Goal: Task Accomplishment & Management: Complete application form

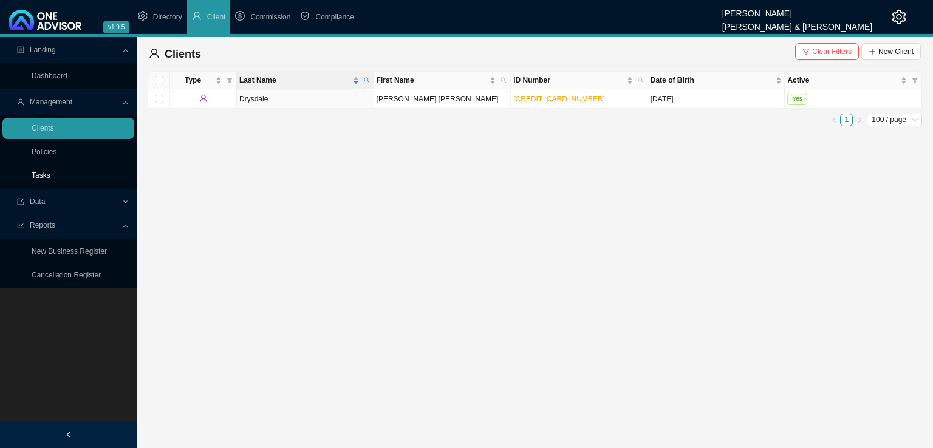
click at [47, 177] on link "Tasks" at bounding box center [41, 175] width 19 height 9
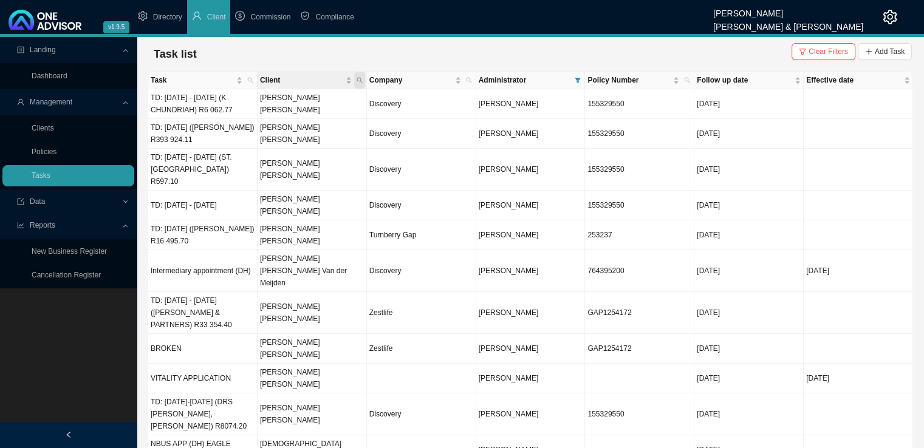
click at [357, 81] on icon "search" at bounding box center [360, 80] width 6 height 6
type input "[PERSON_NAME]"
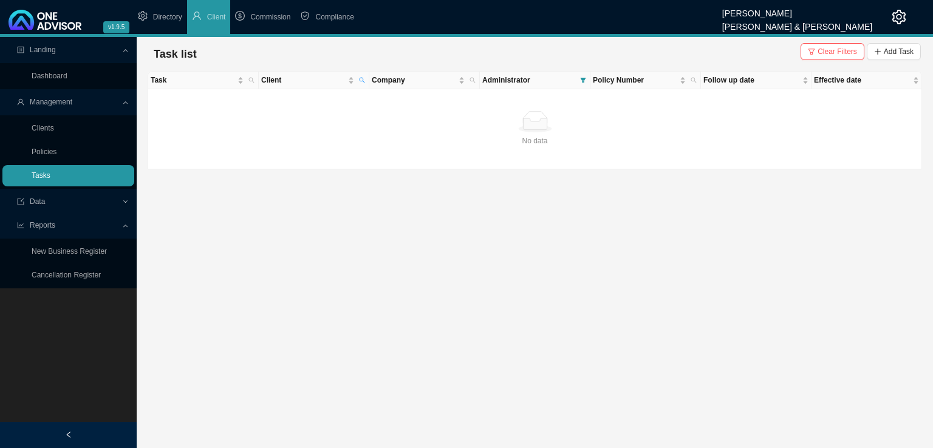
click at [50, 176] on link "Tasks" at bounding box center [41, 175] width 19 height 9
click at [39, 125] on link "Clients" at bounding box center [43, 128] width 22 height 9
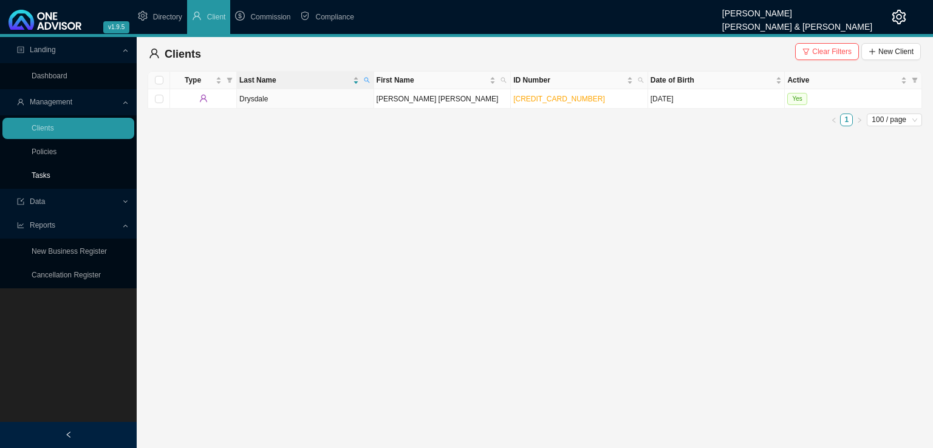
click at [50, 173] on link "Tasks" at bounding box center [41, 175] width 19 height 9
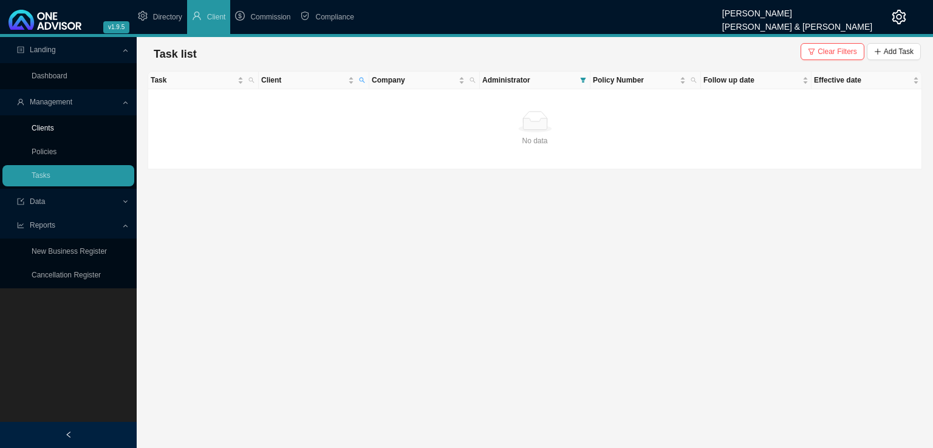
click at [47, 127] on link "Clients" at bounding box center [43, 128] width 22 height 9
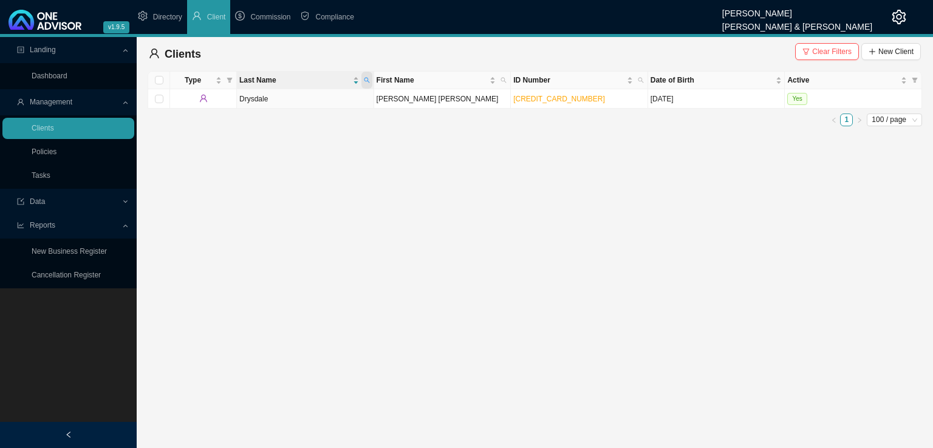
click at [370, 80] on span at bounding box center [366, 80] width 11 height 17
type input "[PERSON_NAME]"
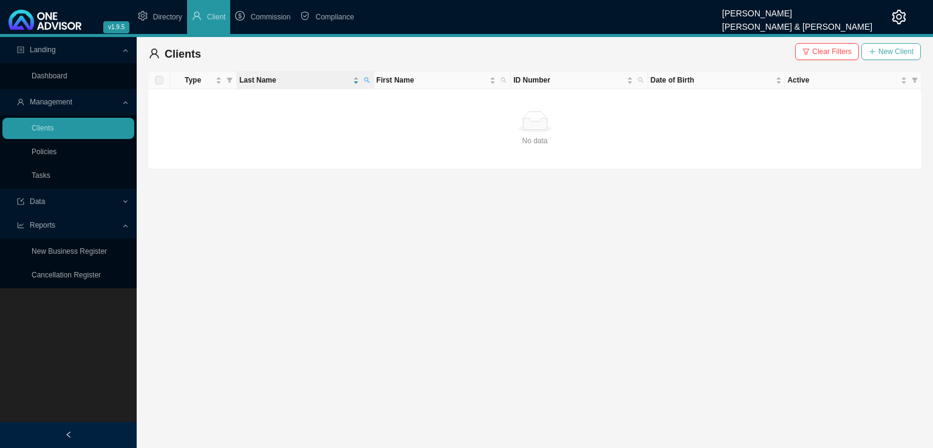
click at [895, 54] on span "New Client" at bounding box center [895, 52] width 35 height 12
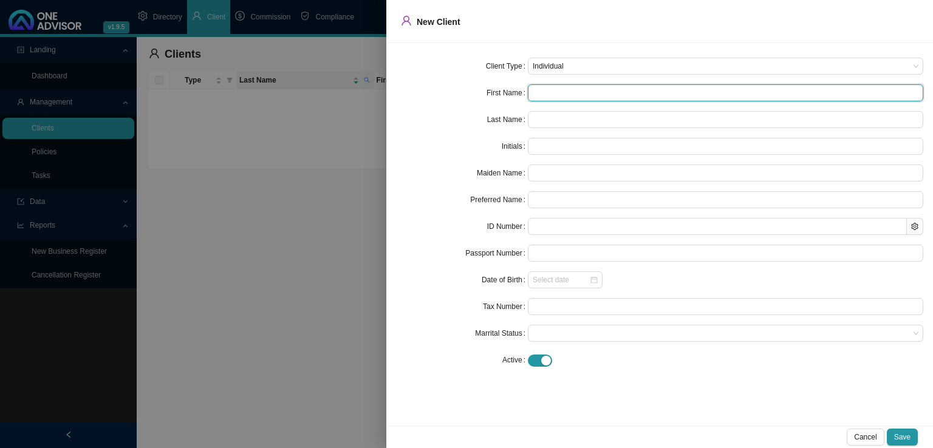
click at [559, 87] on input "text" at bounding box center [725, 92] width 395 height 17
type input "D"
type input "Du"
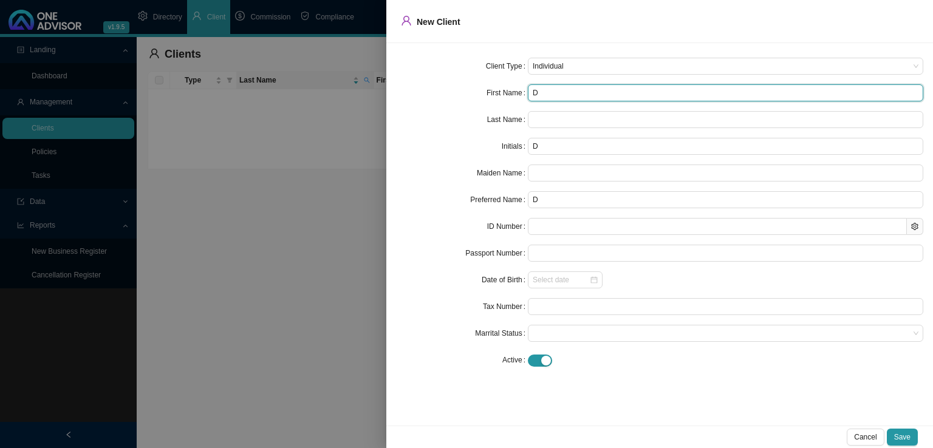
type input "Du"
type input "Dun"
type input "Dunc"
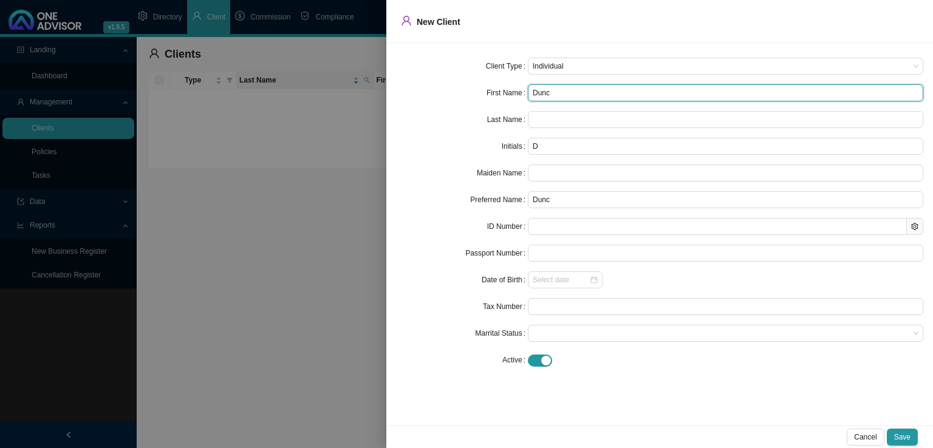
type input "Dunca"
type input "[PERSON_NAME]"
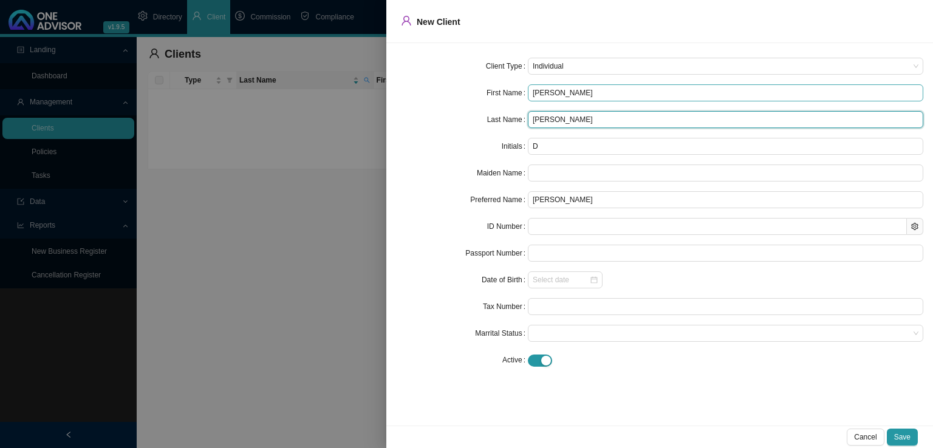
type input "[PERSON_NAME]"
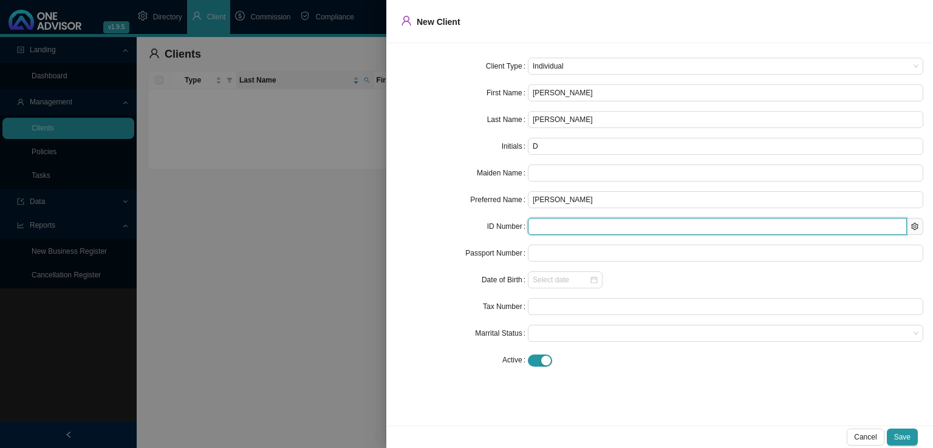
click at [542, 233] on input "text" at bounding box center [717, 226] width 379 height 17
type input "790925"
type input "[DATE]"
type input "7909255098084"
click at [531, 224] on input "7909255098084" at bounding box center [717, 226] width 379 height 17
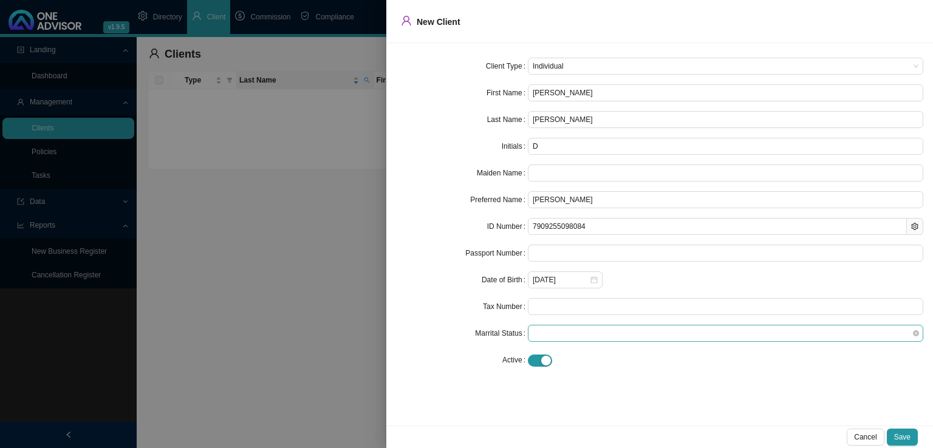
click at [688, 329] on span at bounding box center [726, 334] width 386 height 16
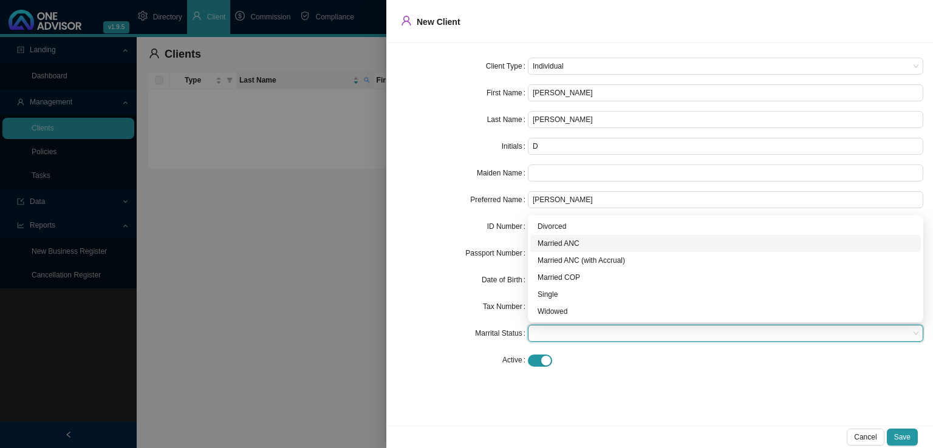
click at [569, 248] on div "Married ANC" at bounding box center [726, 244] width 376 height 12
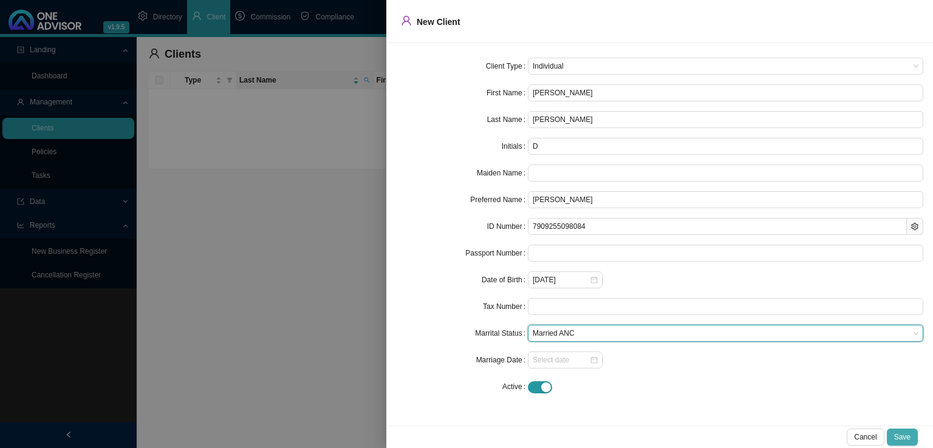
click at [905, 433] on span "Save" at bounding box center [902, 437] width 16 height 12
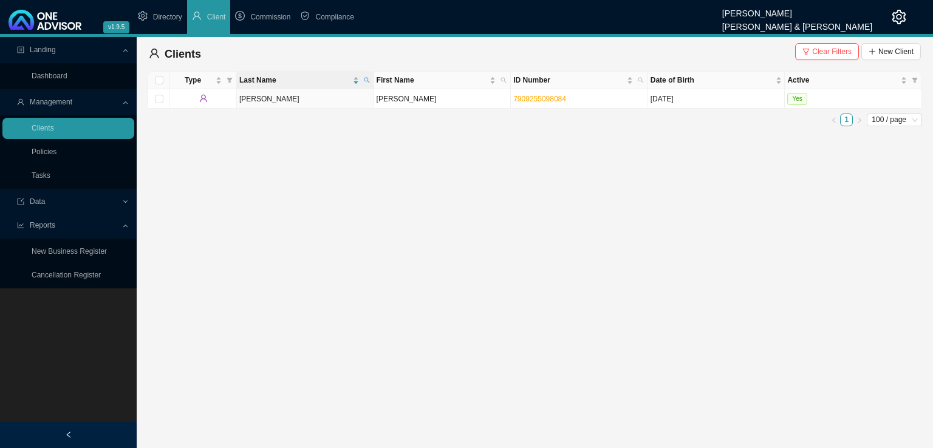
click at [293, 104] on td "[PERSON_NAME]" at bounding box center [305, 98] width 137 height 19
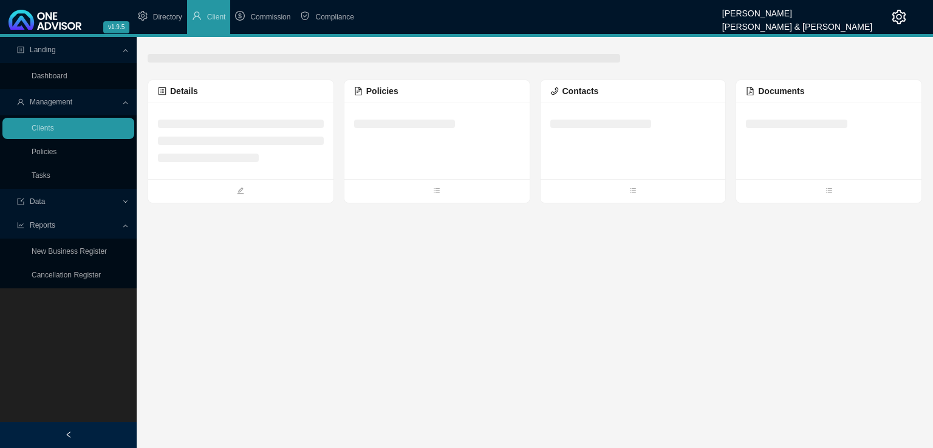
click at [582, 117] on div at bounding box center [633, 123] width 166 height 23
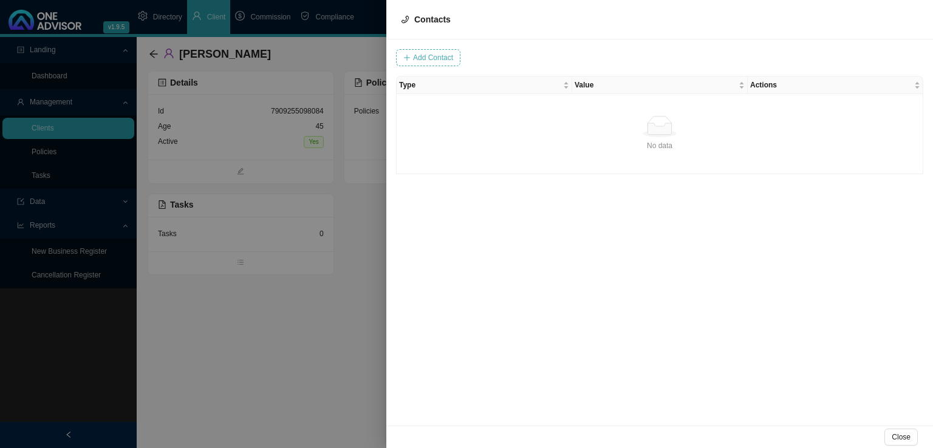
click at [435, 58] on span "Add Contact" at bounding box center [433, 58] width 40 height 12
click at [471, 55] on input "text" at bounding box center [470, 57] width 101 height 17
type input "[EMAIL_ADDRESS][DOMAIN_NAME]"
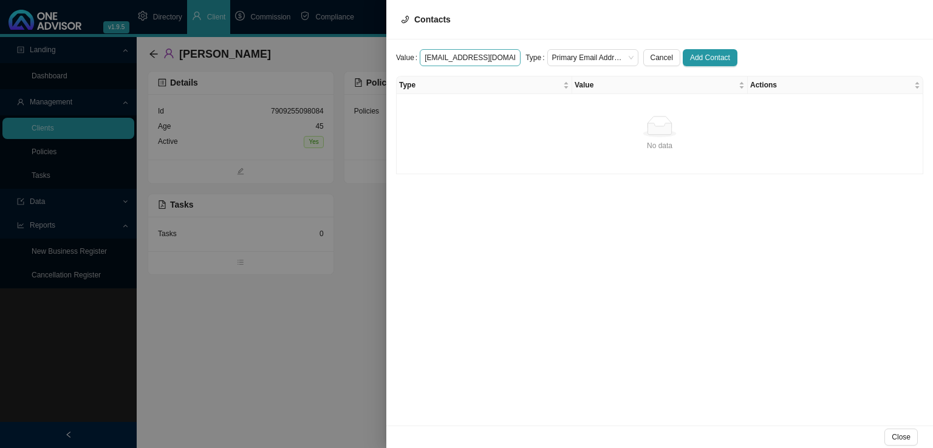
click at [683, 49] on button "Add Contact" at bounding box center [710, 57] width 55 height 17
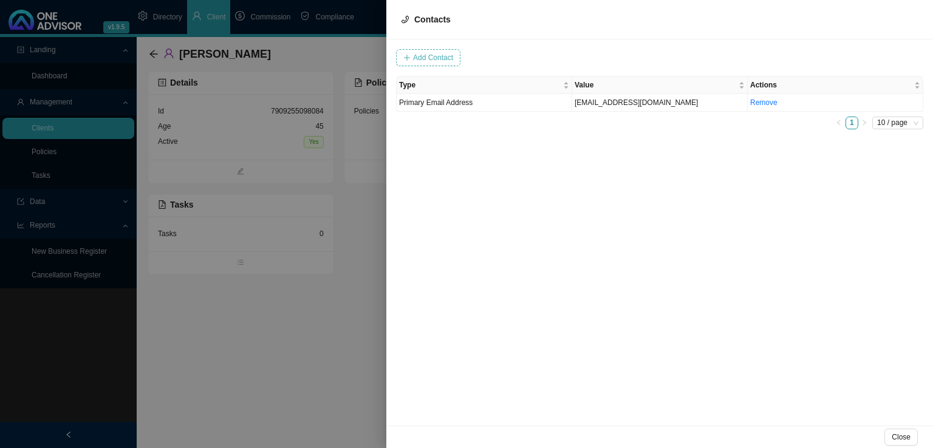
click at [446, 64] on button "Add Contact" at bounding box center [428, 57] width 64 height 17
click at [448, 64] on input "text" at bounding box center [470, 57] width 101 height 17
click at [453, 57] on input "text" at bounding box center [470, 57] width 101 height 17
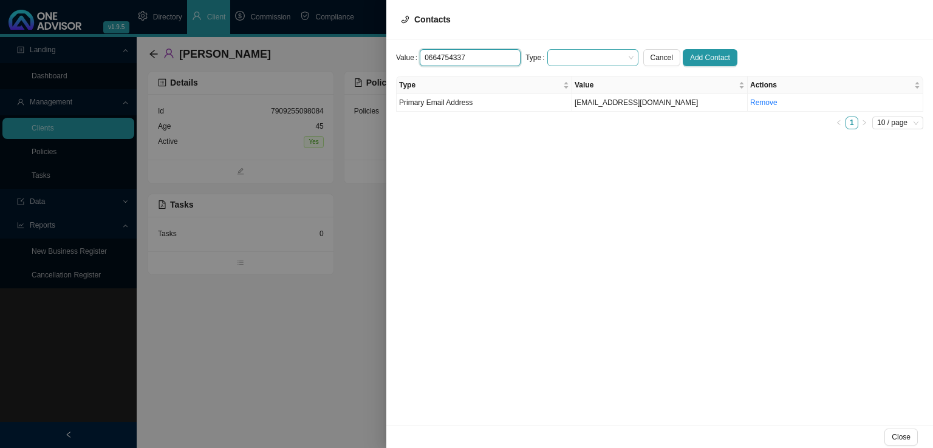
click at [569, 59] on span at bounding box center [592, 58] width 81 height 16
type input "0664754337"
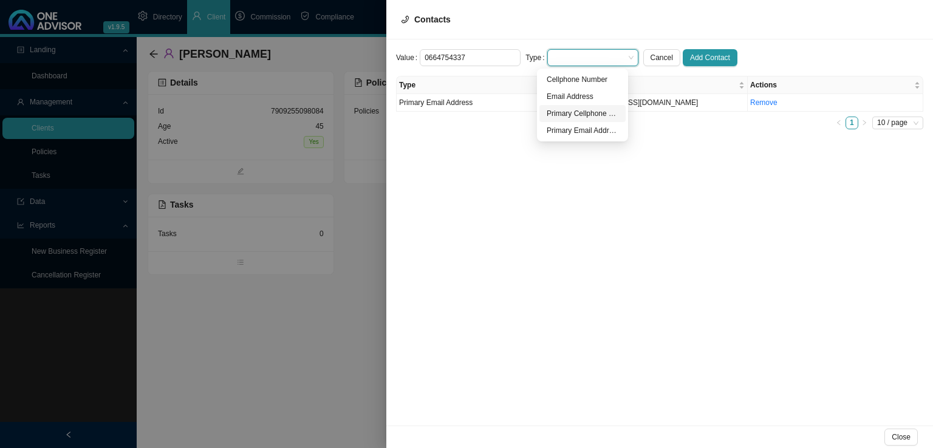
click at [586, 110] on div "Primary Cellphone Number" at bounding box center [583, 114] width 72 height 12
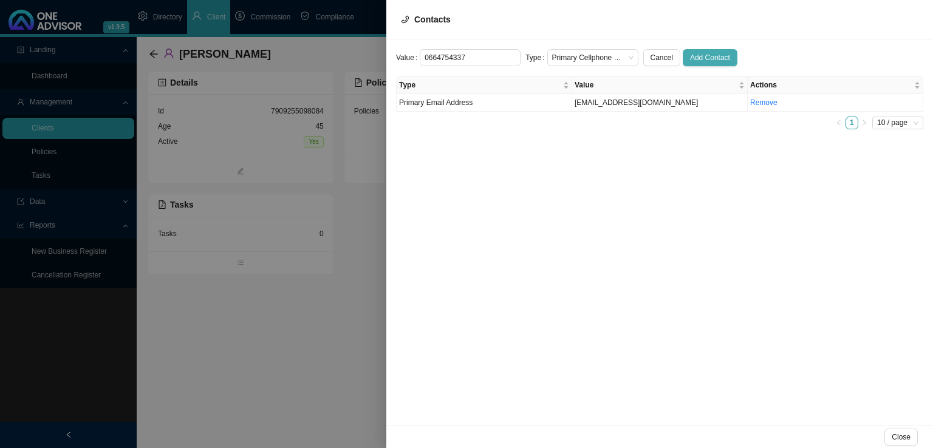
click at [692, 56] on span "Add Contact" at bounding box center [710, 58] width 40 height 12
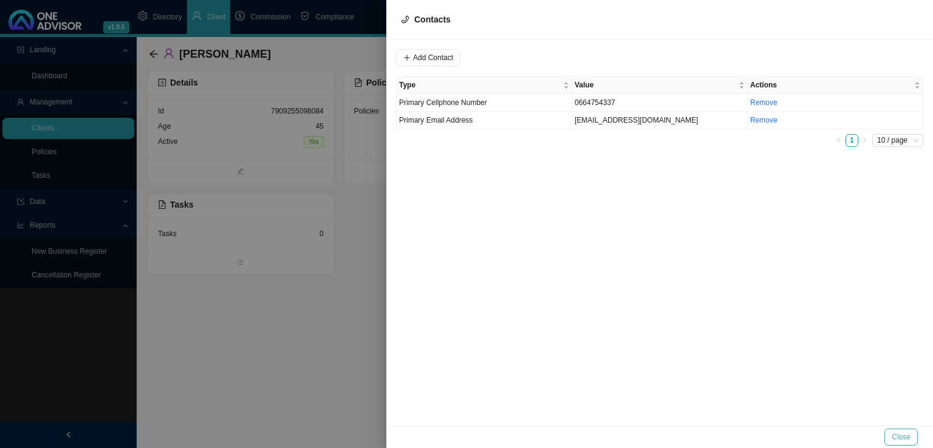
click at [904, 436] on span "Close" at bounding box center [901, 437] width 19 height 12
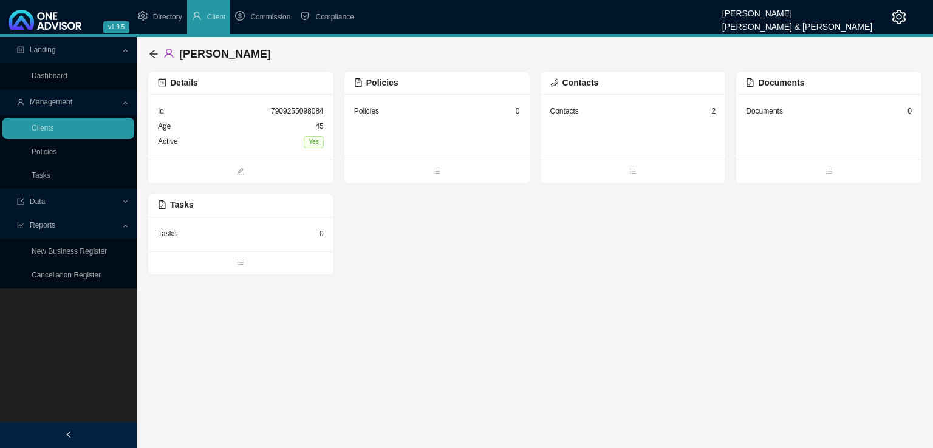
click at [444, 117] on div "Policies 0" at bounding box center [437, 111] width 166 height 15
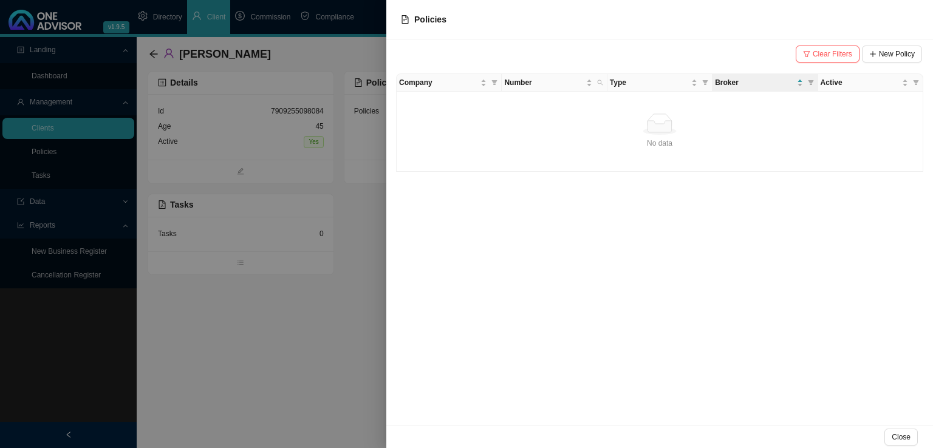
click at [845, 56] on span "Clear Filters" at bounding box center [832, 54] width 39 height 12
click at [886, 53] on span "New Policy" at bounding box center [897, 54] width 36 height 12
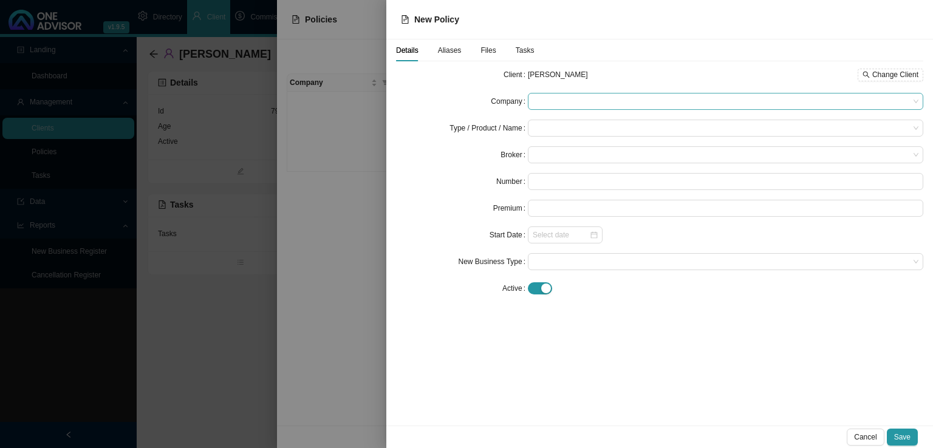
click at [568, 98] on span at bounding box center [726, 102] width 386 height 16
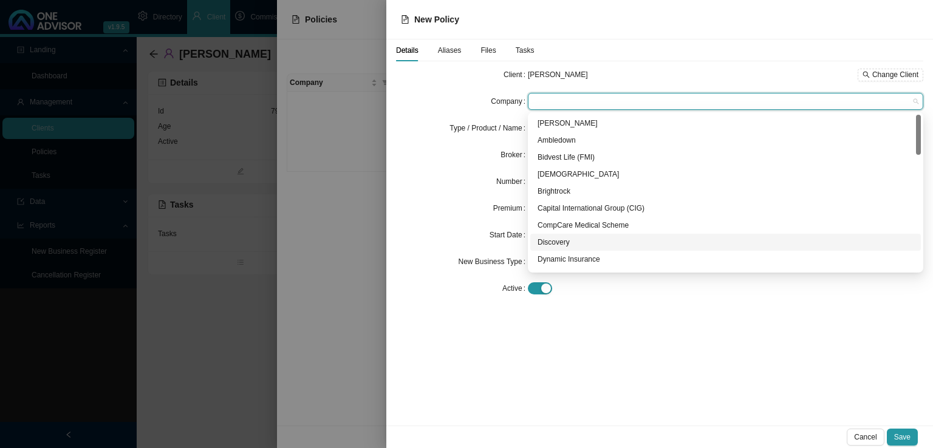
click at [566, 248] on div "Discovery" at bounding box center [726, 242] width 376 height 12
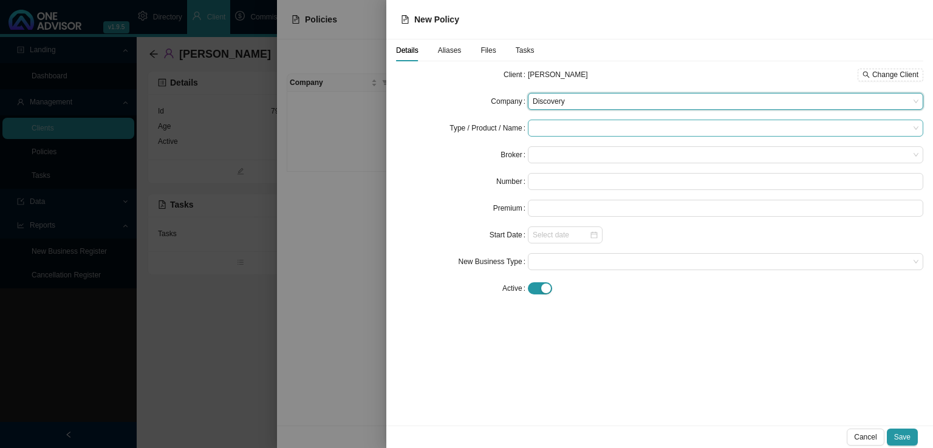
click at [563, 127] on input "search" at bounding box center [721, 128] width 377 height 16
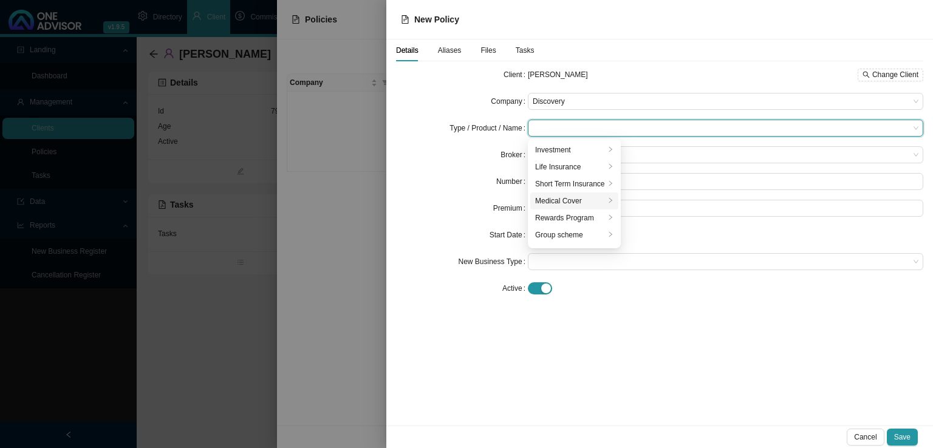
click at [562, 193] on li "Medical Cover" at bounding box center [574, 201] width 88 height 17
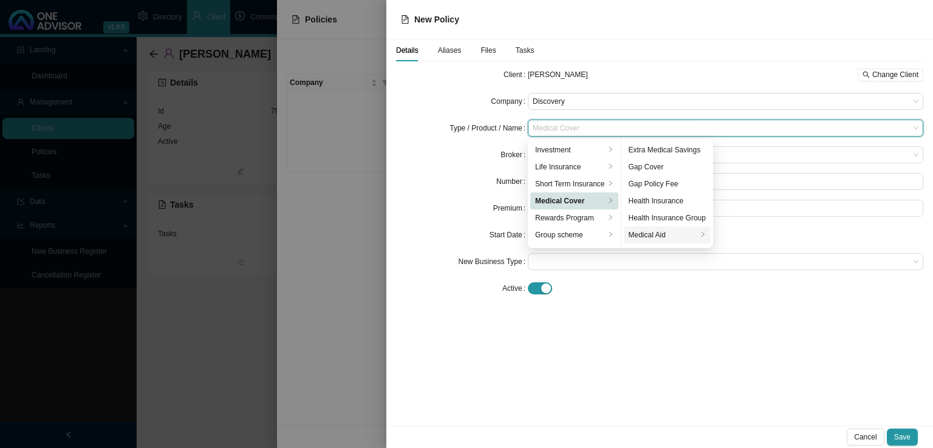
click at [684, 236] on div "Medical Aid" at bounding box center [663, 235] width 69 height 12
click at [482, 166] on form "Client [PERSON_NAME] Change Client Company Discovery Type / Product / Name Medi…" at bounding box center [659, 181] width 527 height 231
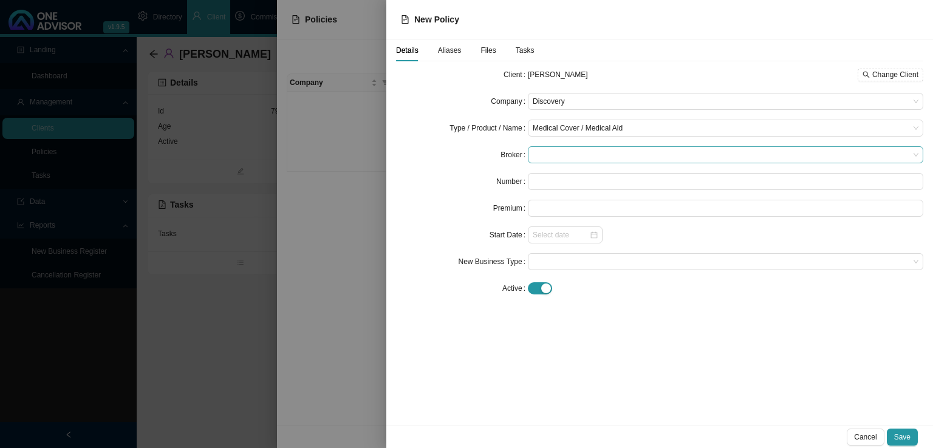
click at [564, 153] on span at bounding box center [726, 155] width 386 height 16
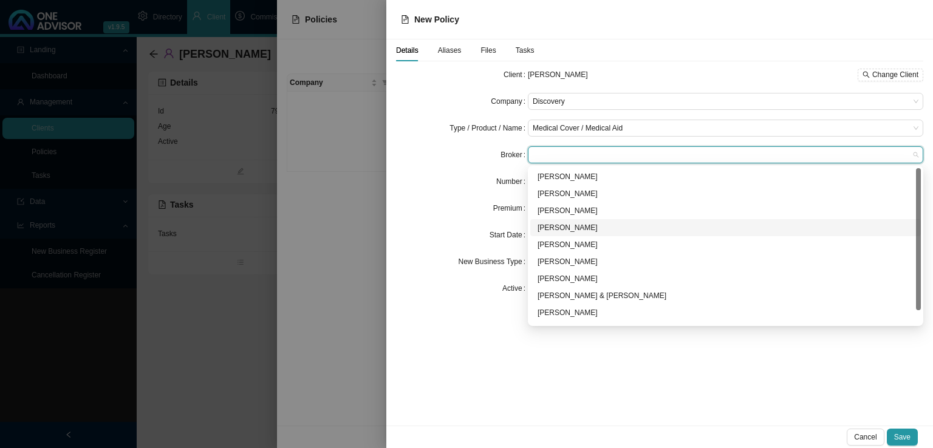
click at [570, 227] on div "[PERSON_NAME]" at bounding box center [726, 228] width 376 height 12
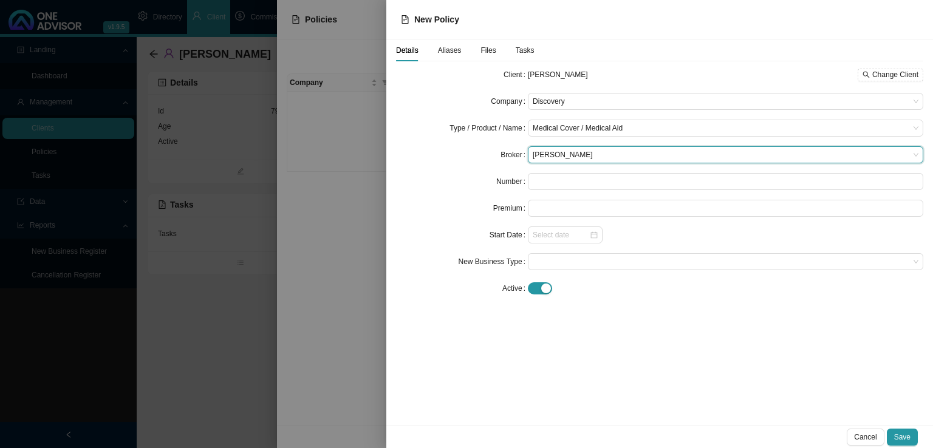
click at [426, 193] on form "Client [PERSON_NAME] Change Client Company Discovery Type / Product / Name Medi…" at bounding box center [659, 181] width 527 height 231
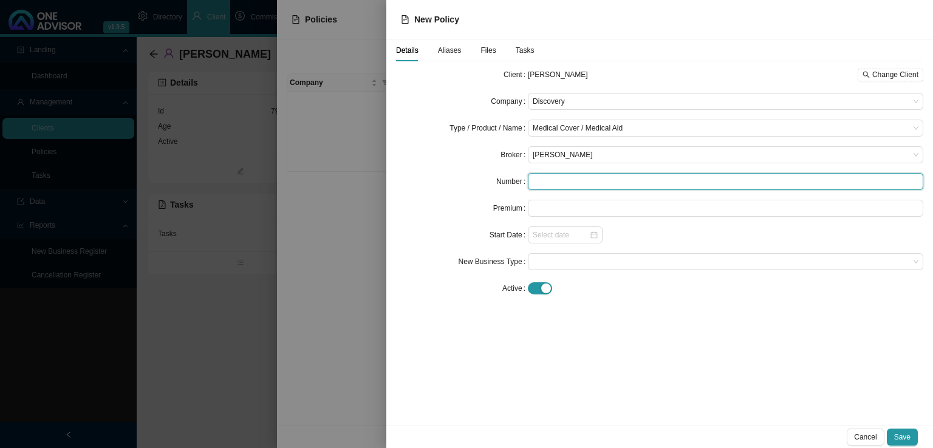
click at [546, 178] on input "text" at bounding box center [725, 181] width 395 height 17
type input "914955980"
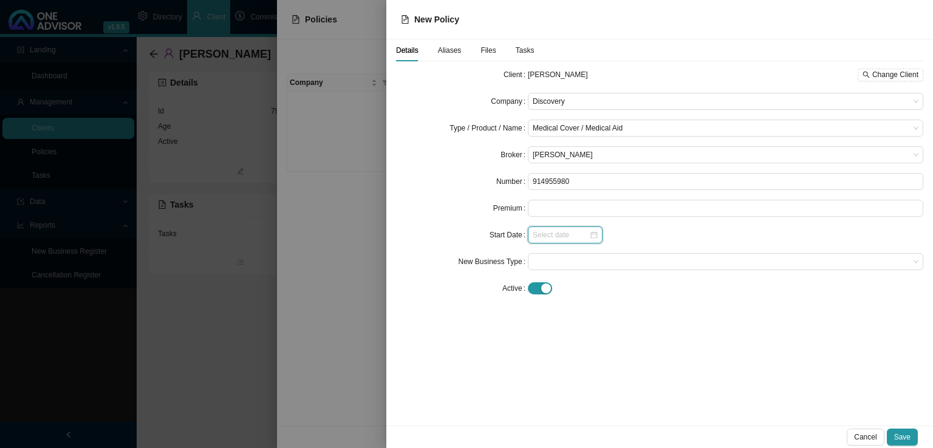
click at [552, 236] on input at bounding box center [561, 235] width 56 height 12
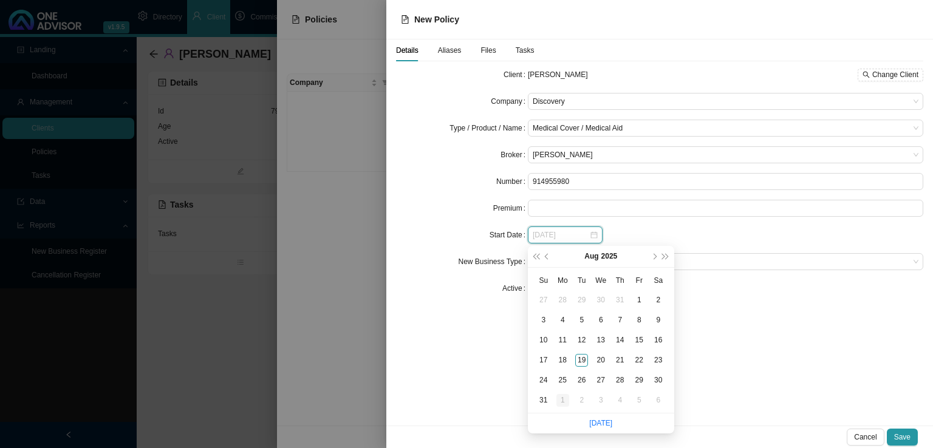
type input "[DATE]"
click at [564, 403] on div "1" at bounding box center [562, 400] width 13 height 13
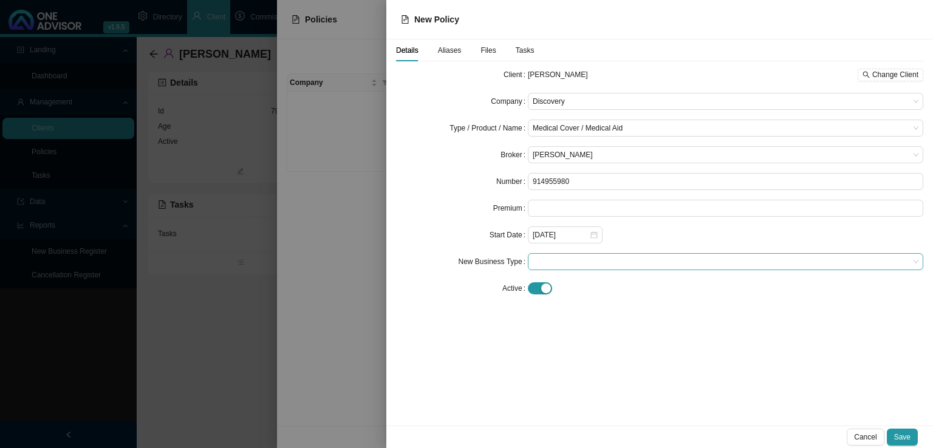
click at [590, 262] on span at bounding box center [726, 262] width 386 height 16
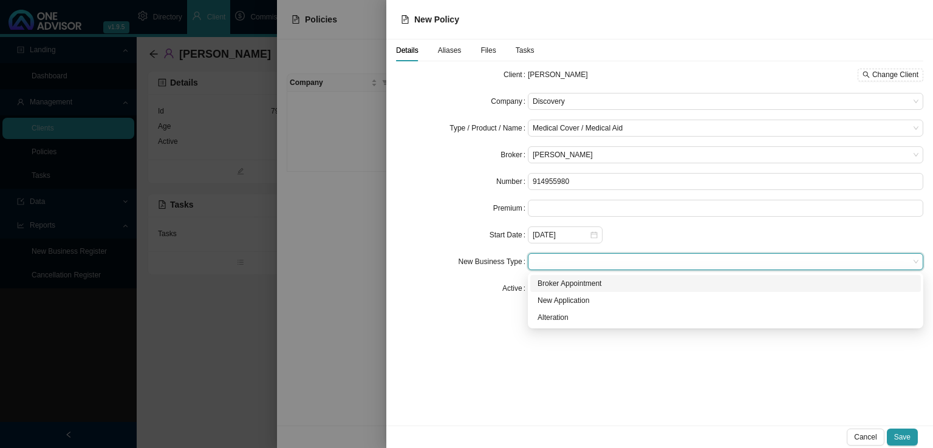
click at [577, 281] on div "Broker Appointment" at bounding box center [726, 284] width 376 height 12
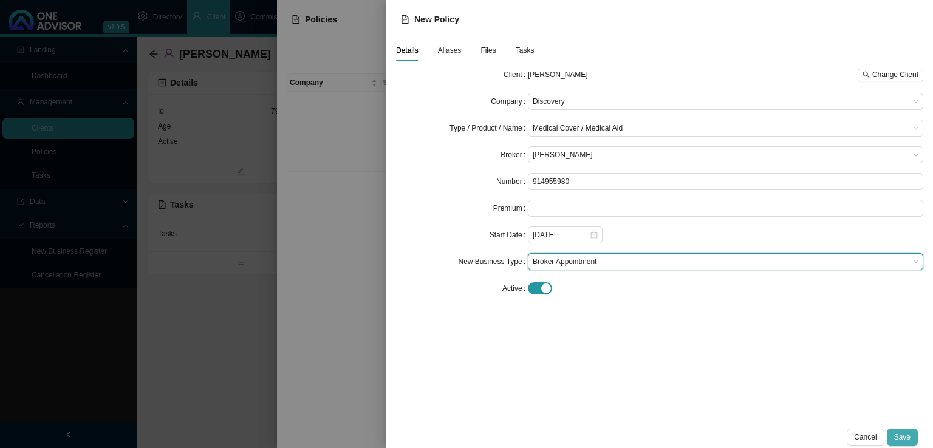
click at [904, 436] on span "Save" at bounding box center [902, 437] width 16 height 12
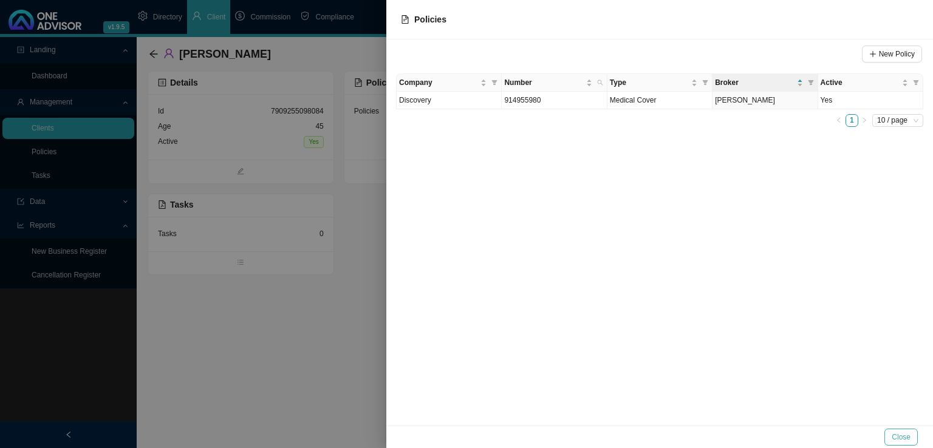
click at [907, 439] on span "Close" at bounding box center [901, 437] width 19 height 12
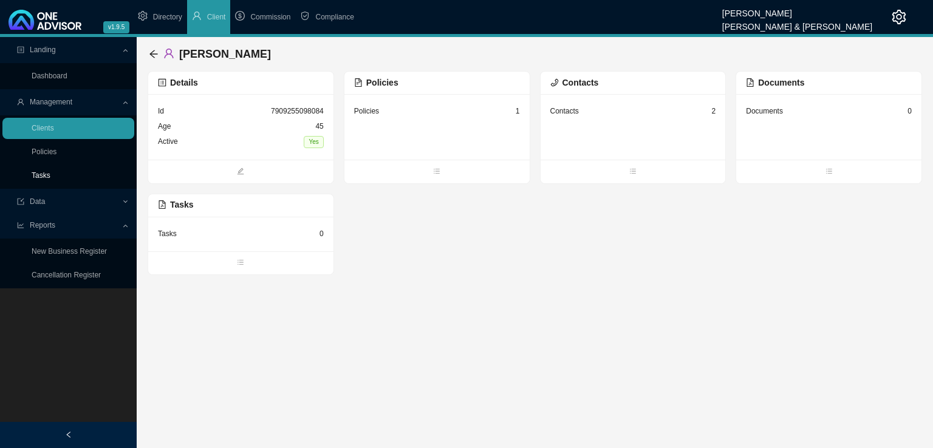
click at [50, 178] on link "Tasks" at bounding box center [41, 175] width 19 height 9
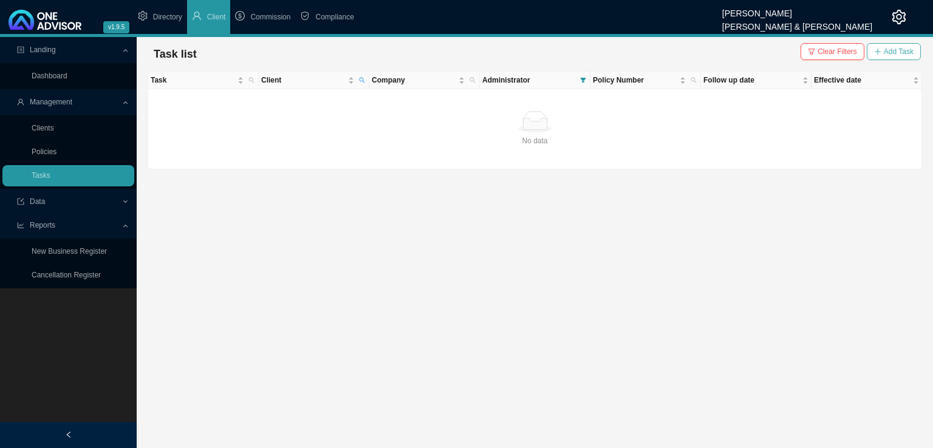
click at [901, 52] on span "Add Task" at bounding box center [899, 52] width 30 height 12
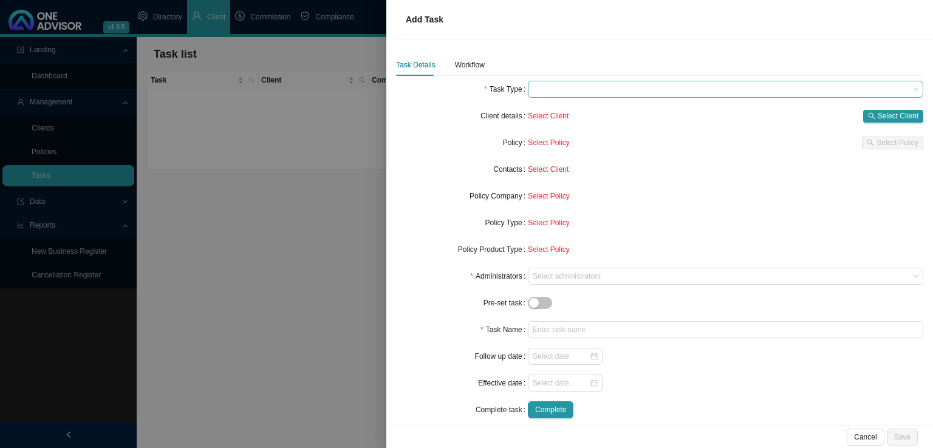
click at [590, 92] on span at bounding box center [726, 89] width 386 height 16
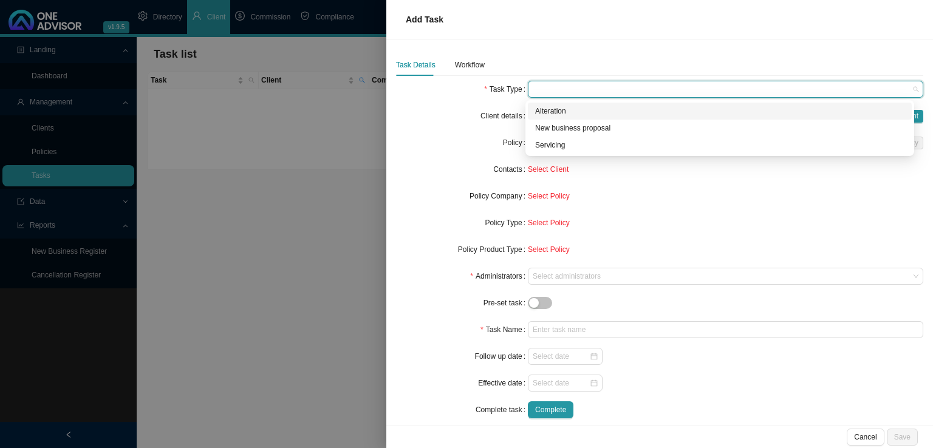
click at [562, 109] on div "Alteration" at bounding box center [719, 111] width 369 height 12
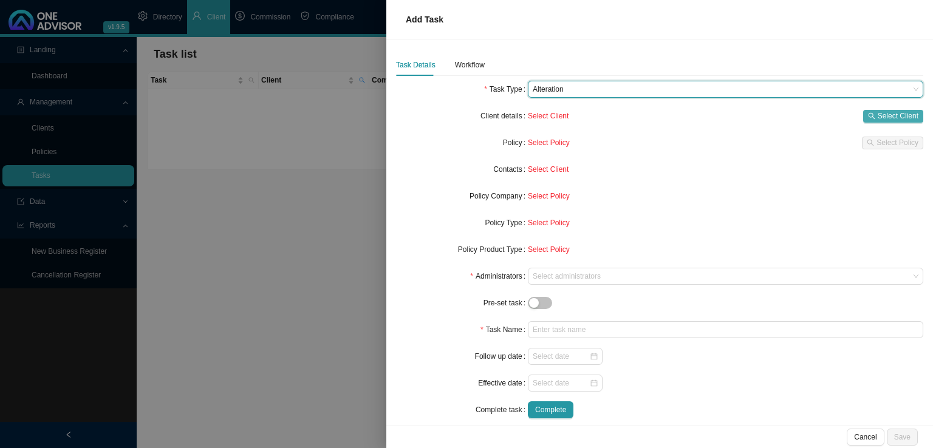
click at [891, 113] on span "Select Client" at bounding box center [898, 116] width 41 height 12
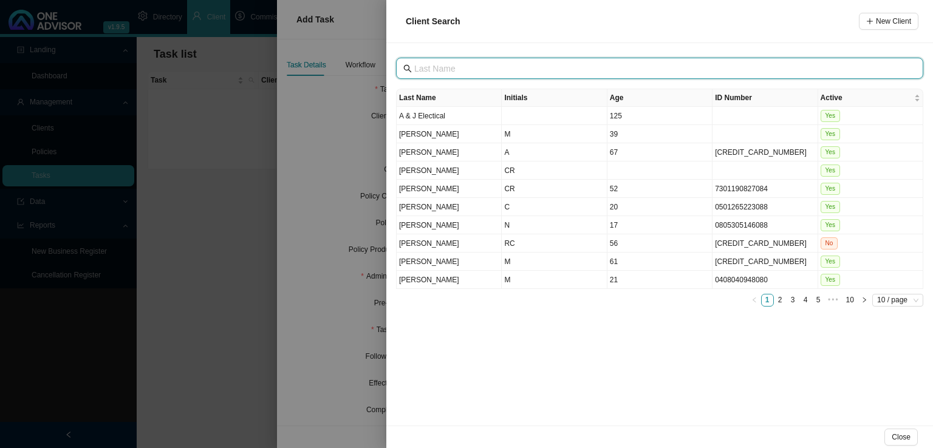
click at [422, 64] on input "text" at bounding box center [660, 68] width 493 height 13
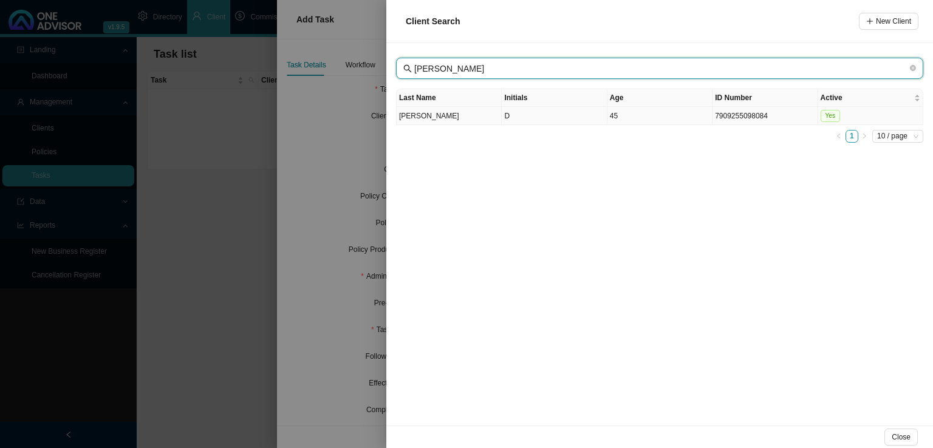
type input "[PERSON_NAME]"
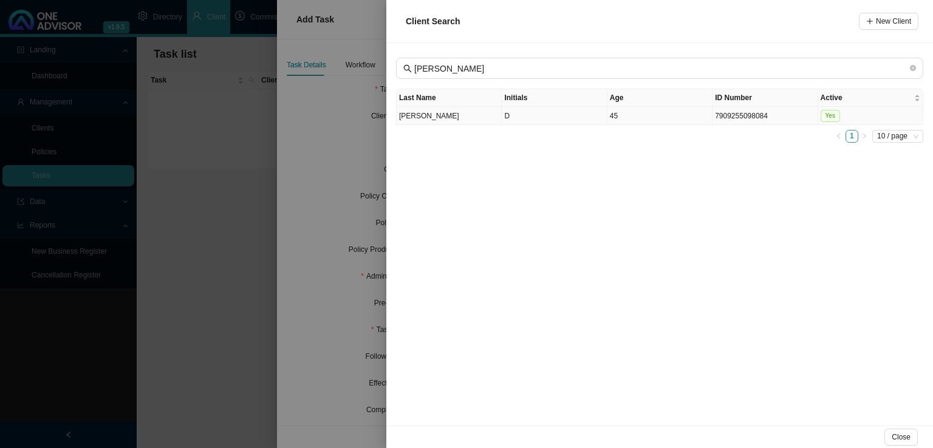
click at [478, 119] on td "[PERSON_NAME]" at bounding box center [449, 116] width 105 height 18
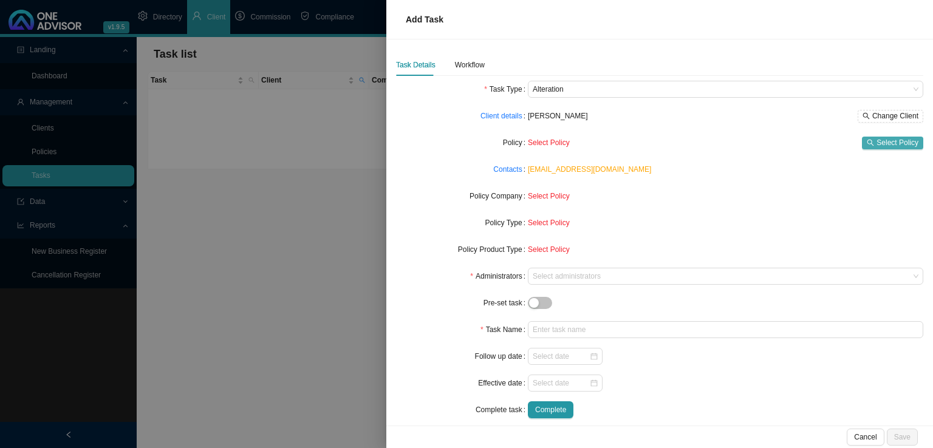
click at [877, 141] on span "Select Policy" at bounding box center [898, 143] width 42 height 12
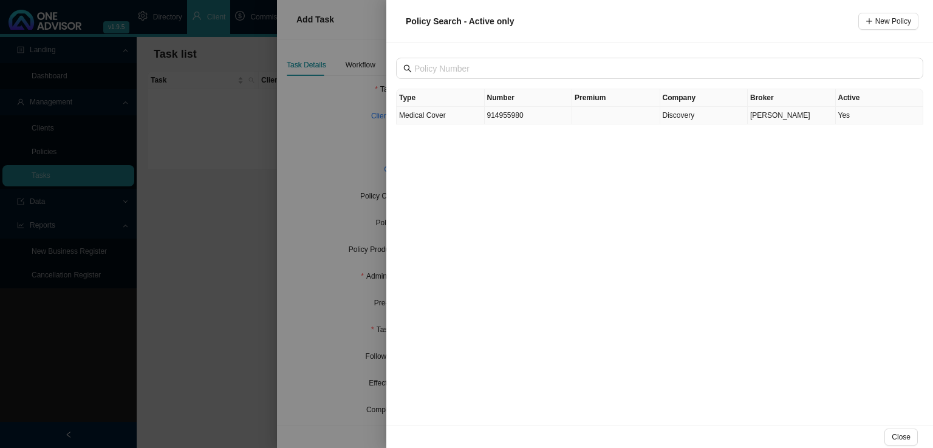
click at [512, 117] on td "914955980" at bounding box center [529, 116] width 88 height 18
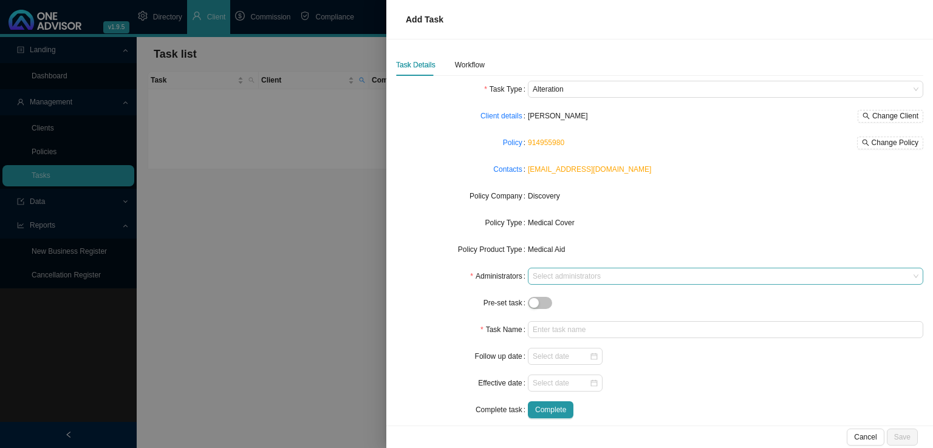
click at [551, 268] on div "Select administrators" at bounding box center [725, 276] width 395 height 17
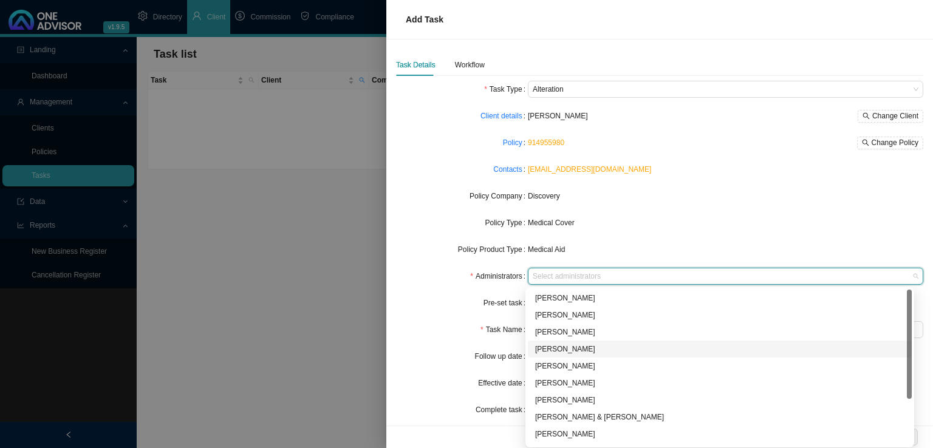
click at [552, 348] on div "[PERSON_NAME]" at bounding box center [719, 349] width 369 height 12
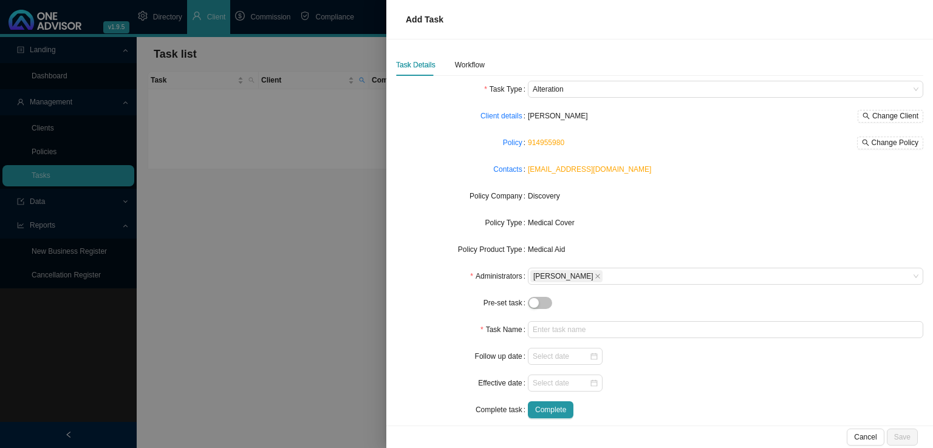
click at [442, 326] on div "Task Name" at bounding box center [462, 329] width 132 height 17
click at [595, 275] on icon "close" at bounding box center [597, 276] width 5 height 5
click at [554, 276] on div at bounding box center [719, 276] width 379 height 9
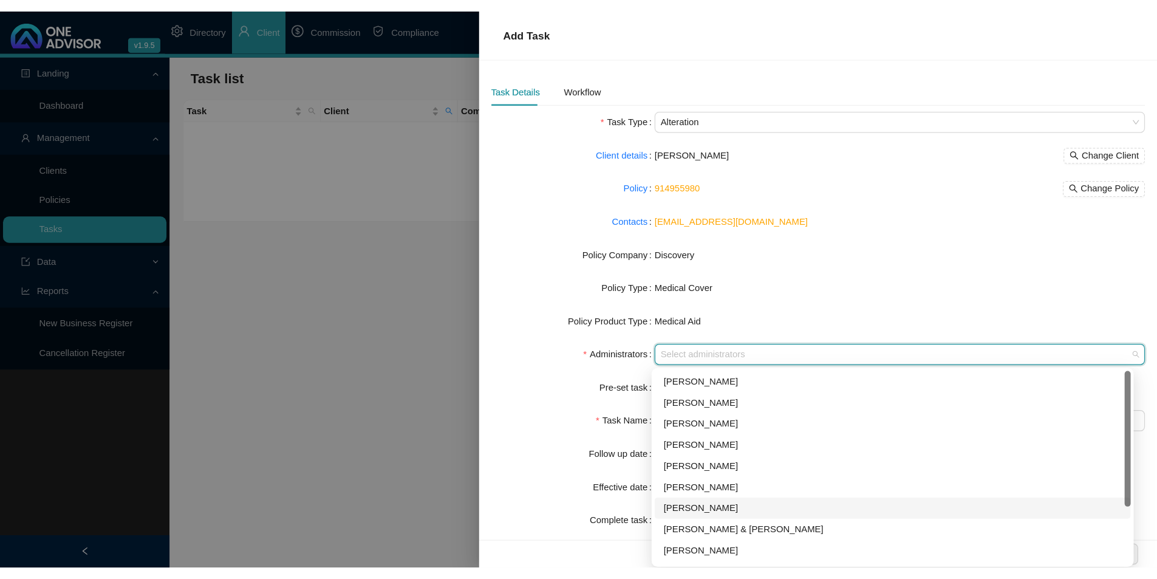
scroll to position [66, 0]
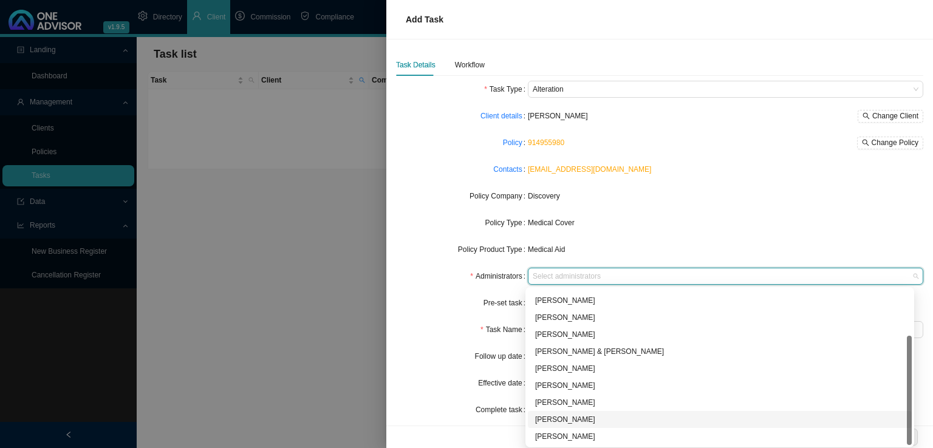
click at [576, 415] on div "[PERSON_NAME]" at bounding box center [719, 420] width 369 height 12
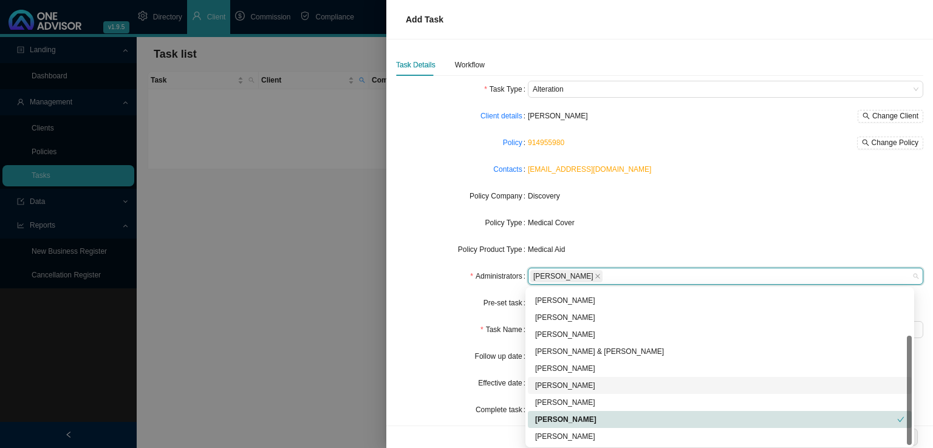
click at [442, 287] on form "Task Type Alteration Client details [PERSON_NAME] Change Client Policy 91495598…" at bounding box center [659, 250] width 527 height 338
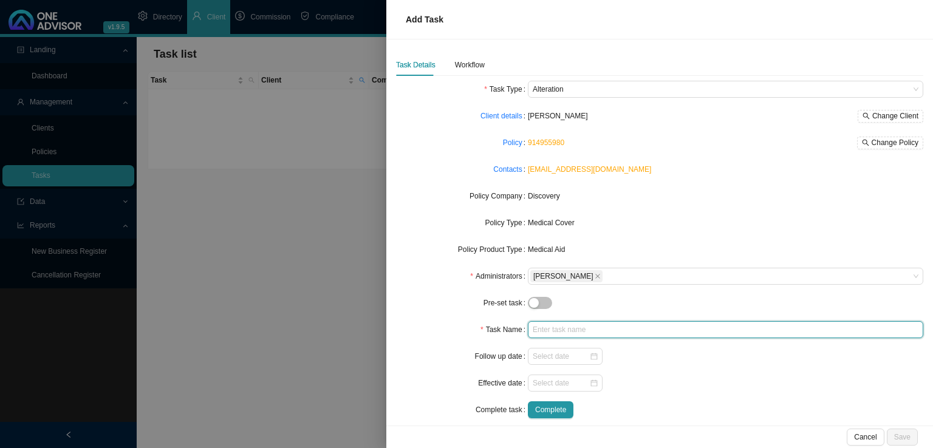
click at [545, 327] on input "text" at bounding box center [725, 329] width 395 height 17
type input "Intermediary appointment (DH)"
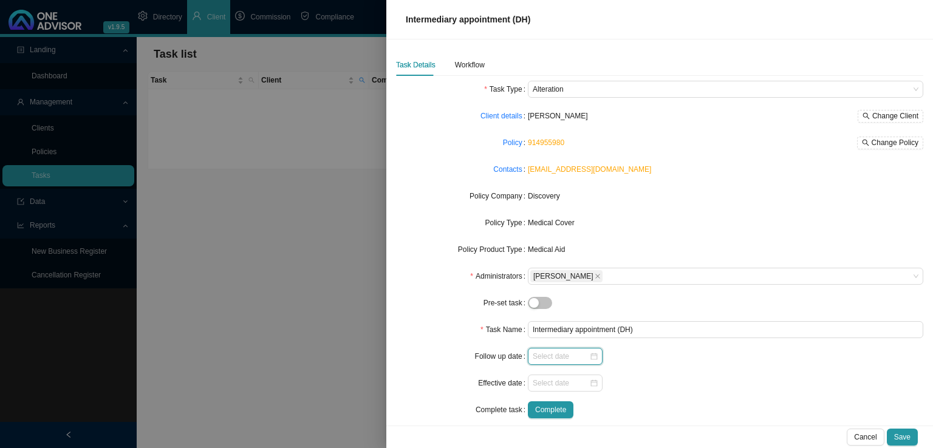
click at [554, 355] on input at bounding box center [561, 356] width 56 height 12
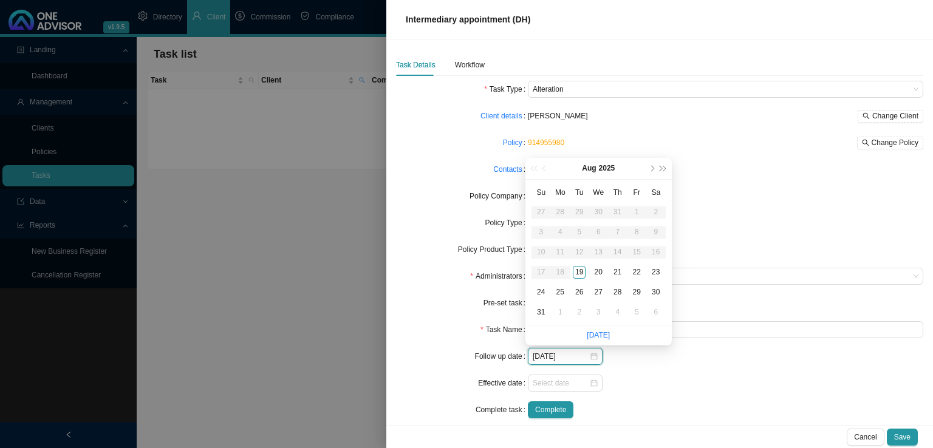
type input "[DATE]"
click at [577, 275] on div "19" at bounding box center [579, 272] width 13 height 13
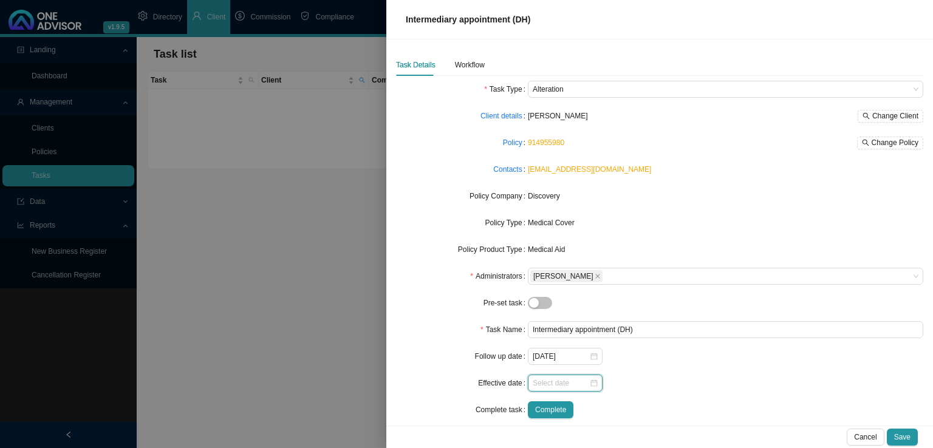
click at [552, 380] on input at bounding box center [561, 383] width 56 height 12
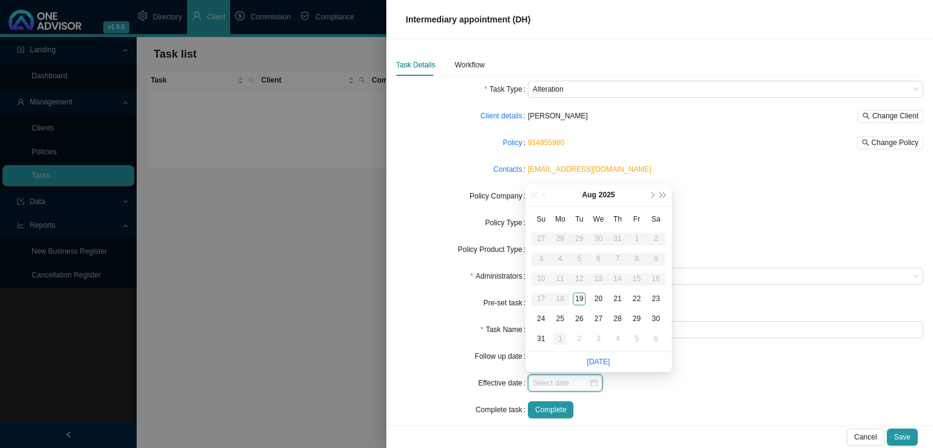
type input "[DATE]"
click at [559, 340] on div "1" at bounding box center [560, 339] width 13 height 13
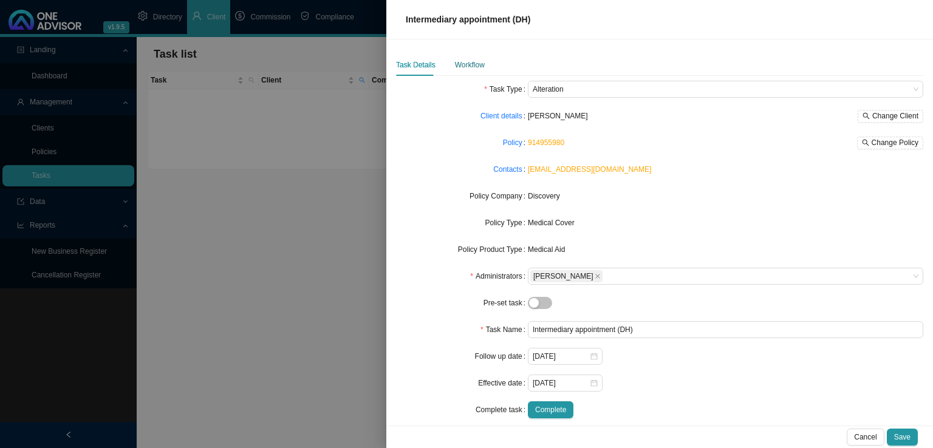
click at [464, 67] on div "Workflow" at bounding box center [470, 65] width 30 height 12
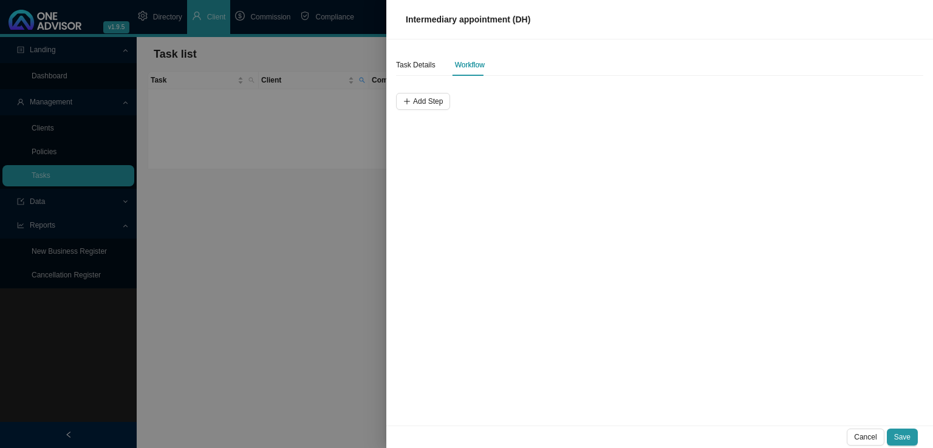
click at [439, 112] on div "Task Details Workflow Add Step" at bounding box center [659, 232] width 547 height 386
click at [437, 107] on span "Add Step" at bounding box center [428, 101] width 30 height 12
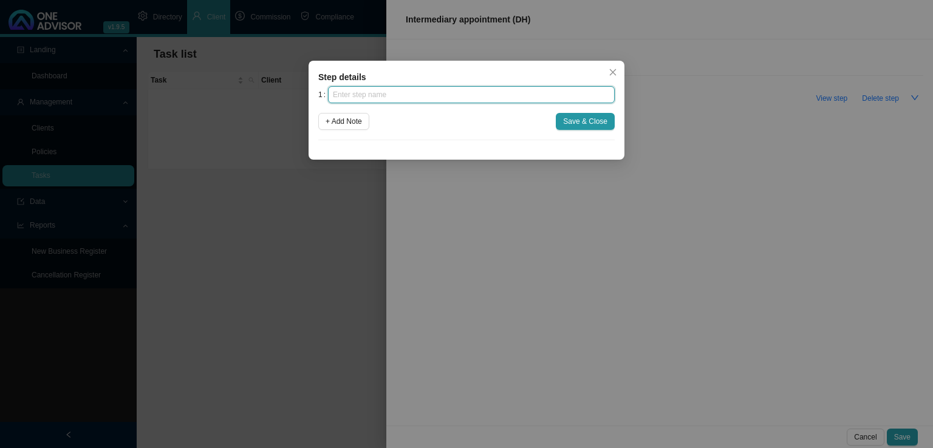
click at [367, 98] on input "text" at bounding box center [471, 94] width 287 height 17
click at [372, 95] on input "text" at bounding box center [471, 94] width 287 height 17
type input "Instruction"
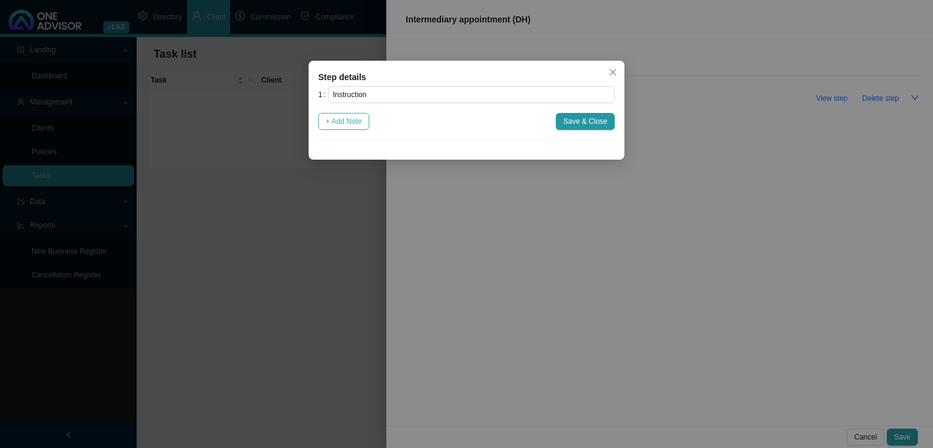
click at [335, 122] on span "+ Add Note" at bounding box center [344, 121] width 36 height 12
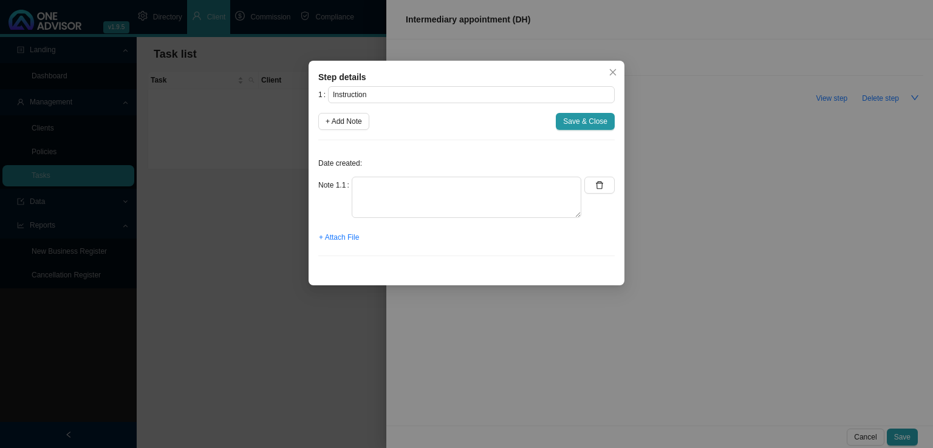
click at [348, 189] on label "Note 1.1" at bounding box center [334, 185] width 33 height 17
click at [430, 202] on textarea at bounding box center [467, 197] width 230 height 41
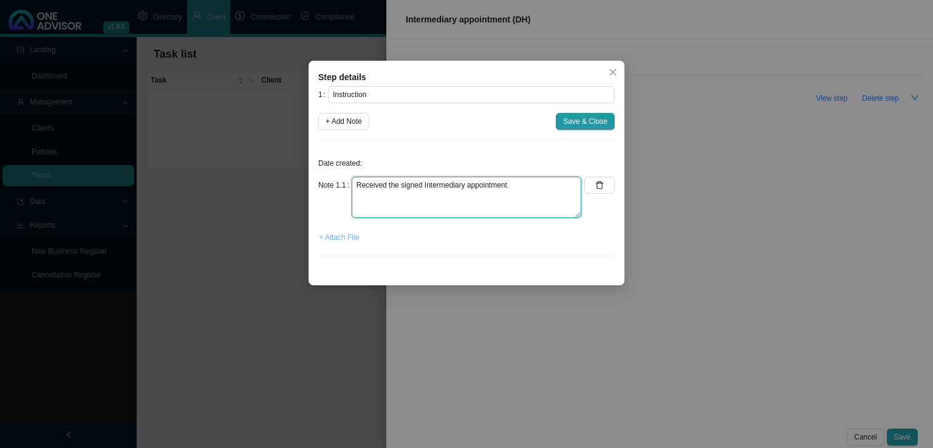
type textarea "Received the signed Intermediary appointment"
click at [357, 232] on span "+ Attach File" at bounding box center [339, 237] width 40 height 12
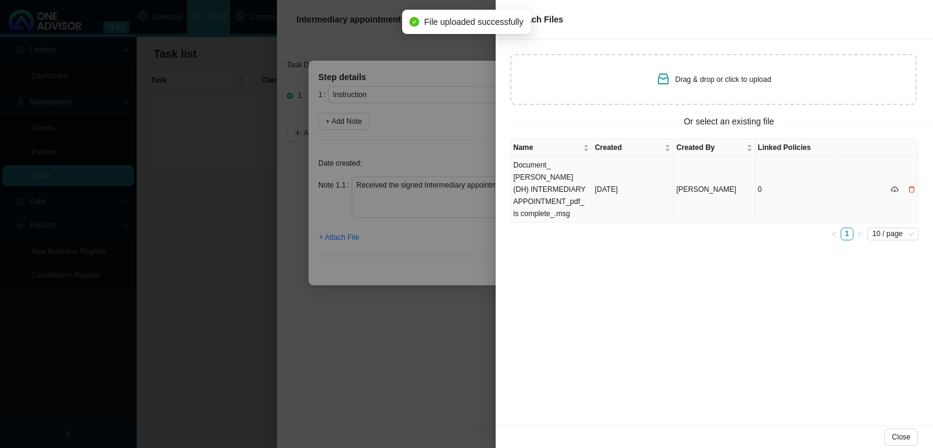
click at [549, 190] on td "Document_ [PERSON_NAME] (DH) INTERMEDIARY APPOINTMENT_pdf_ is complete_.msg" at bounding box center [551, 190] width 81 height 66
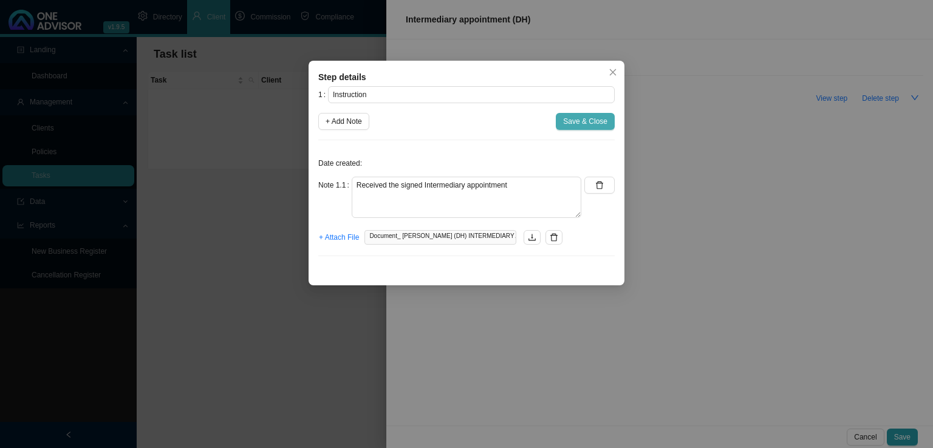
click at [586, 120] on span "Save & Close" at bounding box center [585, 121] width 44 height 12
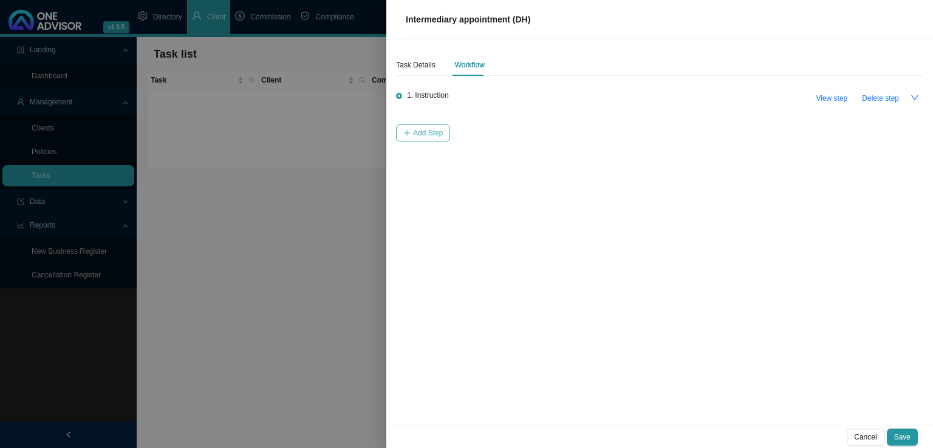
click at [423, 134] on span "Add Step" at bounding box center [428, 133] width 30 height 12
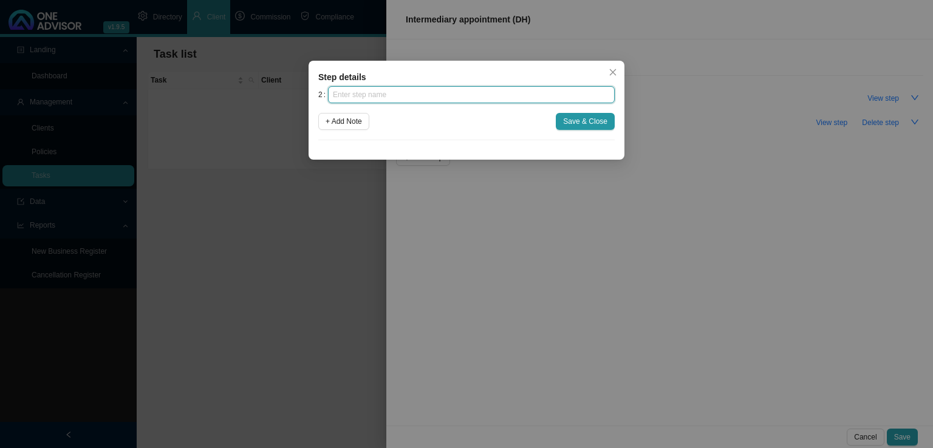
click at [375, 97] on input "text" at bounding box center [471, 94] width 287 height 17
type input "Submission"
click at [355, 118] on span "+ Add Note" at bounding box center [344, 121] width 36 height 12
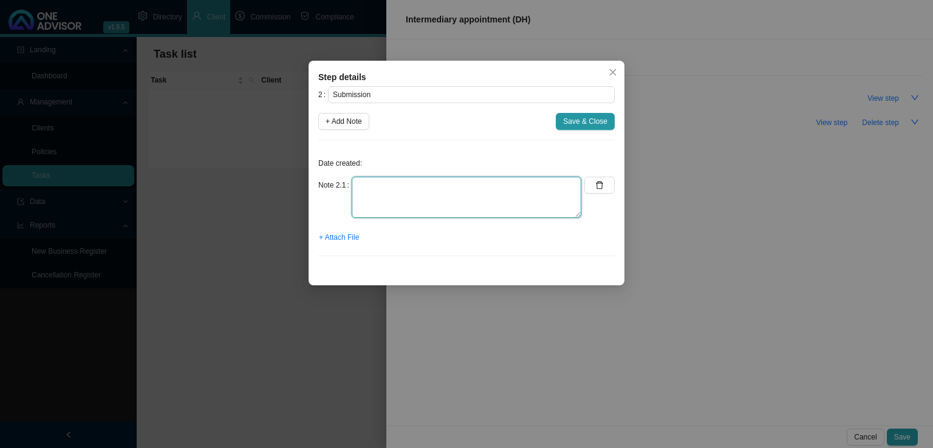
click at [363, 188] on textarea at bounding box center [467, 197] width 230 height 41
type textarea "Submitted Intermediary Appointment to DH"
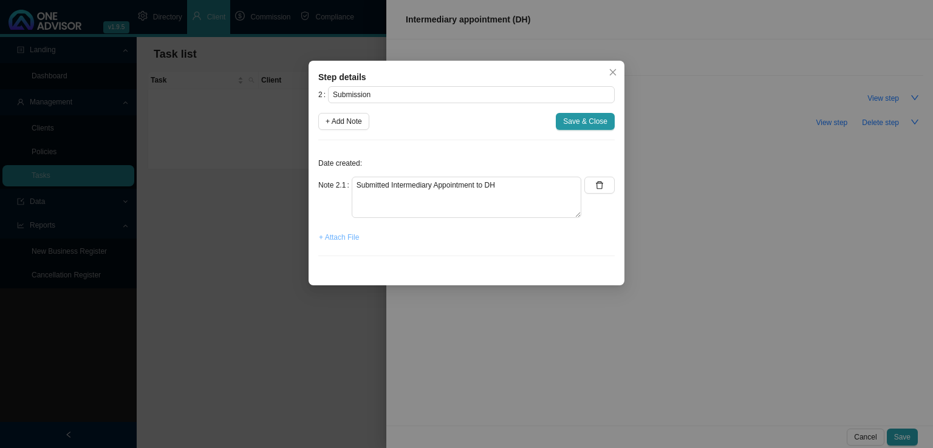
click at [328, 245] on button "+ Attach File" at bounding box center [338, 237] width 41 height 17
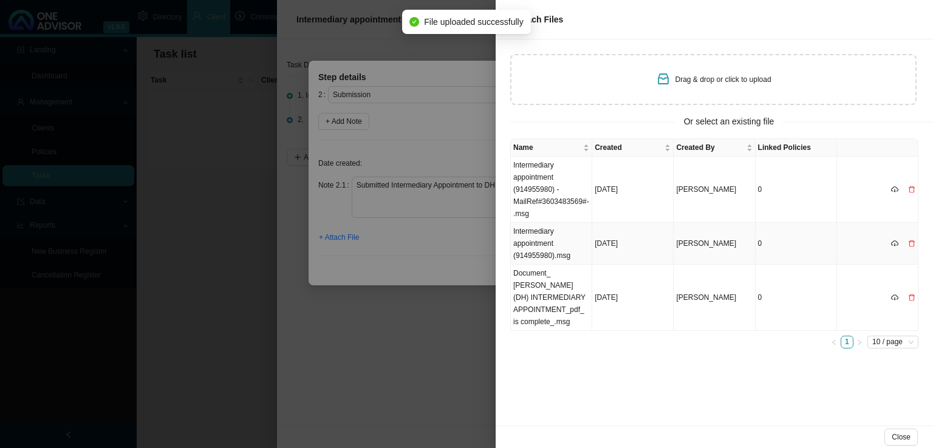
click at [551, 251] on td "Intermediary appointment (914955980).msg" at bounding box center [551, 244] width 81 height 42
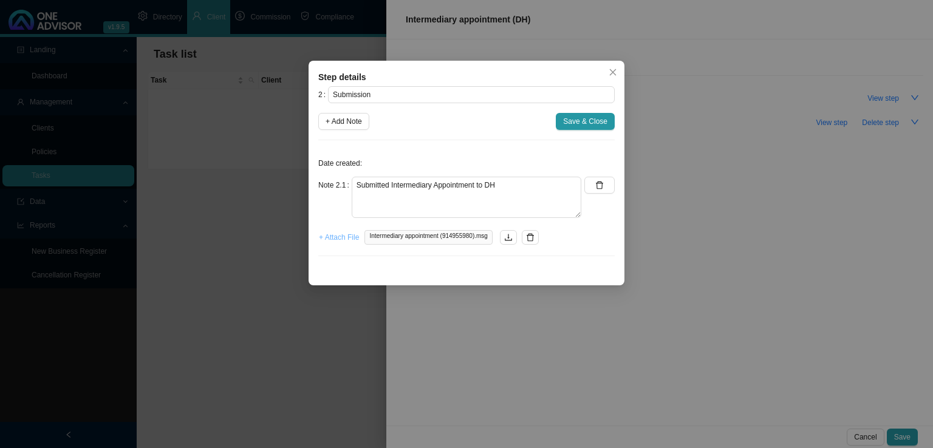
click at [347, 234] on span "+ Attach File" at bounding box center [339, 237] width 40 height 12
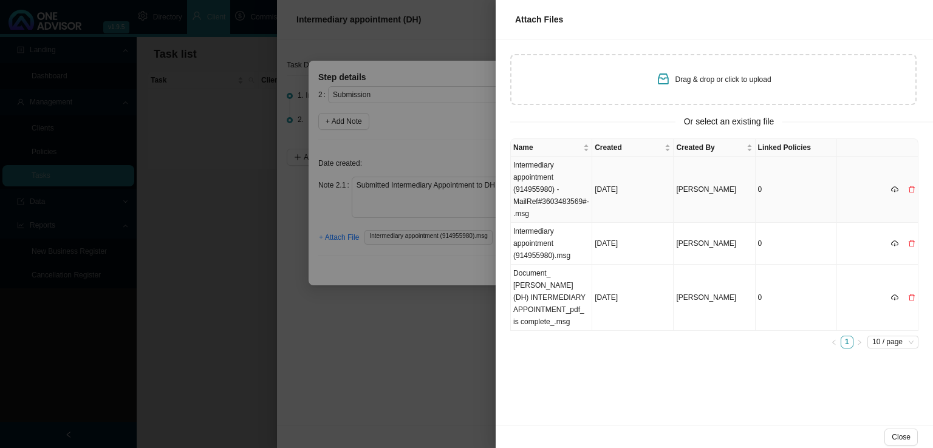
click at [533, 201] on td "Intermediary appointment (914955980) -MailRef#3603483569#-.msg" at bounding box center [551, 190] width 81 height 66
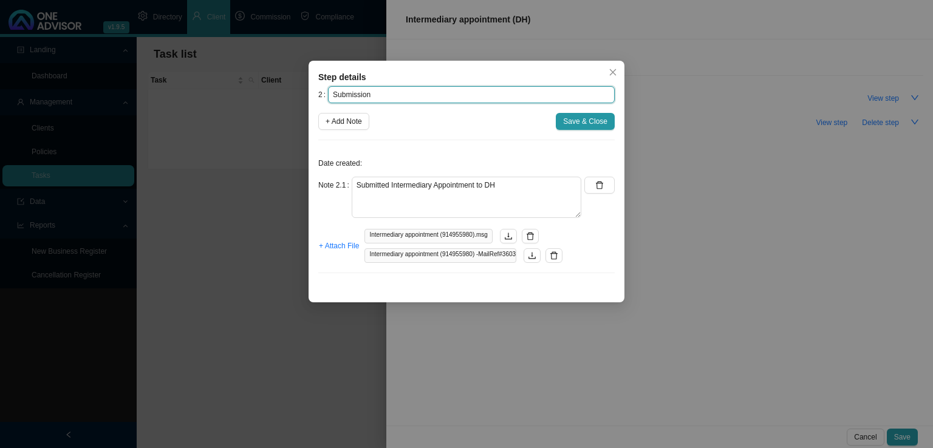
click at [405, 98] on input "Submission" at bounding box center [471, 94] width 287 height 17
paste input "MailRef#3603483569#-"
type input "Submission (MailRef#3603483569#-)"
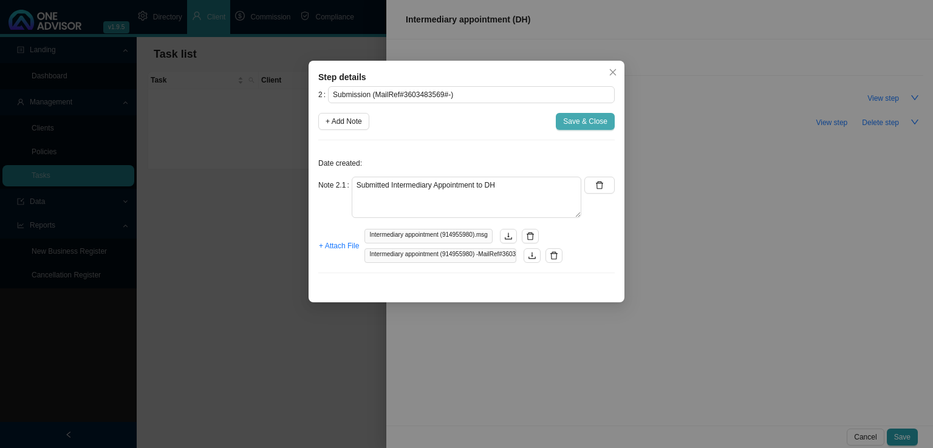
click at [584, 126] on span "Save & Close" at bounding box center [585, 121] width 44 height 12
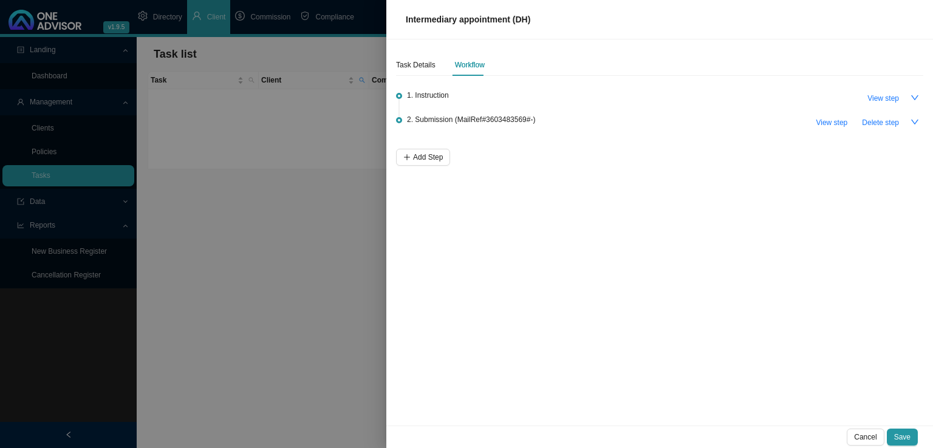
click at [259, 256] on div at bounding box center [466, 224] width 933 height 448
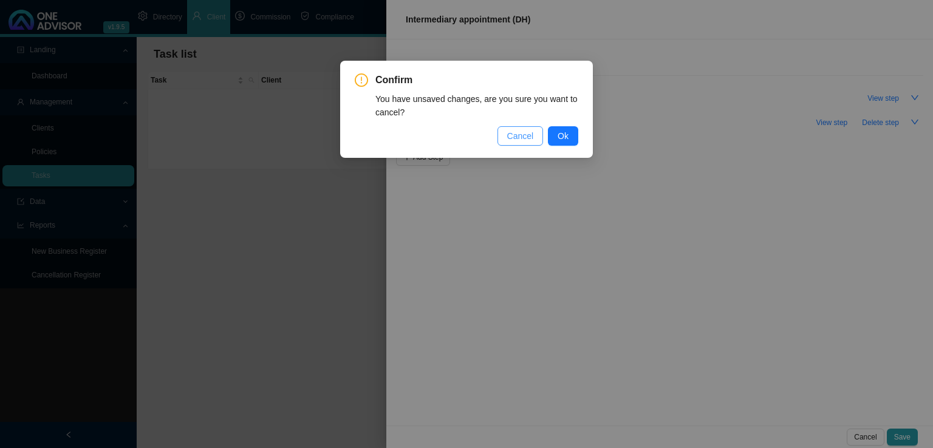
click at [527, 132] on span "Cancel" at bounding box center [520, 135] width 27 height 13
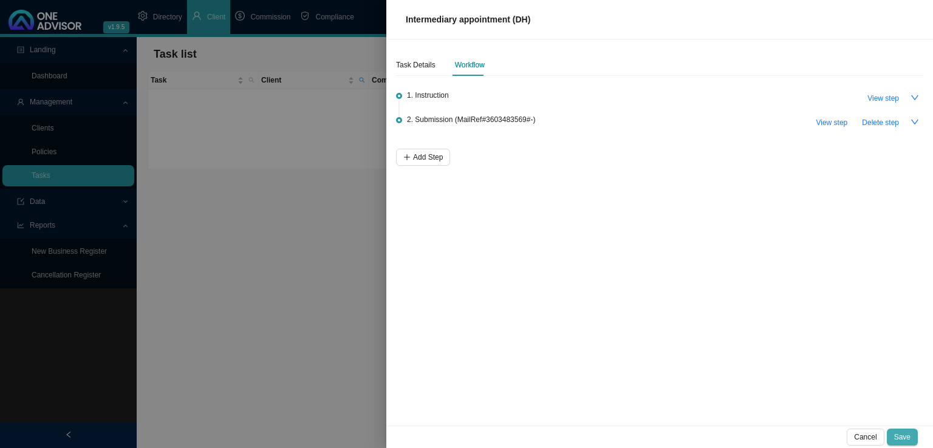
click at [901, 438] on span "Save" at bounding box center [902, 437] width 16 height 12
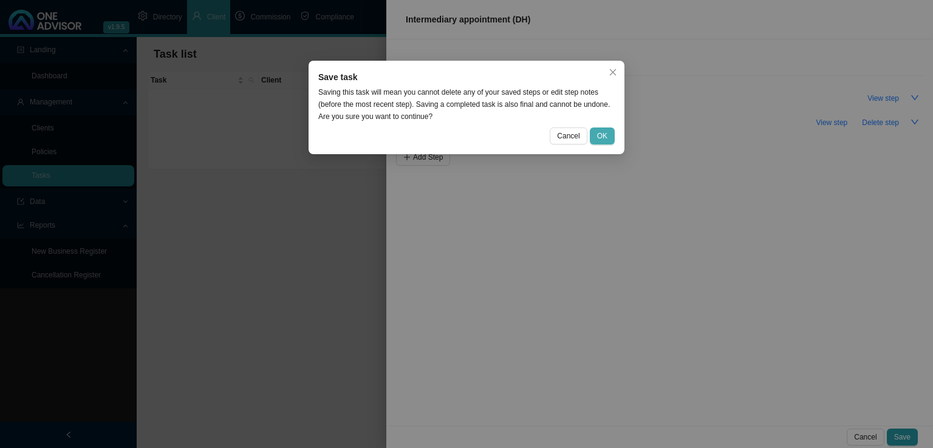
click at [608, 137] on button "OK" at bounding box center [602, 136] width 25 height 17
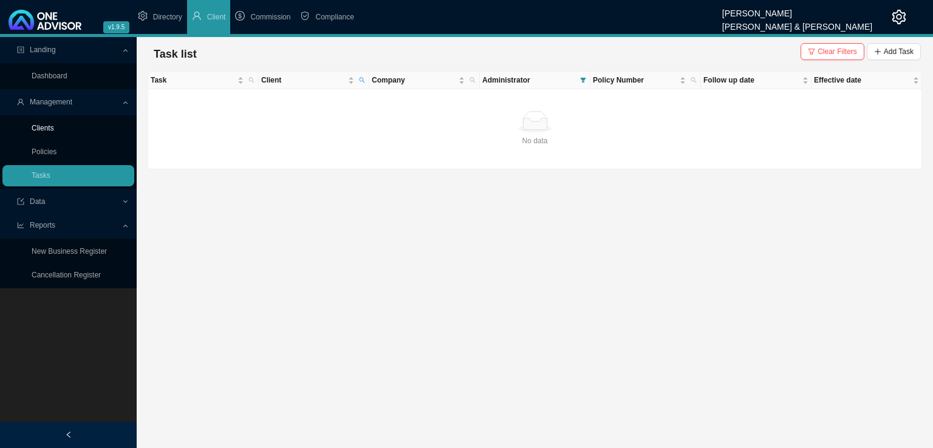
click at [36, 129] on link "Clients" at bounding box center [43, 128] width 22 height 9
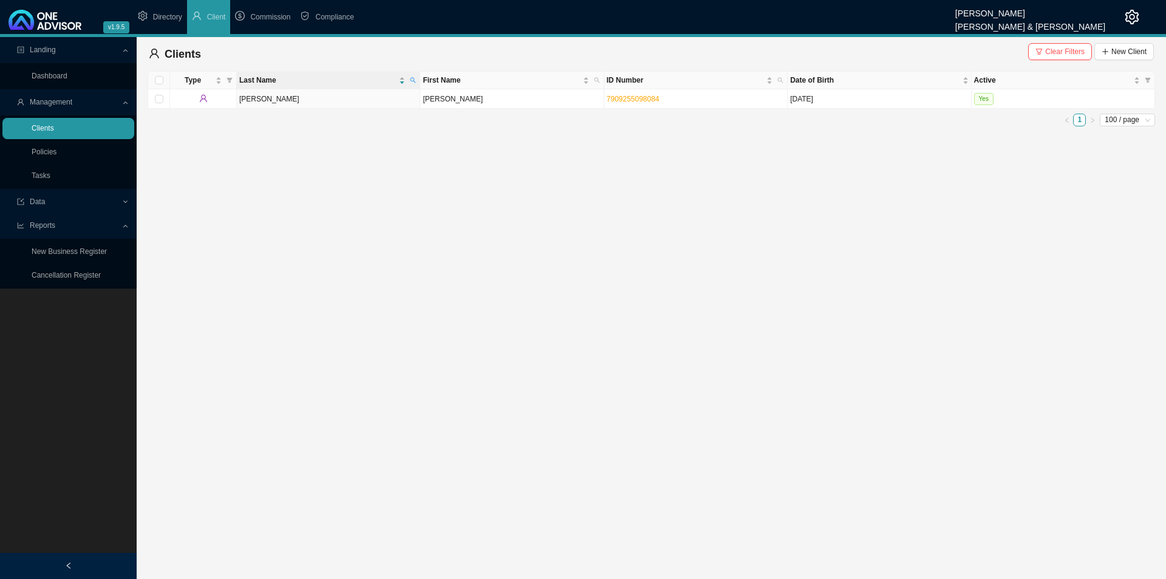
click at [50, 125] on link "Clients" at bounding box center [43, 128] width 22 height 9
click at [932, 52] on icon "filter" at bounding box center [1039, 51] width 7 height 7
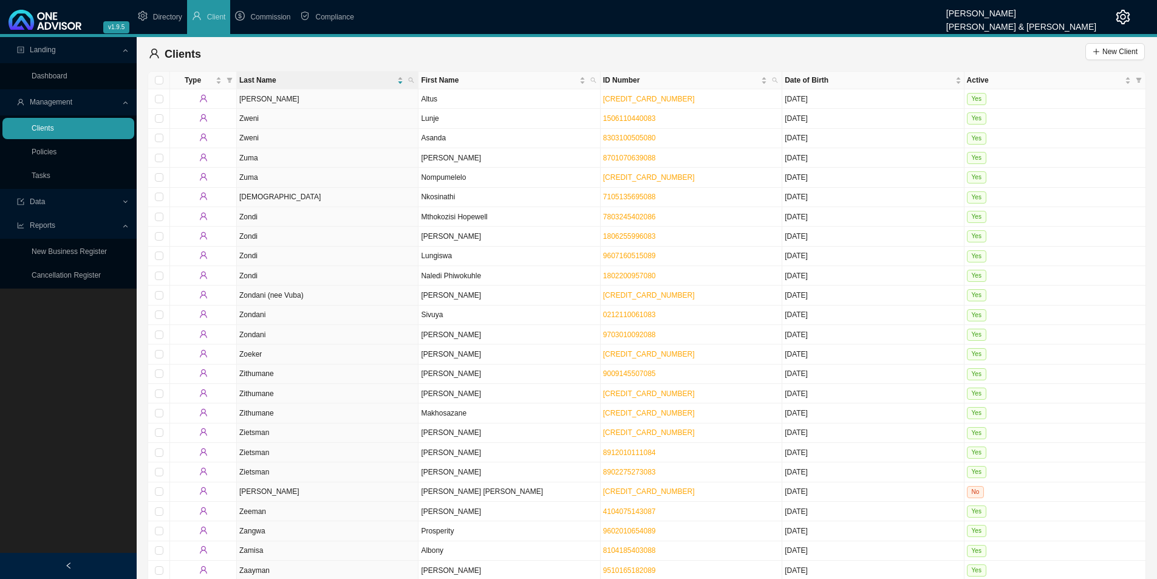
click at [54, 127] on link "Clients" at bounding box center [43, 128] width 22 height 9
click at [412, 76] on span at bounding box center [411, 80] width 11 height 17
type input "[PERSON_NAME]"
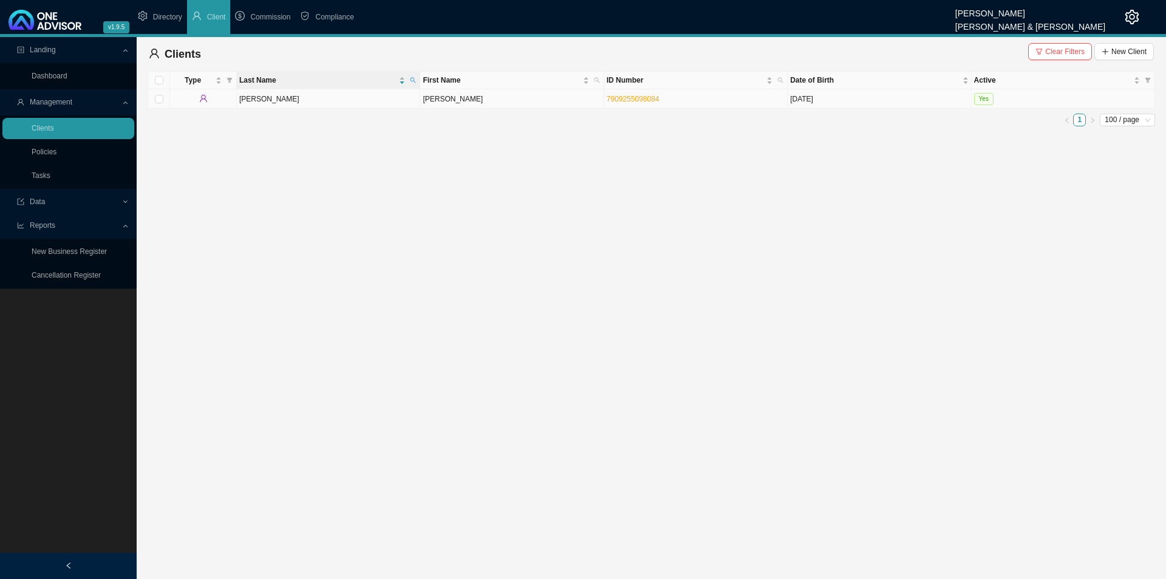
click at [330, 99] on td "[PERSON_NAME]" at bounding box center [328, 98] width 183 height 19
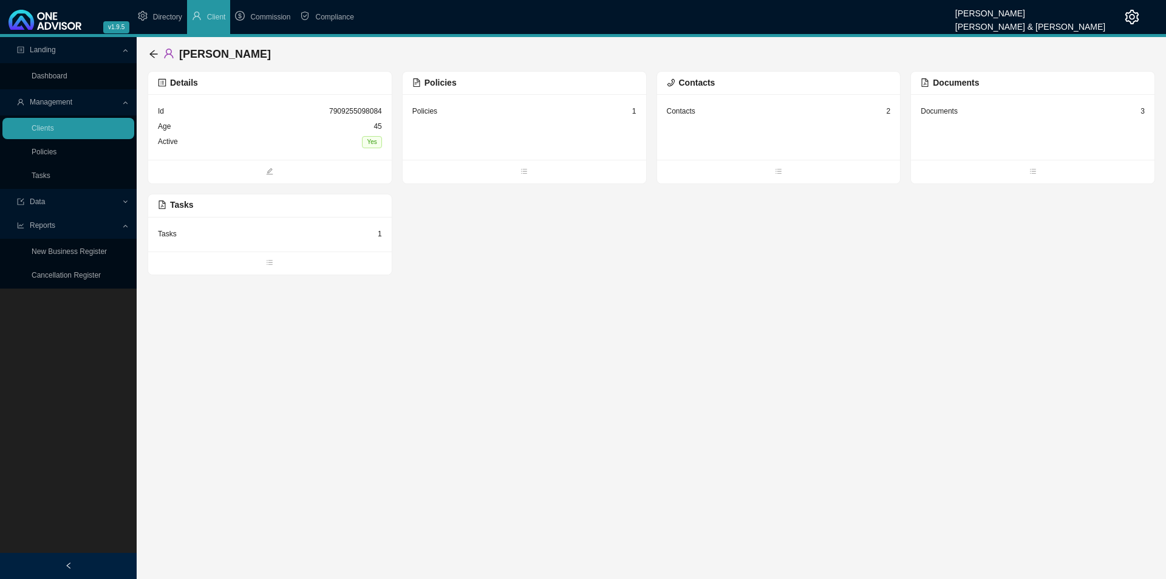
click at [477, 109] on div "Policies 1" at bounding box center [524, 111] width 224 height 15
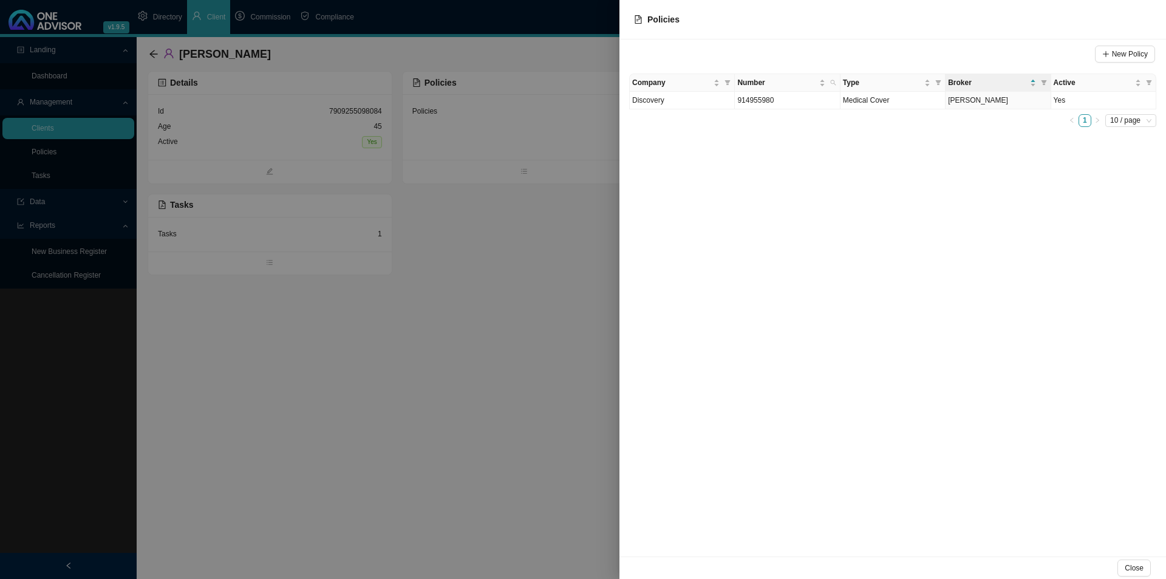
click at [335, 420] on div at bounding box center [583, 289] width 1166 height 579
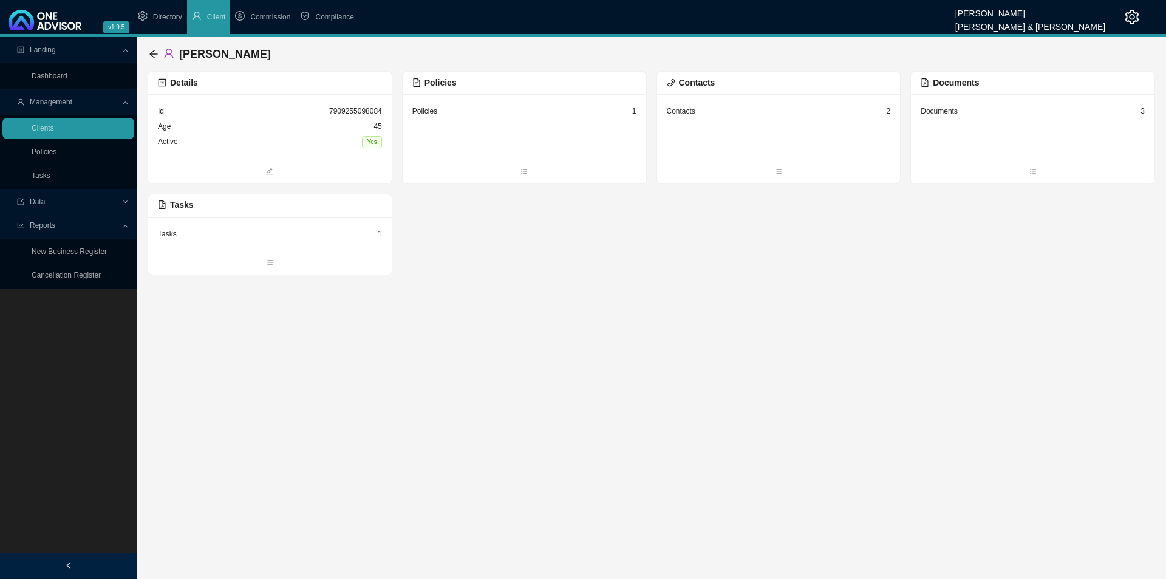
click at [471, 117] on div "Policies 1" at bounding box center [524, 111] width 224 height 15
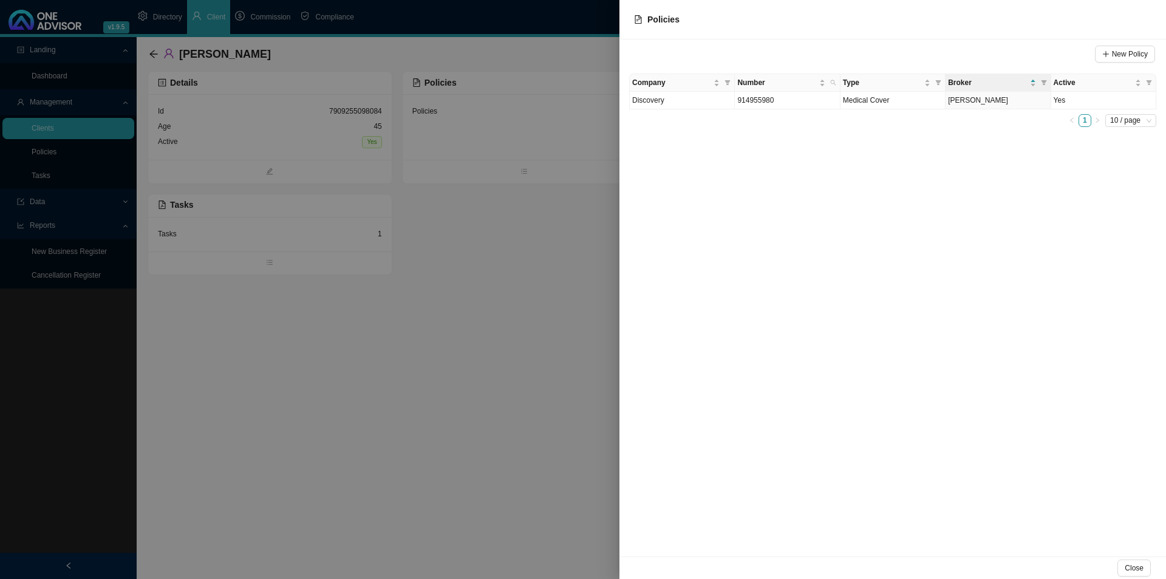
click at [779, 101] on td "914955980" at bounding box center [787, 101] width 105 height 18
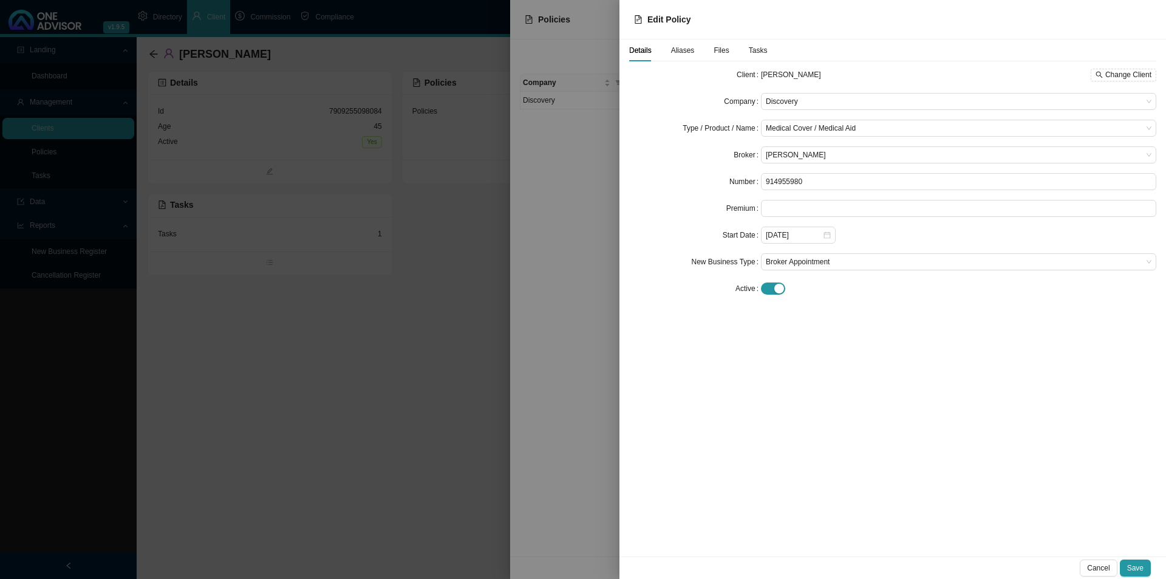
click at [749, 55] on div "Tasks" at bounding box center [758, 50] width 19 height 12
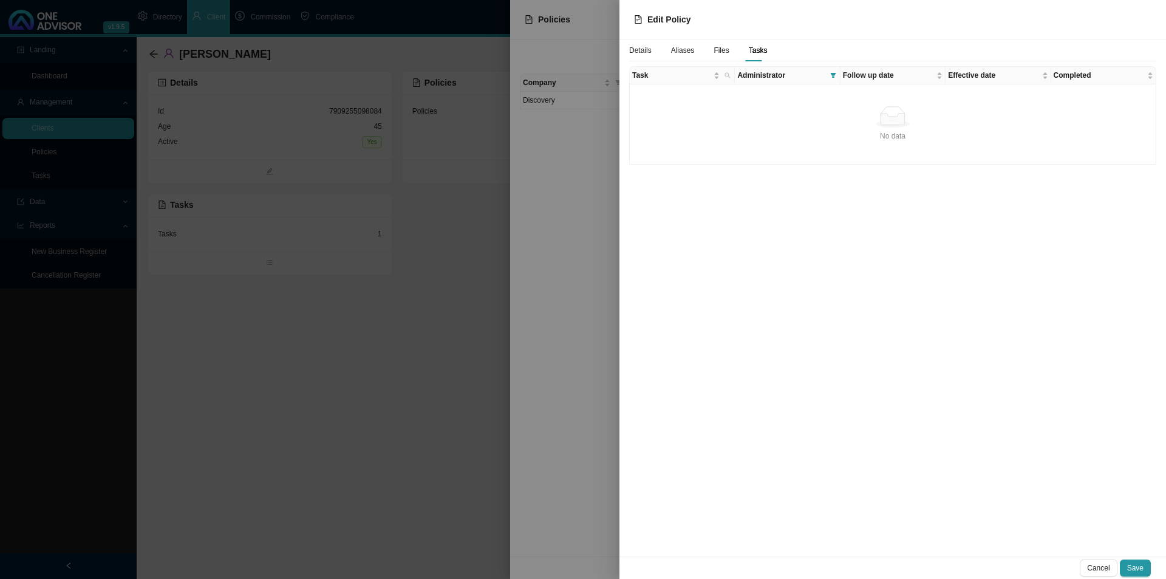
click at [801, 118] on div "No data" at bounding box center [893, 116] width 516 height 21
click at [779, 67] on th "Administrator" at bounding box center [787, 76] width 105 height 18
click at [768, 78] on span "Administrator" at bounding box center [780, 75] width 87 height 12
click at [680, 71] on span "Task" at bounding box center [671, 75] width 79 height 12
click at [781, 77] on span "Administrator" at bounding box center [780, 75] width 87 height 12
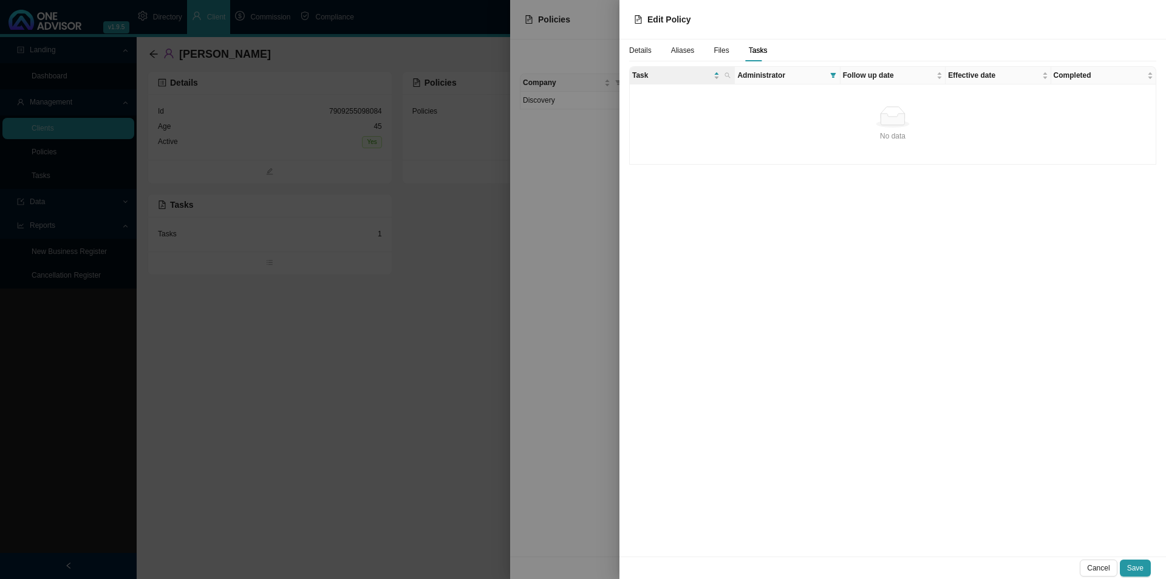
click at [750, 175] on div "Details Aliases Files Tasks Task Administrator Follow up date Effective date Co…" at bounding box center [893, 297] width 547 height 517
click at [753, 91] on td "No data No data" at bounding box center [893, 124] width 527 height 80
click at [881, 75] on span "Follow up date" at bounding box center [888, 75] width 91 height 12
click at [824, 128] on div at bounding box center [892, 115] width 527 height 98
click at [816, 113] on div "No data" at bounding box center [893, 116] width 516 height 21
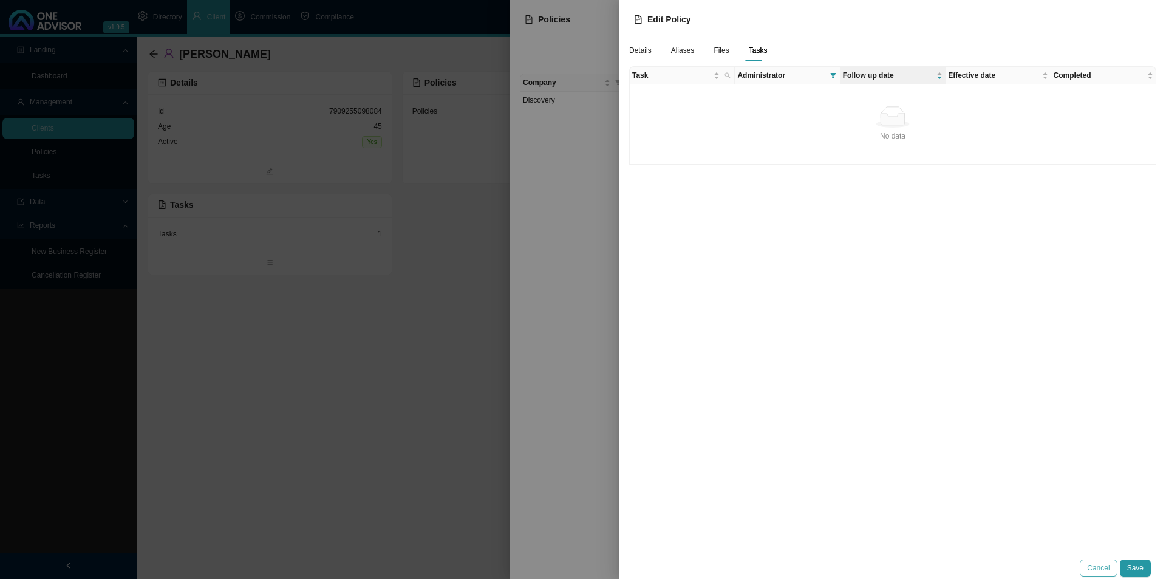
click at [932, 448] on span "Cancel" at bounding box center [1098, 568] width 22 height 12
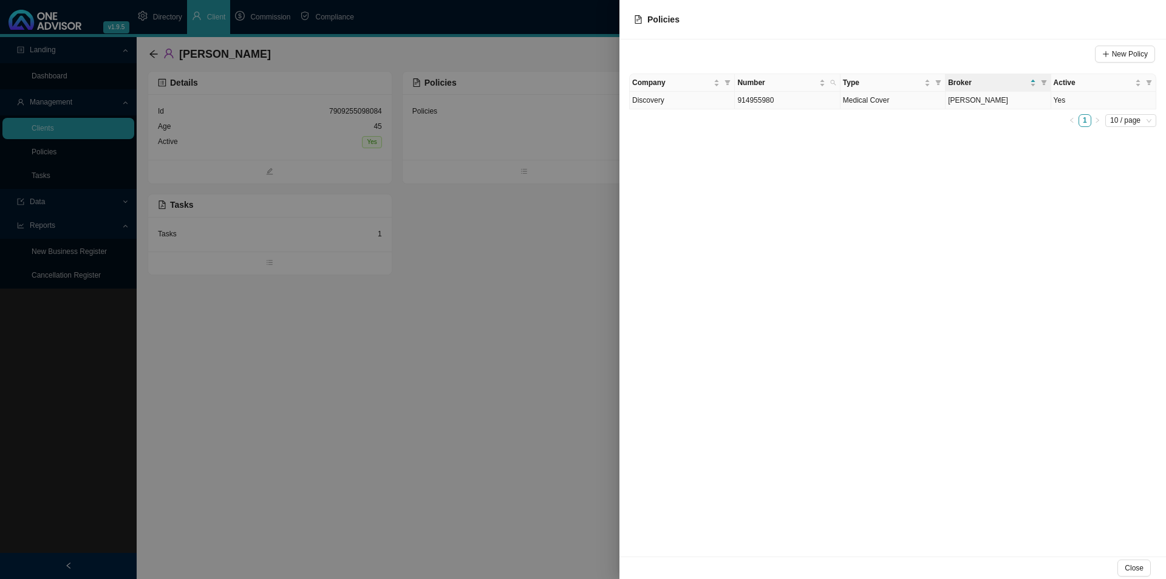
click at [750, 104] on span "914955980" at bounding box center [755, 100] width 36 height 9
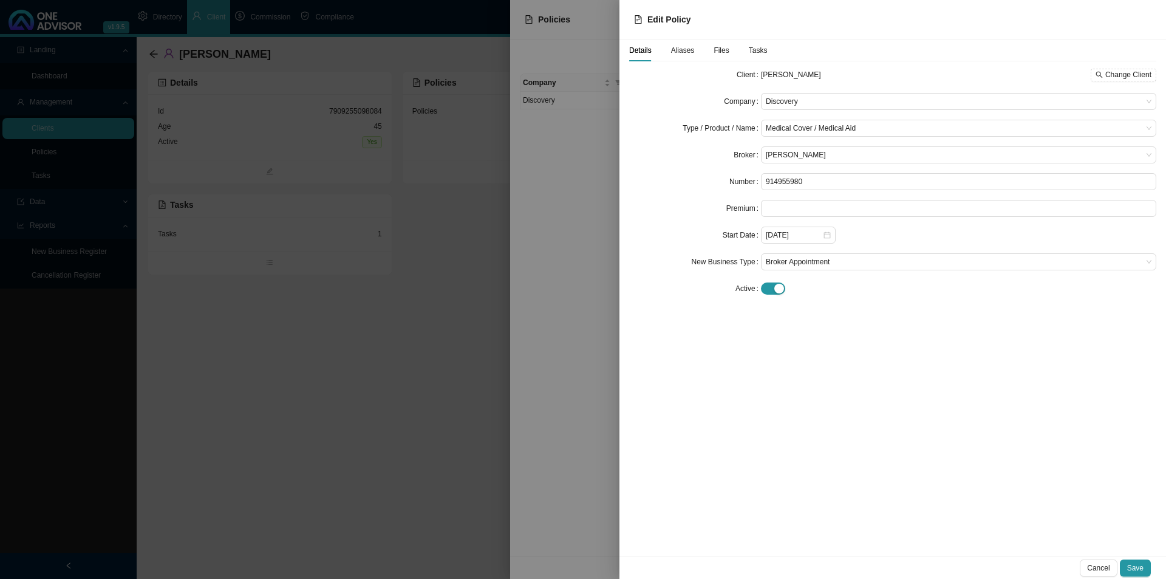
click at [756, 53] on span "Tasks" at bounding box center [758, 50] width 19 height 7
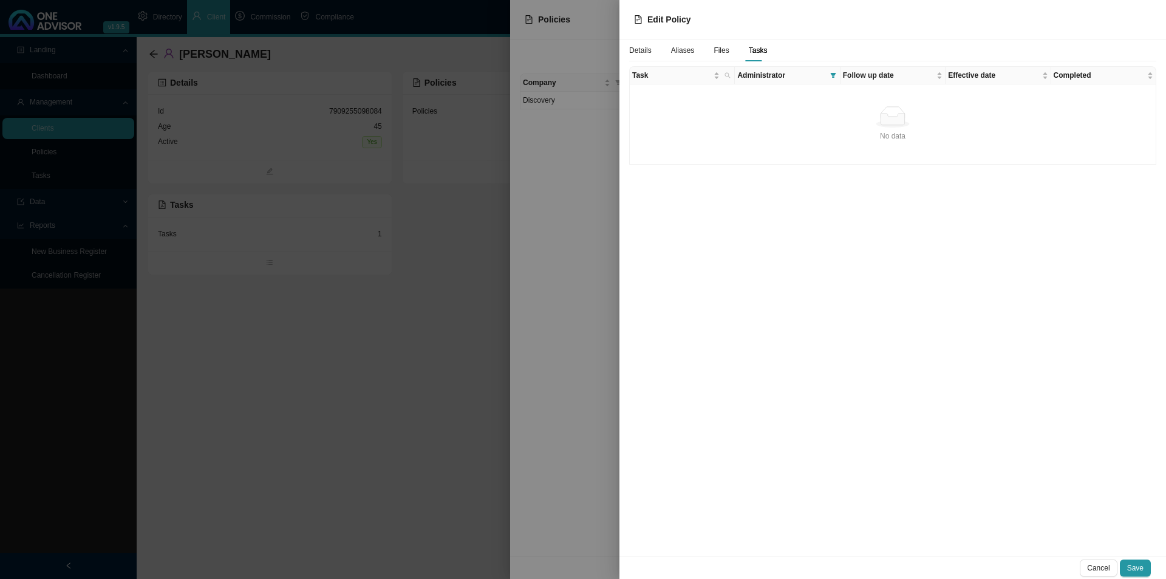
click at [816, 113] on div "No data" at bounding box center [893, 116] width 516 height 21
click at [782, 68] on th "Administrator" at bounding box center [787, 76] width 105 height 18
click at [884, 77] on span "Follow up date" at bounding box center [888, 75] width 91 height 12
click at [932, 122] on div "No data" at bounding box center [893, 116] width 516 height 21
click at [853, 117] on div "No data" at bounding box center [893, 116] width 516 height 21
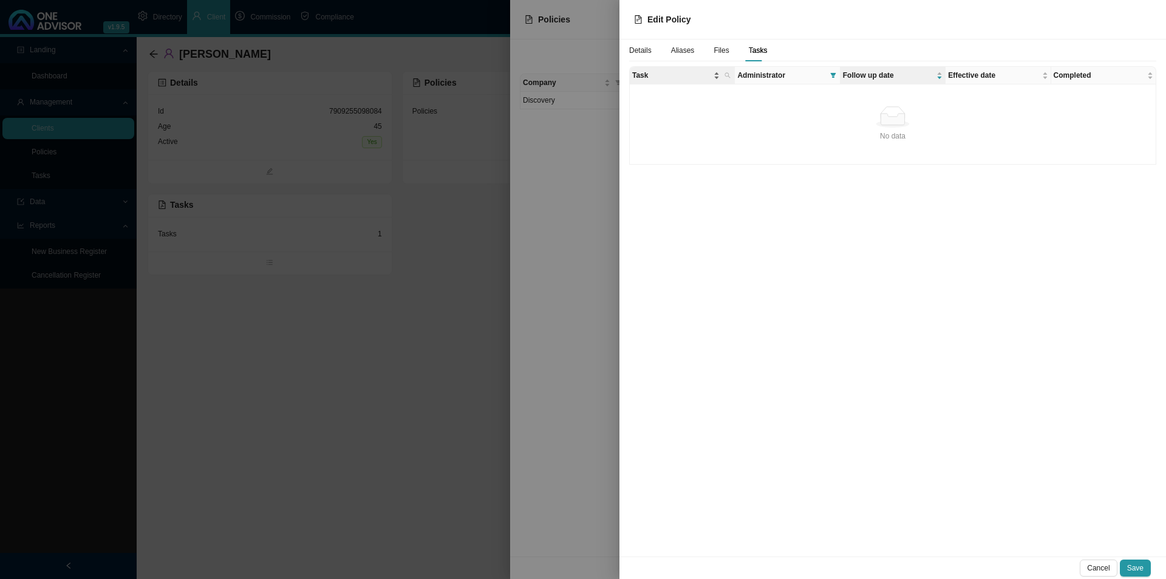
click at [666, 77] on span "Task" at bounding box center [671, 75] width 79 height 12
click at [781, 74] on span "Administrator" at bounding box center [780, 75] width 87 height 12
click at [728, 79] on span at bounding box center [727, 75] width 11 height 17
click at [734, 354] on div "Details Aliases Files Tasks Task Administrator Follow up date Effective date Co…" at bounding box center [893, 297] width 547 height 517
click at [932, 448] on div "Cancel Save" at bounding box center [893, 567] width 547 height 22
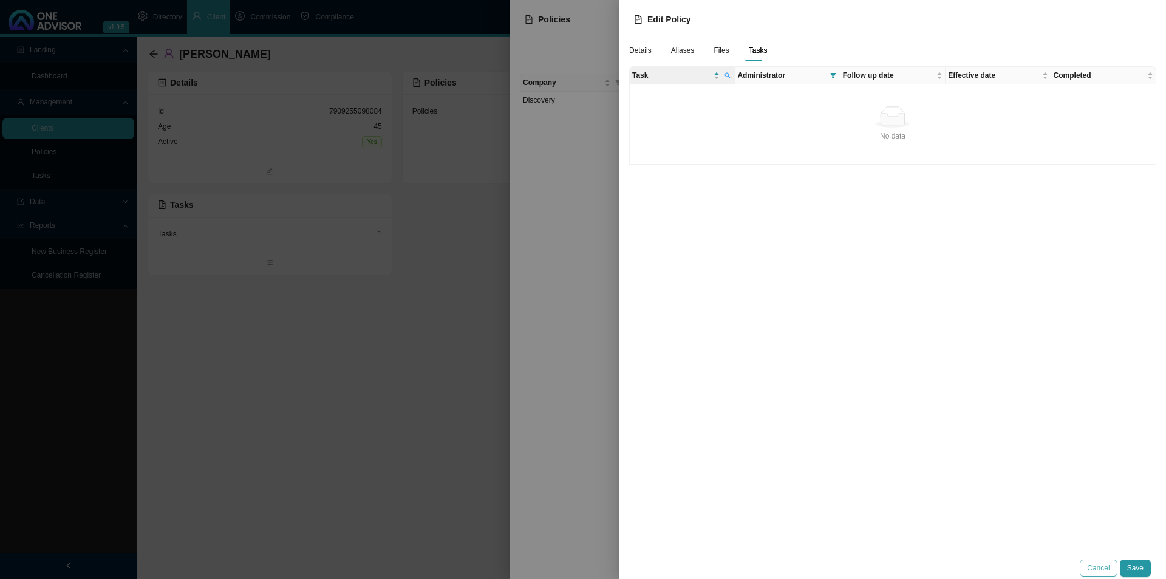
click at [932, 448] on span "Cancel" at bounding box center [1098, 568] width 22 height 12
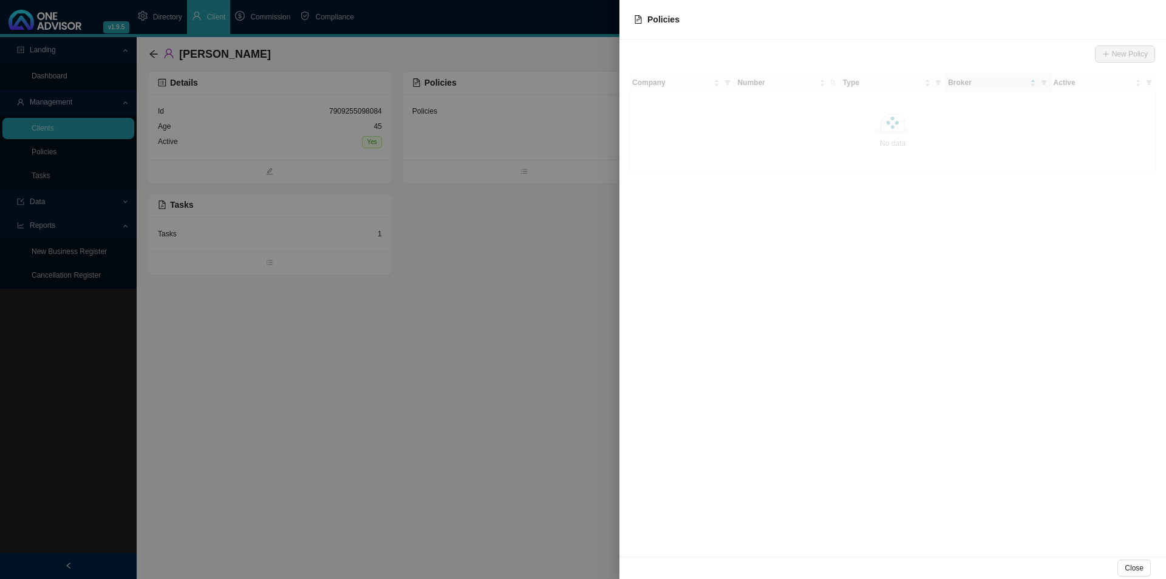
click at [867, 439] on div "New Policy Company Number Type Broker Active No data No data" at bounding box center [893, 297] width 547 height 517
click at [239, 377] on div at bounding box center [583, 289] width 1166 height 579
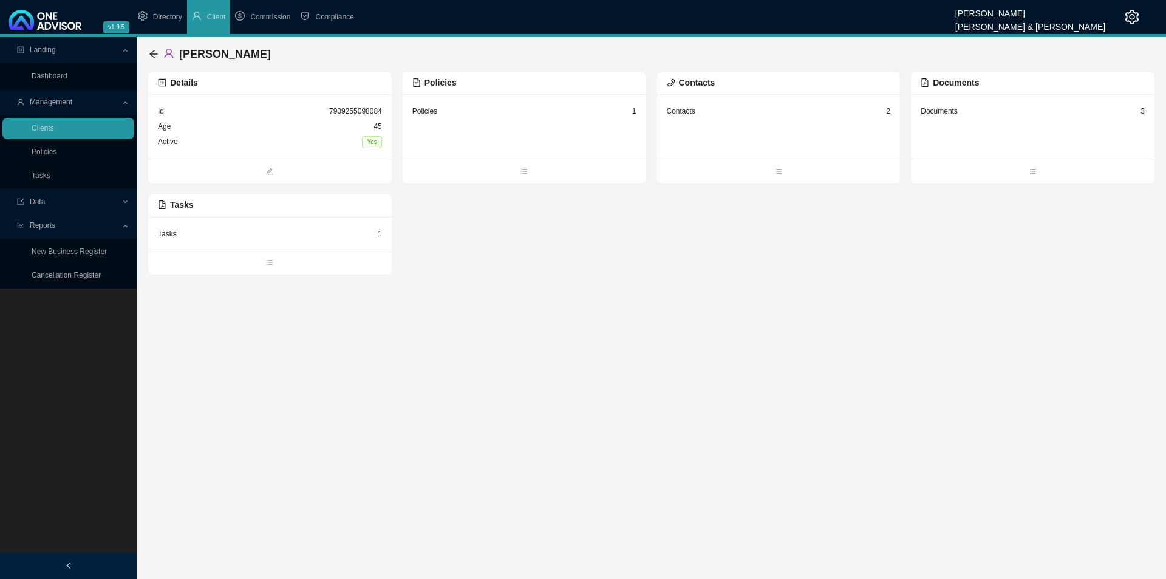
click at [195, 241] on div "Tasks 1" at bounding box center [270, 234] width 224 height 15
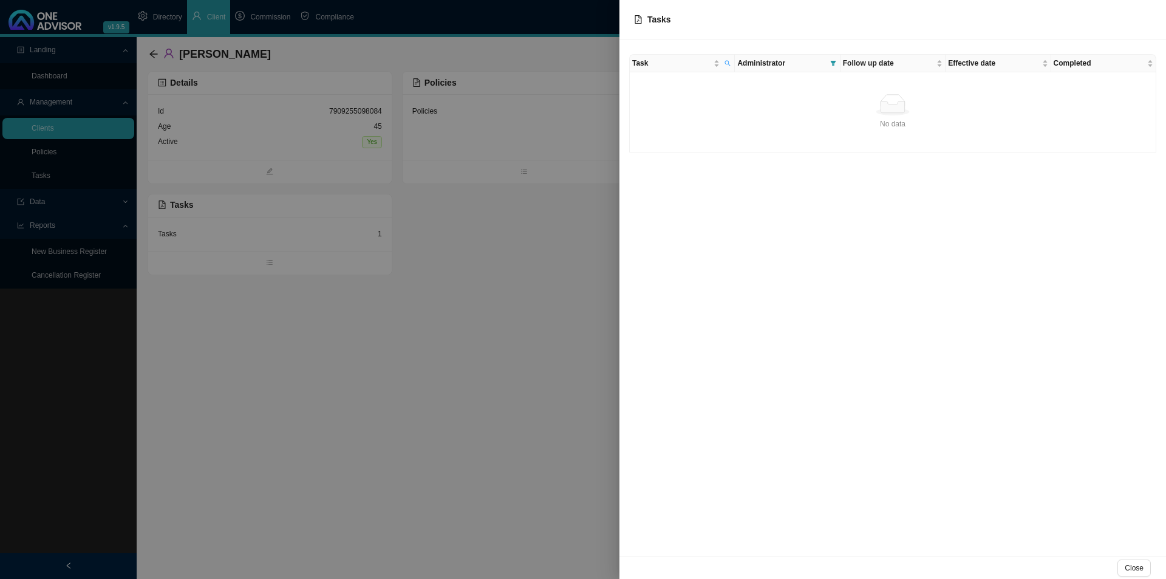
click at [523, 415] on div at bounding box center [583, 289] width 1166 height 579
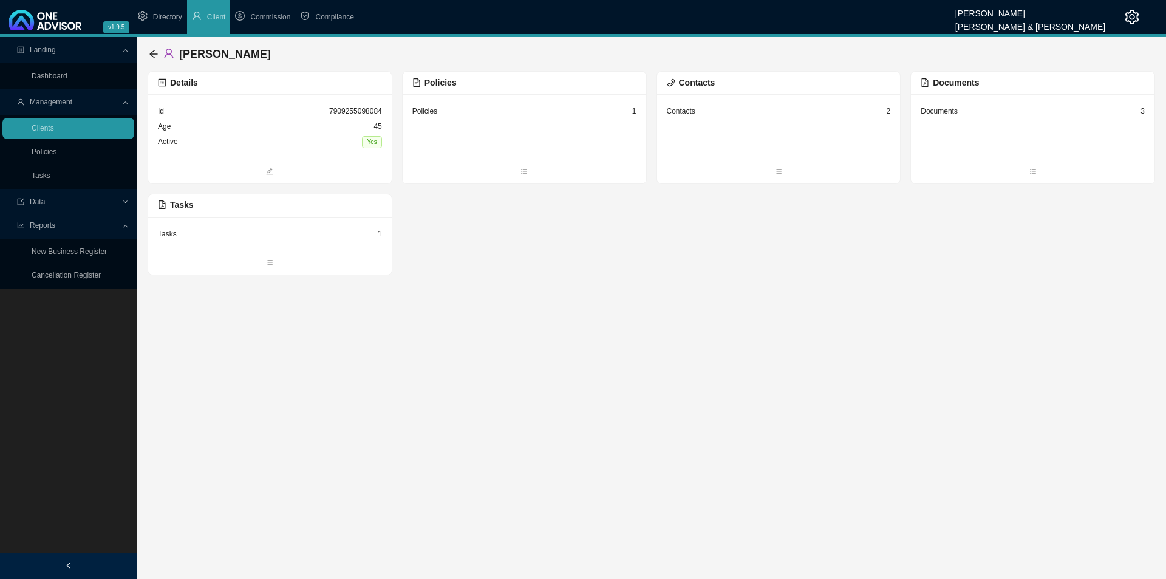
click at [218, 232] on div "Tasks 1" at bounding box center [270, 234] width 224 height 15
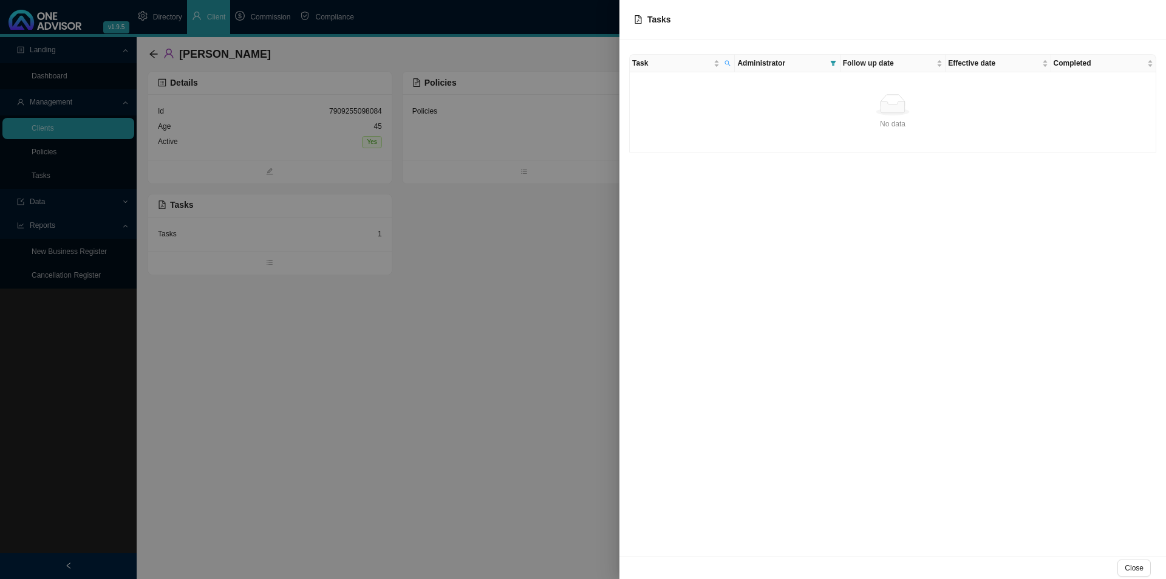
click at [770, 101] on div "No data" at bounding box center [893, 104] width 516 height 21
click at [757, 60] on span "Administrator" at bounding box center [780, 63] width 87 height 12
click at [709, 150] on td "No data No data" at bounding box center [893, 112] width 527 height 80
click at [753, 60] on span "Administrator" at bounding box center [780, 63] width 87 height 12
click at [730, 60] on icon "search" at bounding box center [728, 63] width 6 height 6
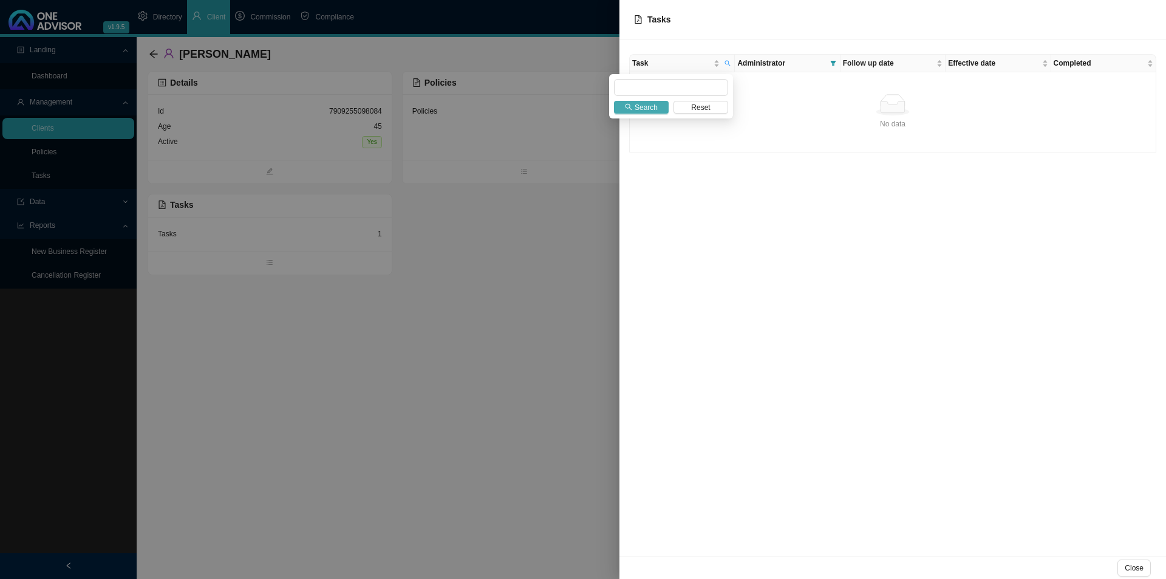
click at [649, 103] on span "Search" at bounding box center [646, 107] width 23 height 12
click at [838, 99] on div "No data" at bounding box center [893, 104] width 516 height 21
click at [866, 66] on span "Follow up date" at bounding box center [888, 63] width 91 height 12
click at [795, 67] on span "Administrator" at bounding box center [780, 63] width 87 height 12
click at [762, 93] on td "No data No data" at bounding box center [893, 112] width 527 height 80
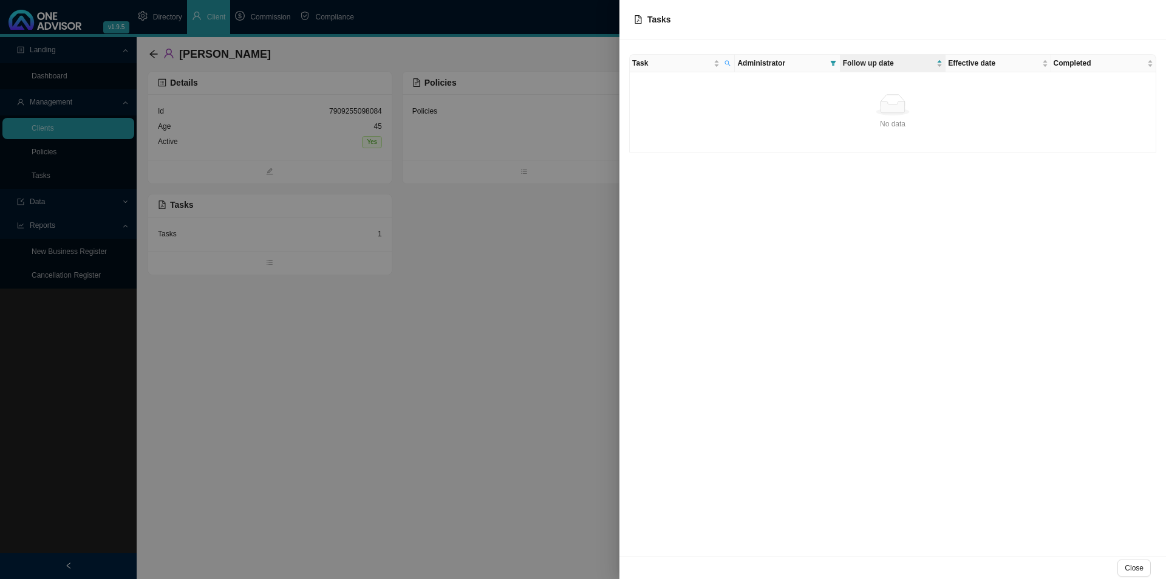
click at [340, 338] on div at bounding box center [583, 289] width 1166 height 579
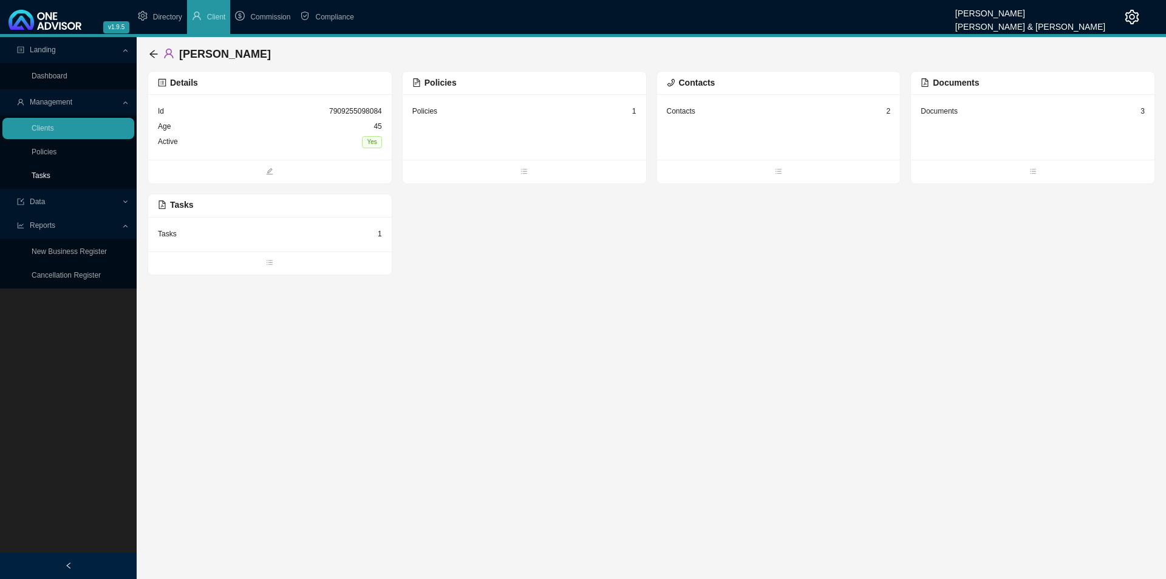
click at [44, 176] on link "Tasks" at bounding box center [41, 175] width 19 height 9
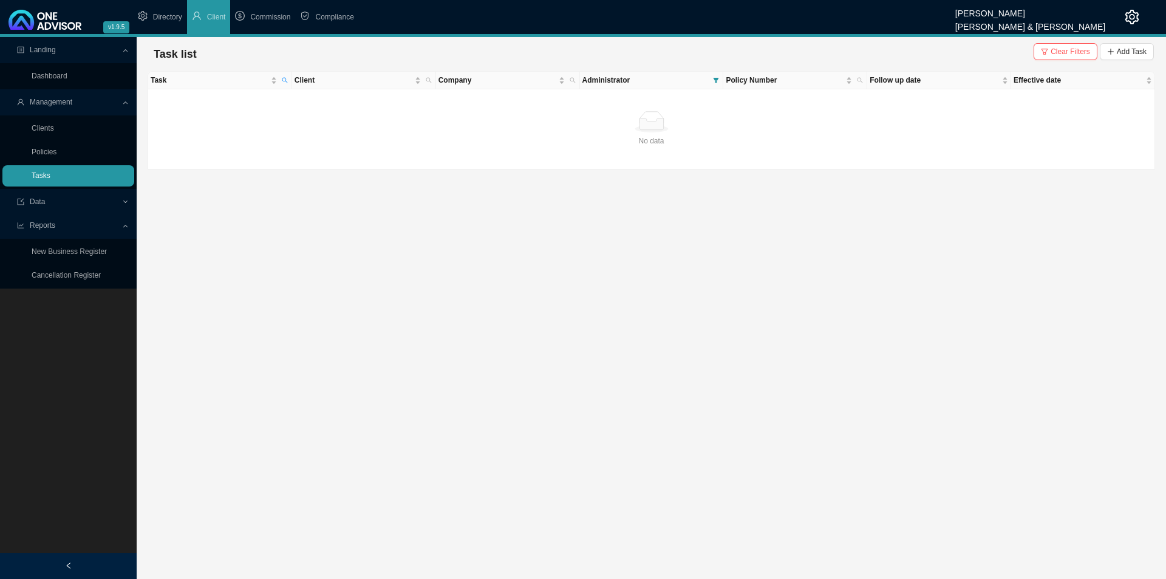
click at [50, 177] on link "Tasks" at bounding box center [41, 175] width 19 height 9
click at [576, 264] on main "Landing Dashboard Management Clients Policies Tasks Data Reports New Business R…" at bounding box center [583, 308] width 1166 height 542
click at [225, 115] on div "No data" at bounding box center [651, 121] width 997 height 21
click at [38, 180] on link "Tasks" at bounding box center [41, 175] width 19 height 9
click at [932, 59] on button "Clear Filters" at bounding box center [1066, 51] width 64 height 17
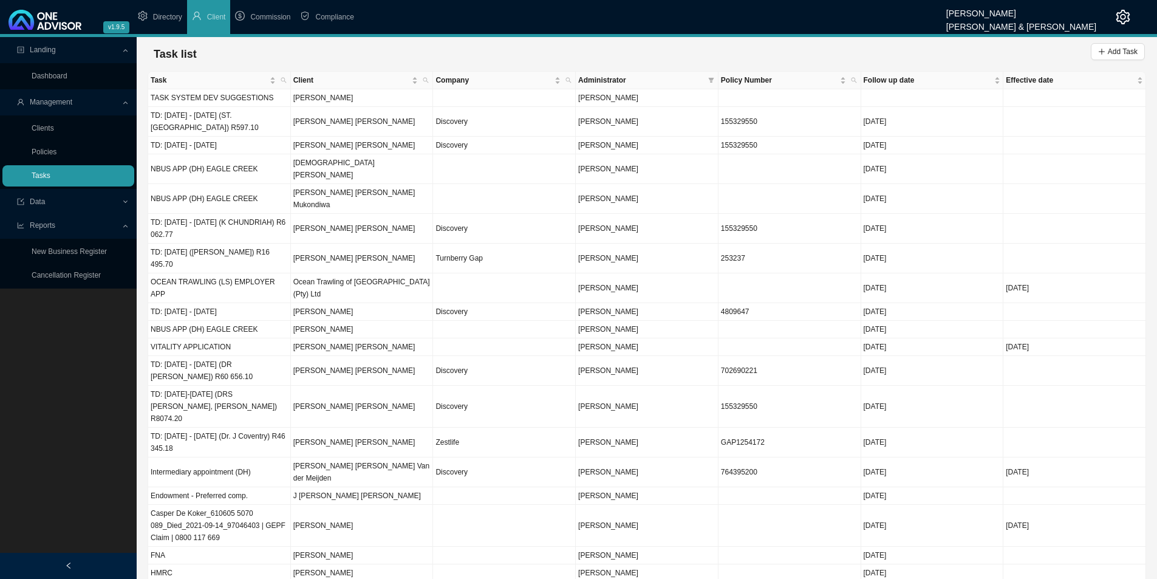
click at [50, 171] on link "Tasks" at bounding box center [41, 175] width 19 height 9
click at [712, 79] on icon "filter" at bounding box center [710, 80] width 5 height 5
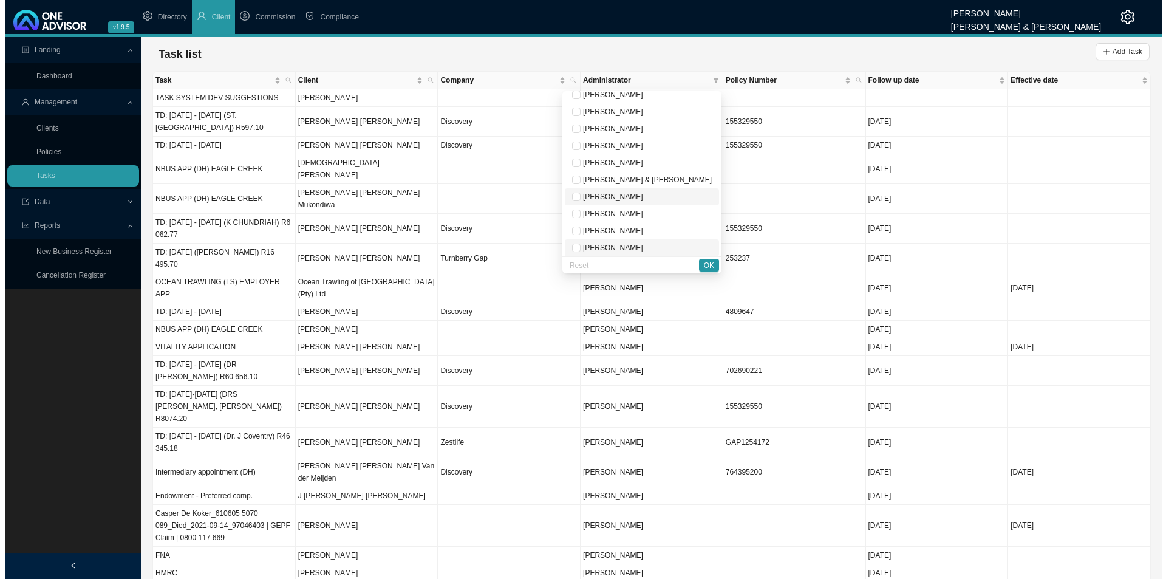
scroll to position [61, 0]
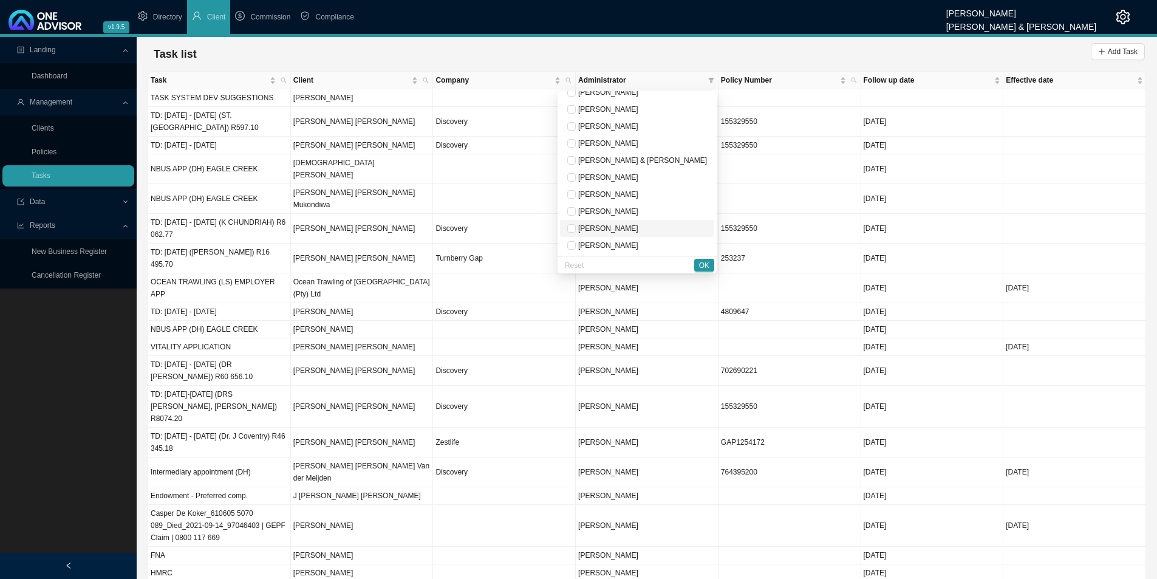
click at [638, 231] on span "[PERSON_NAME]" at bounding box center [607, 228] width 63 height 9
checkbox input "true"
click at [706, 268] on span "OK" at bounding box center [704, 265] width 10 height 12
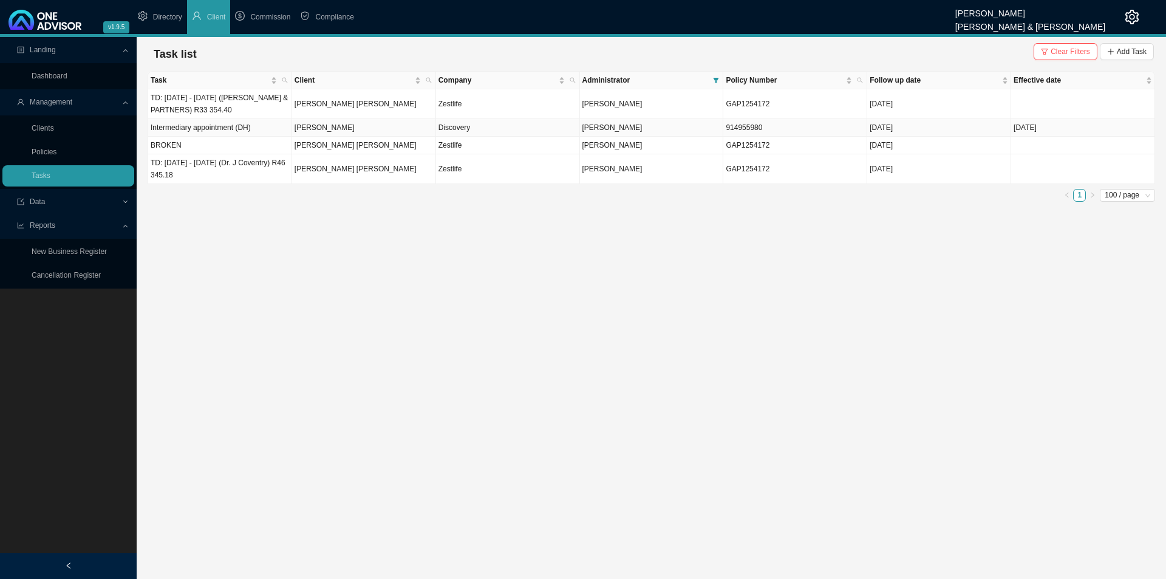
click at [351, 128] on td "[PERSON_NAME]" at bounding box center [364, 128] width 144 height 18
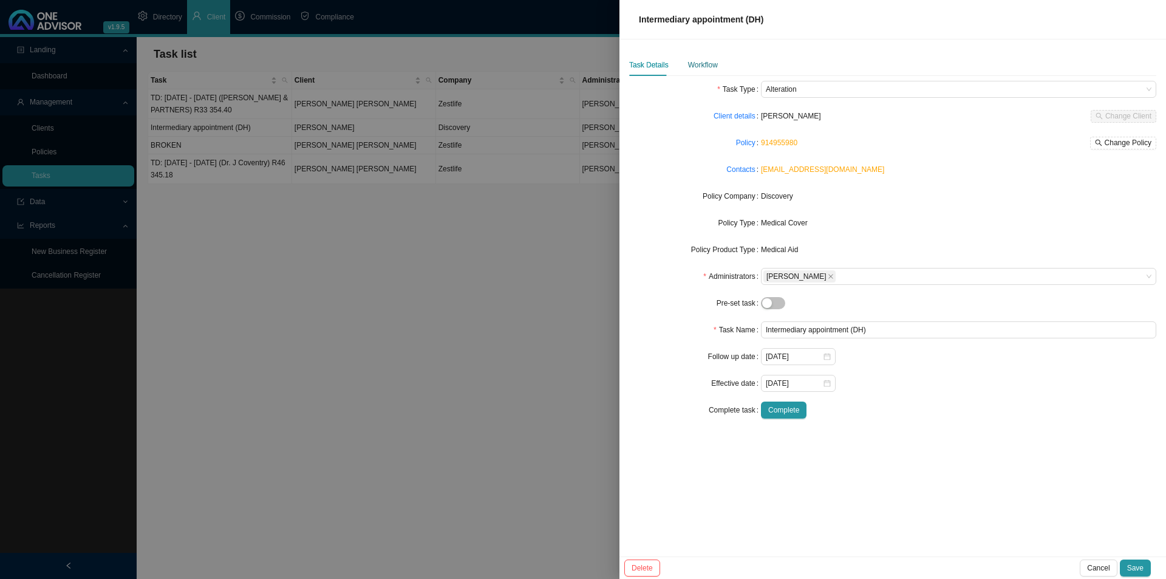
click at [703, 64] on div "Workflow" at bounding box center [703, 65] width 30 height 12
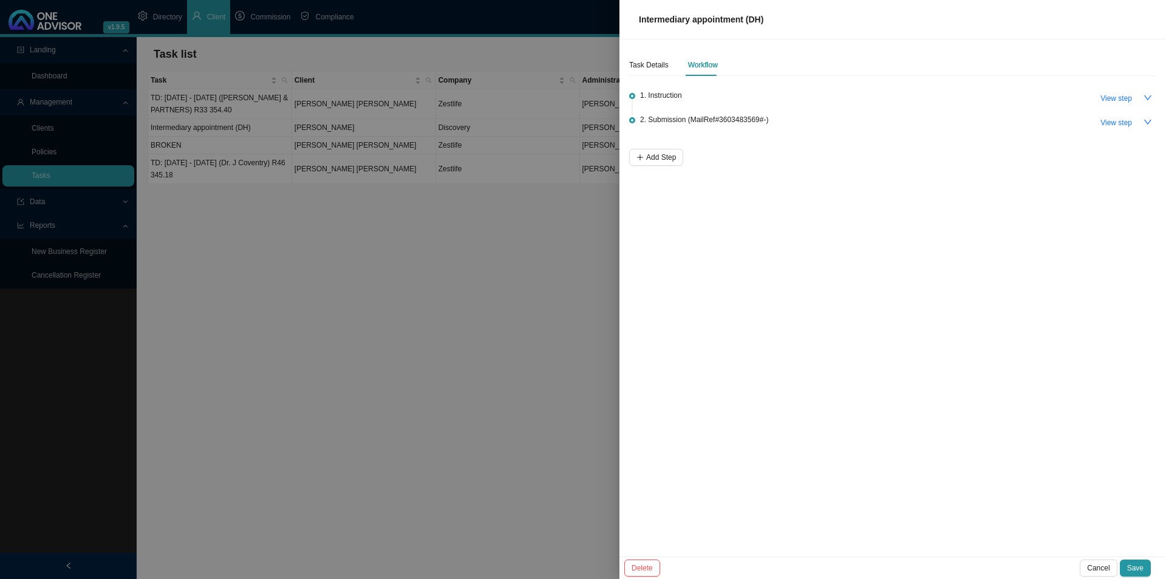
click at [528, 290] on div at bounding box center [583, 289] width 1166 height 579
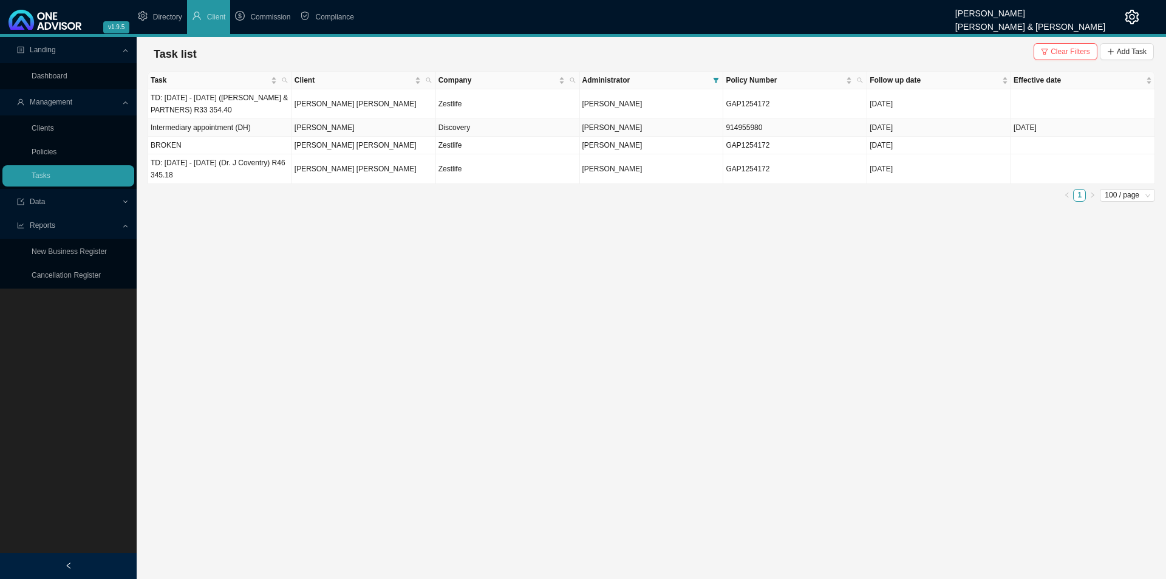
click at [367, 131] on td "[PERSON_NAME]" at bounding box center [364, 128] width 144 height 18
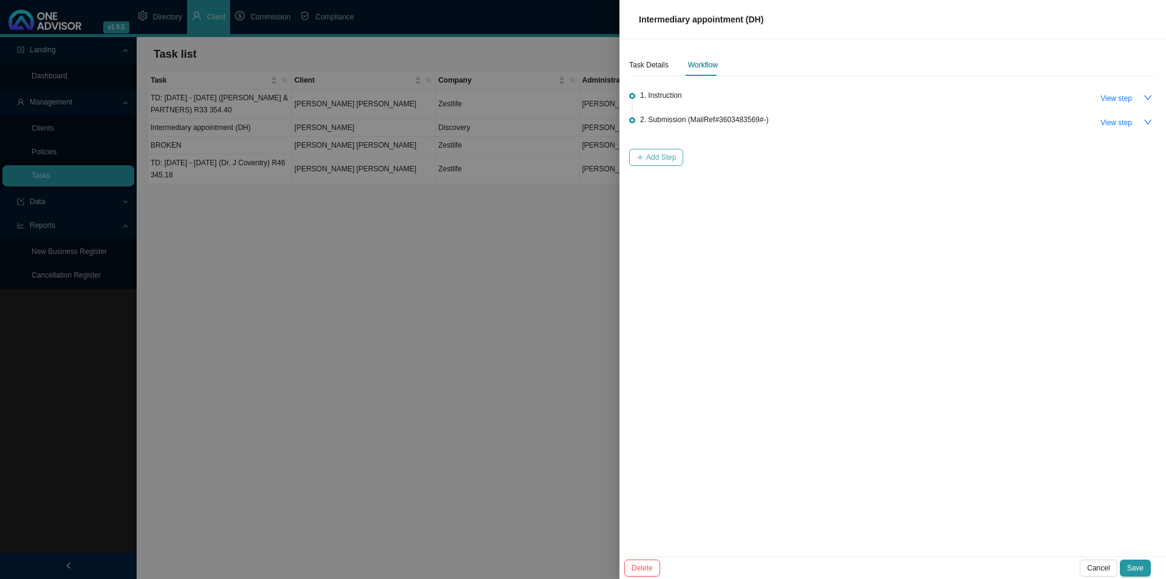
click at [652, 154] on span "Add Step" at bounding box center [661, 157] width 30 height 12
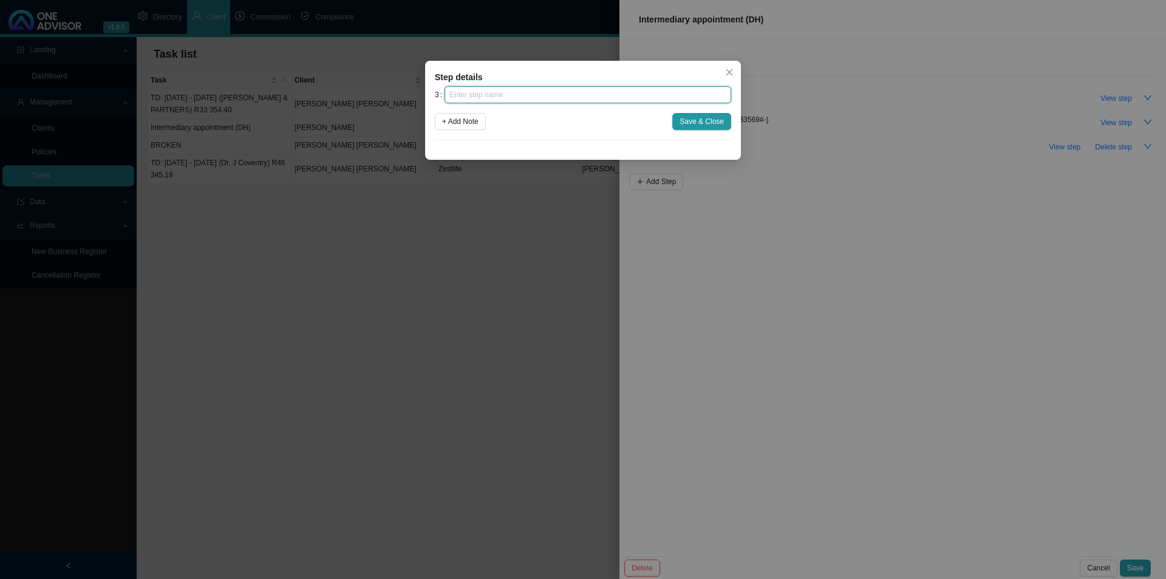
click at [487, 95] on input "text" at bounding box center [588, 94] width 287 height 17
type input "Confirmation of works done"
click at [703, 126] on span "Save & Close" at bounding box center [702, 121] width 44 height 12
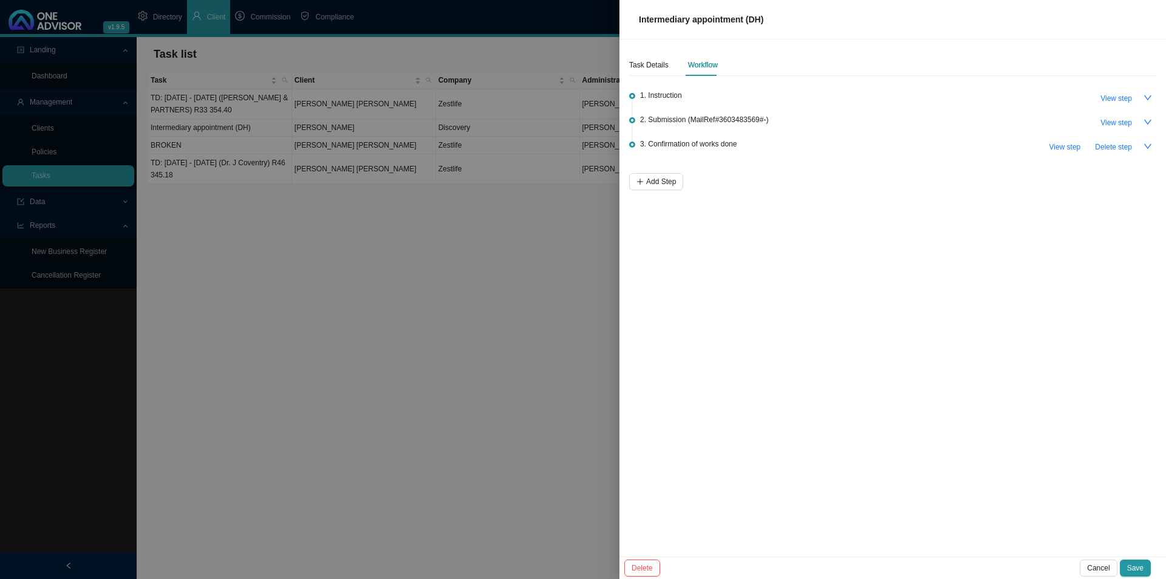
click at [306, 290] on div at bounding box center [583, 289] width 1166 height 579
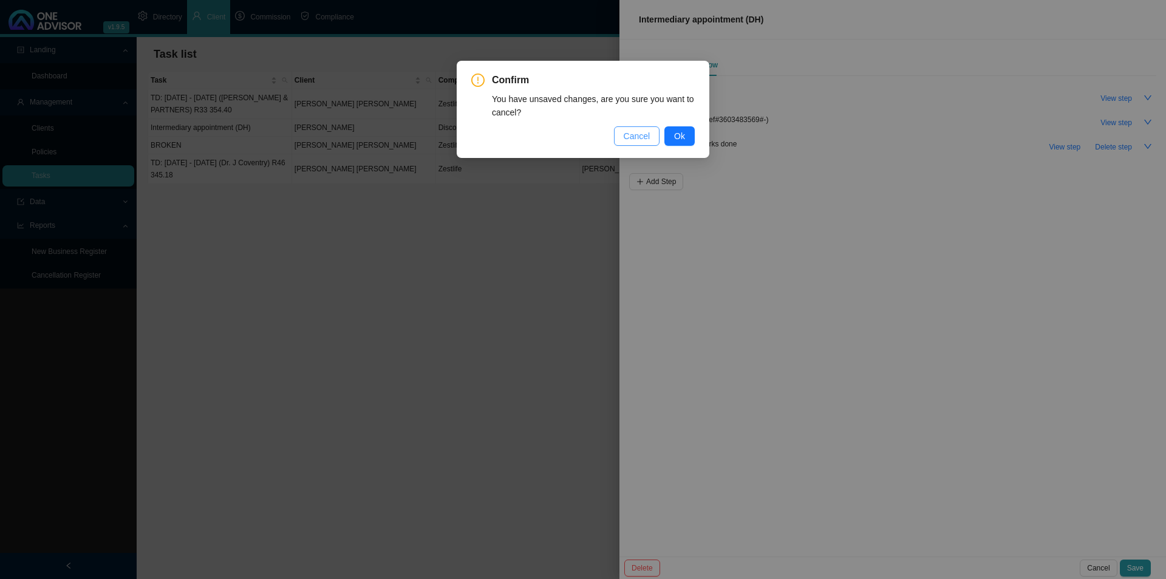
click at [641, 131] on span "Cancel" at bounding box center [637, 135] width 27 height 13
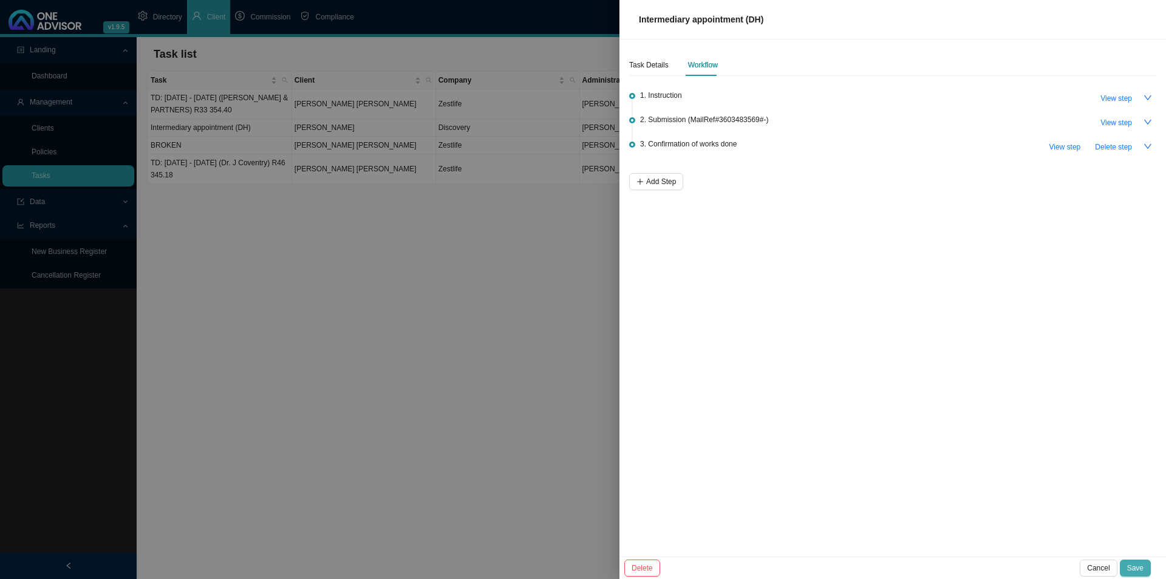
click at [932, 448] on button "Save" at bounding box center [1135, 567] width 31 height 17
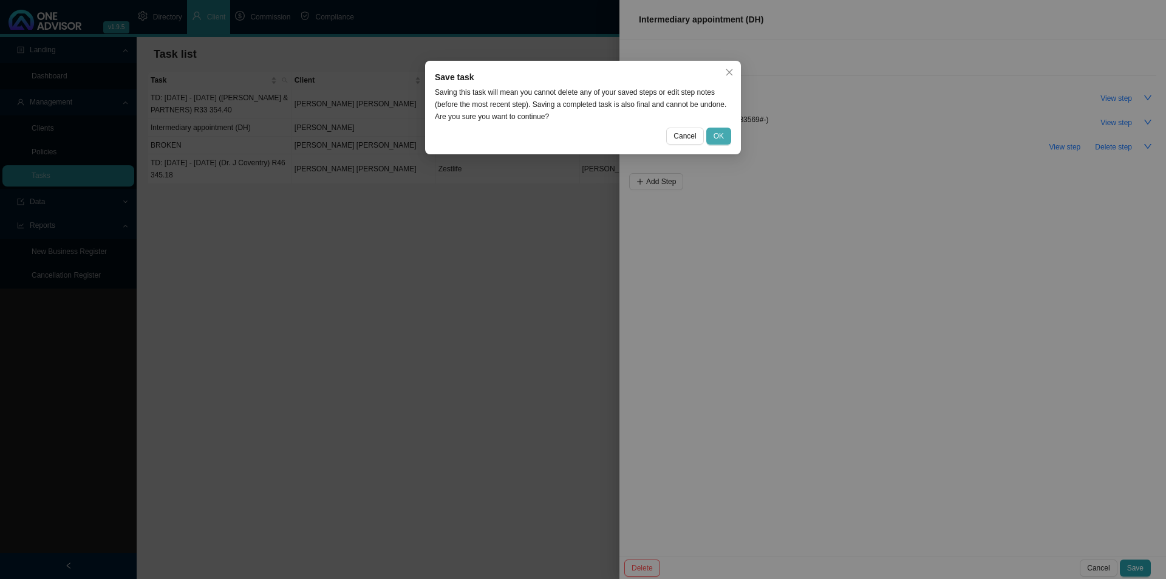
click at [714, 128] on button "OK" at bounding box center [718, 136] width 25 height 17
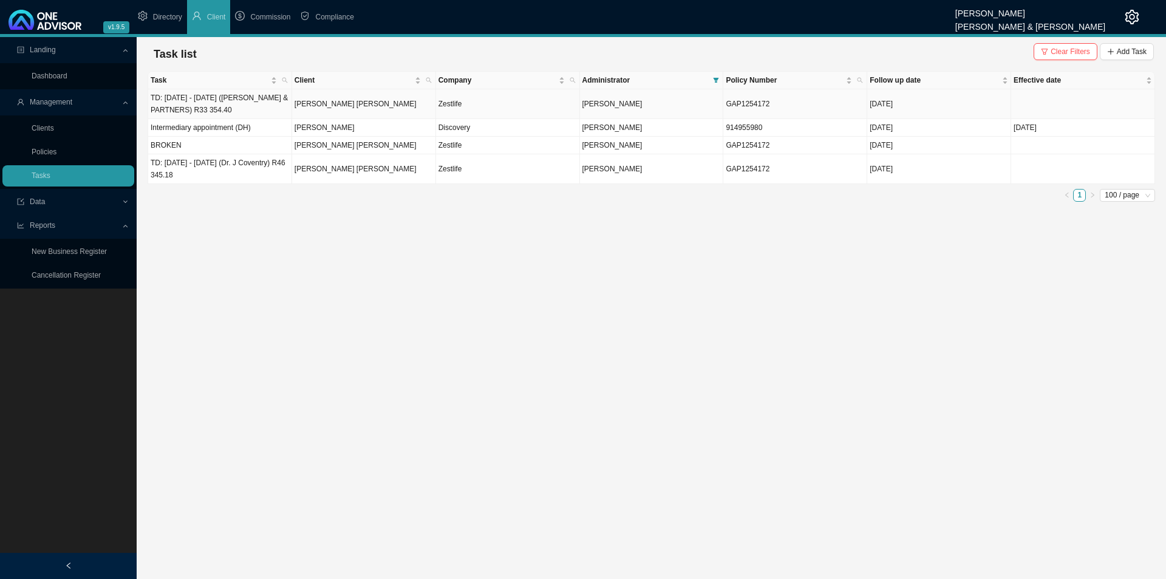
click at [366, 114] on td "[PERSON_NAME] [PERSON_NAME]" at bounding box center [364, 104] width 144 height 30
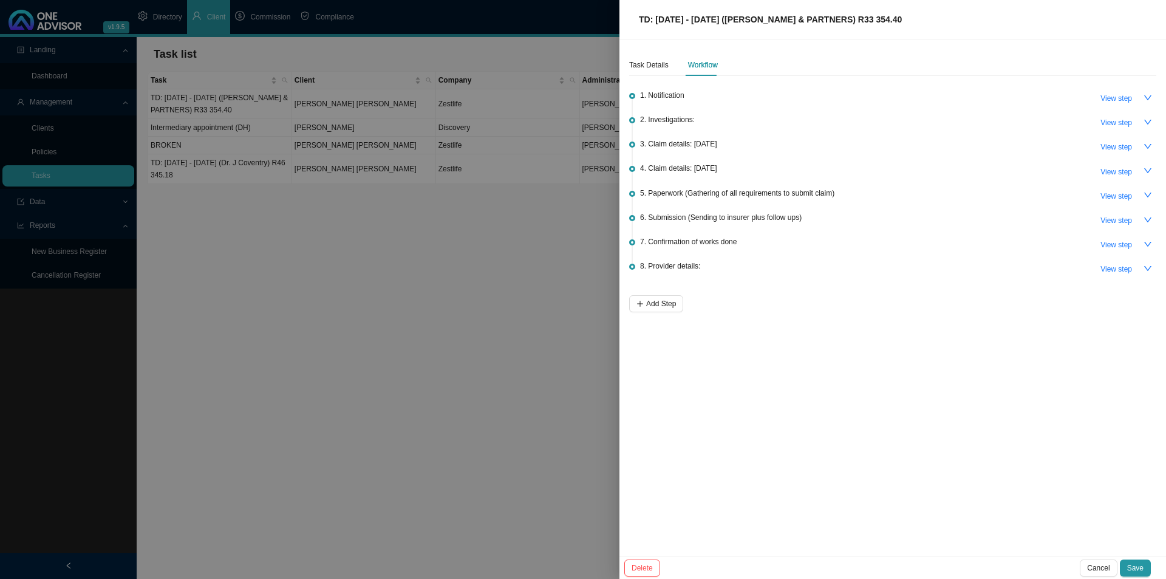
click at [932, 193] on icon "down" at bounding box center [1148, 195] width 9 height 9
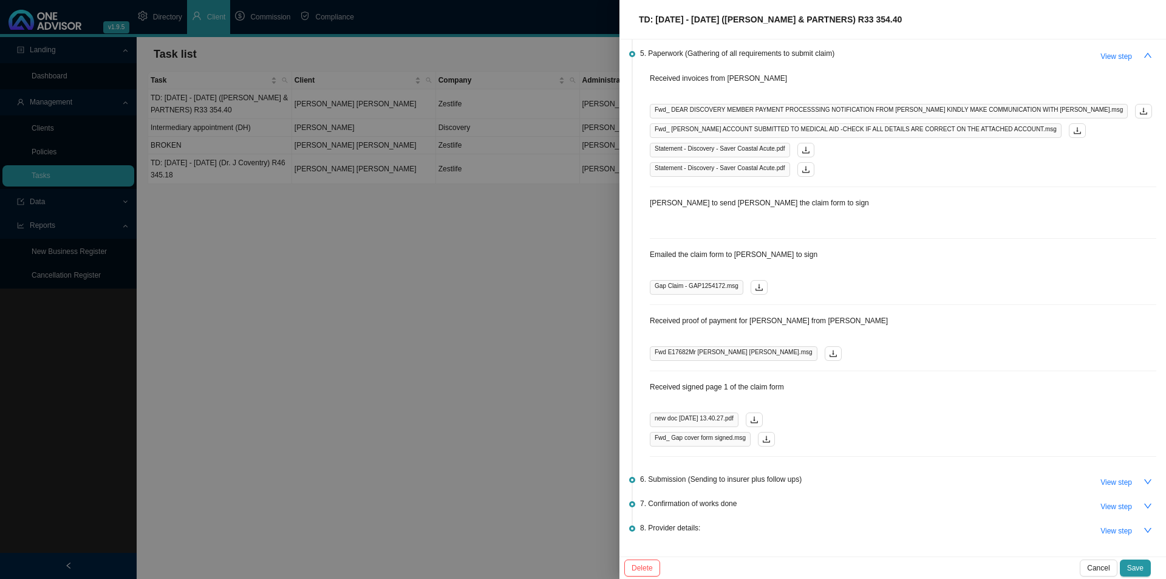
scroll to position [163, 0]
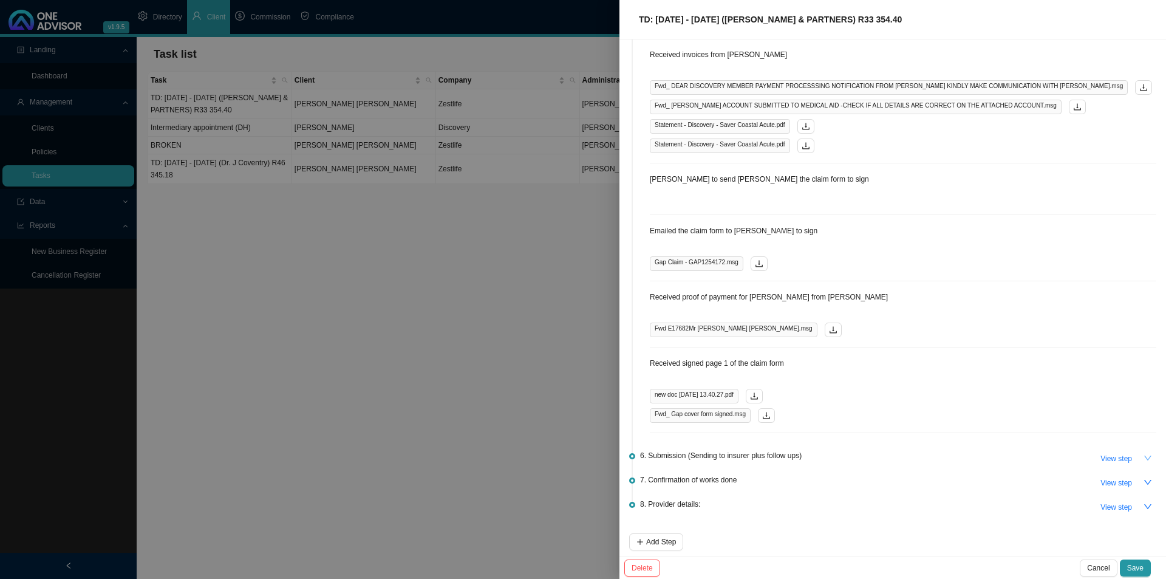
click at [932, 448] on icon "down" at bounding box center [1148, 458] width 9 height 9
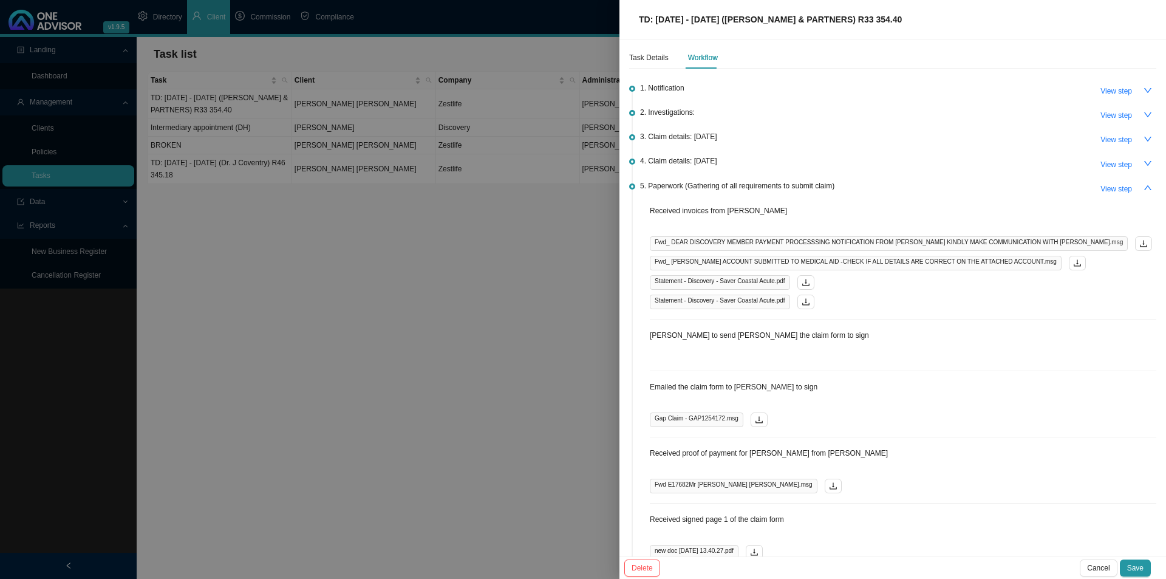
scroll to position [0, 0]
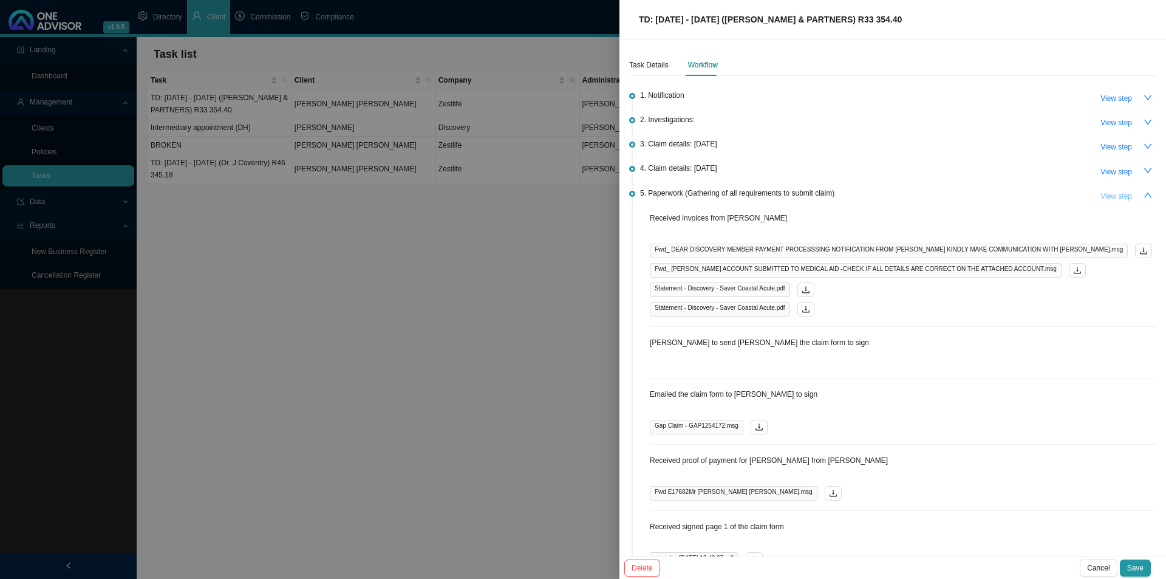
click at [932, 191] on icon "up" at bounding box center [1148, 195] width 9 height 9
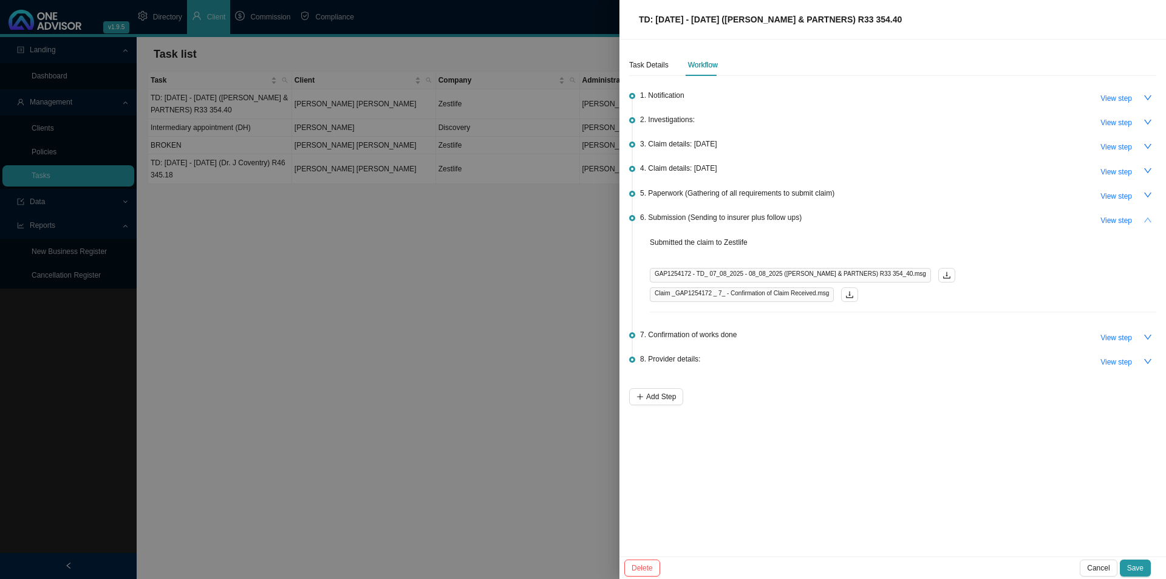
click at [932, 216] on icon "up" at bounding box center [1148, 220] width 9 height 9
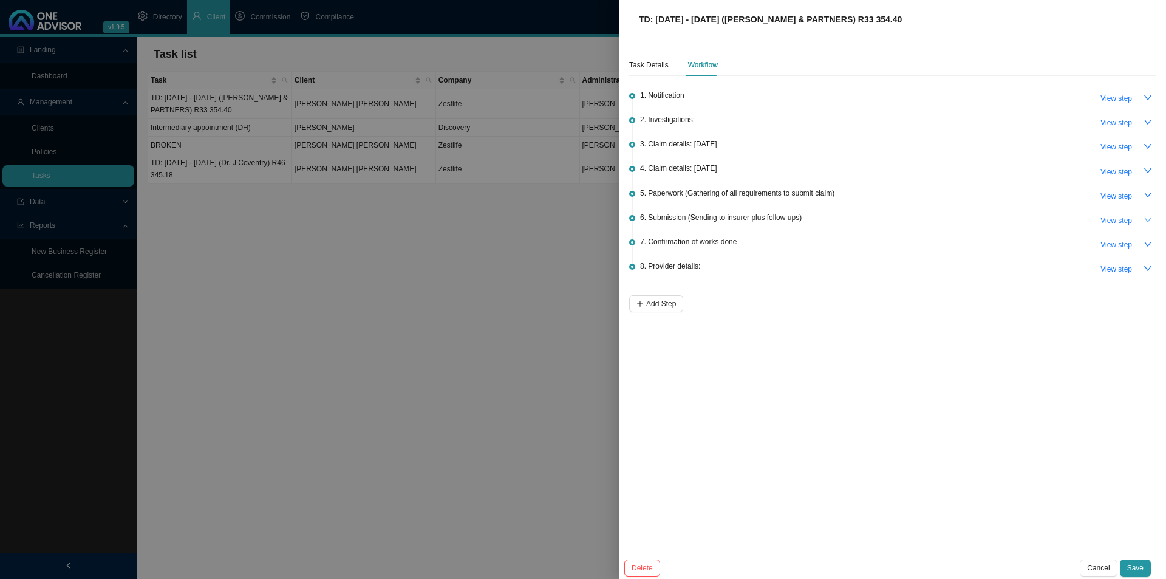
click at [354, 259] on div at bounding box center [583, 289] width 1166 height 579
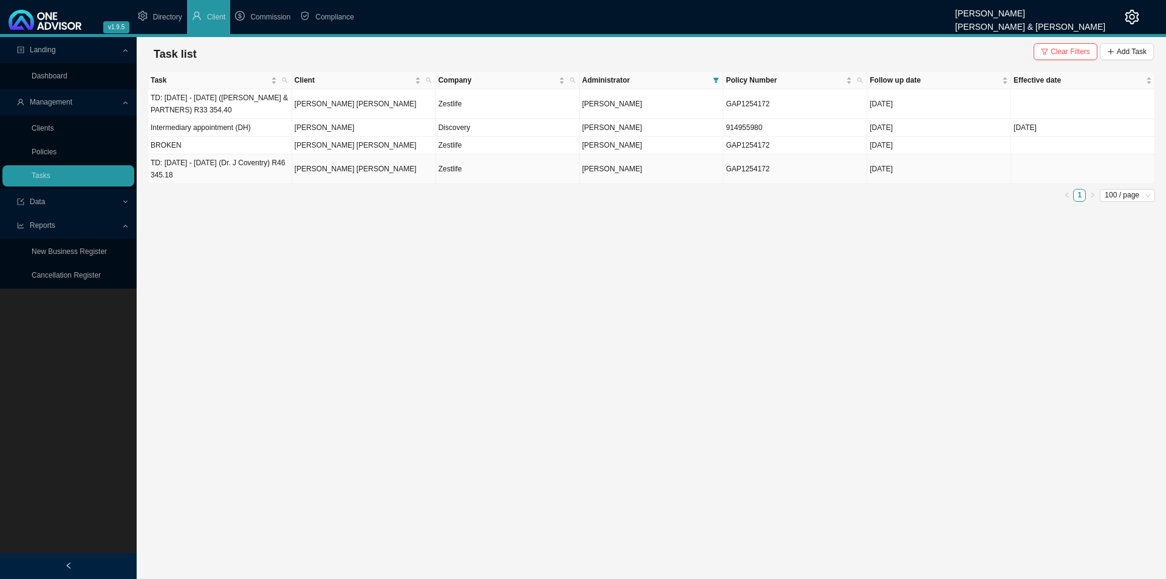
click at [358, 168] on td "[PERSON_NAME] [PERSON_NAME]" at bounding box center [364, 169] width 144 height 30
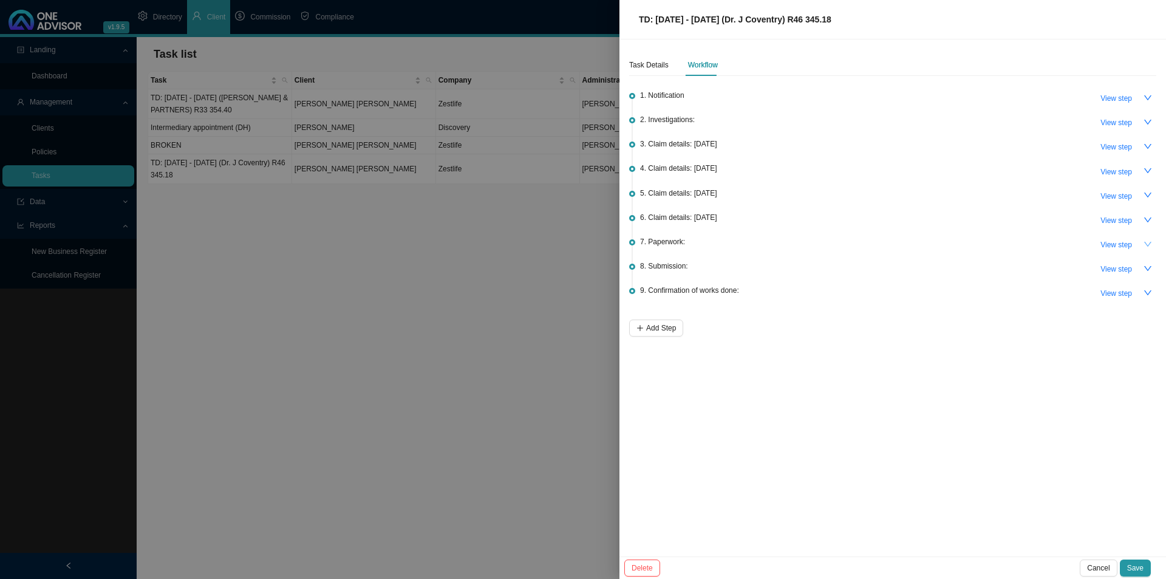
click at [932, 241] on icon "down" at bounding box center [1148, 244] width 9 height 9
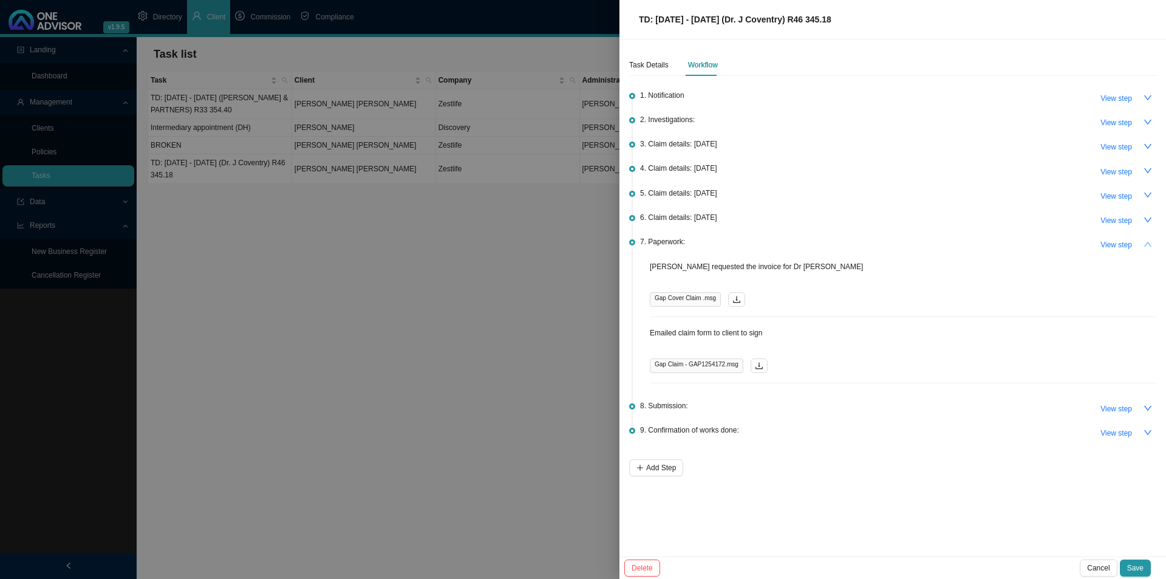
click at [932, 241] on icon "up" at bounding box center [1148, 244] width 9 height 9
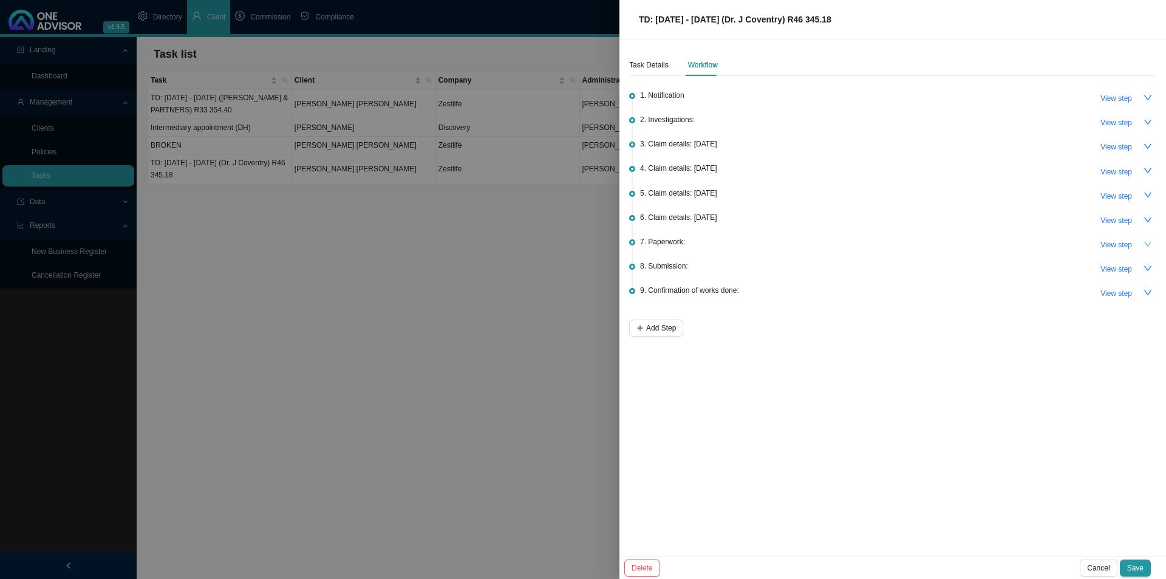
click at [330, 315] on div at bounding box center [583, 289] width 1166 height 579
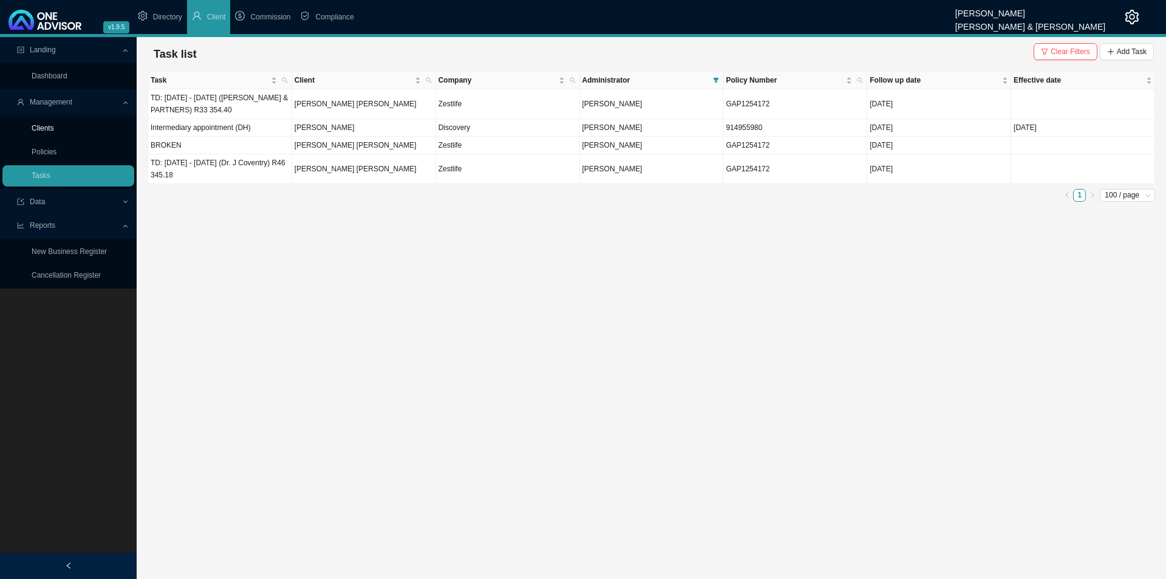
click at [50, 126] on link "Clients" at bounding box center [43, 128] width 22 height 9
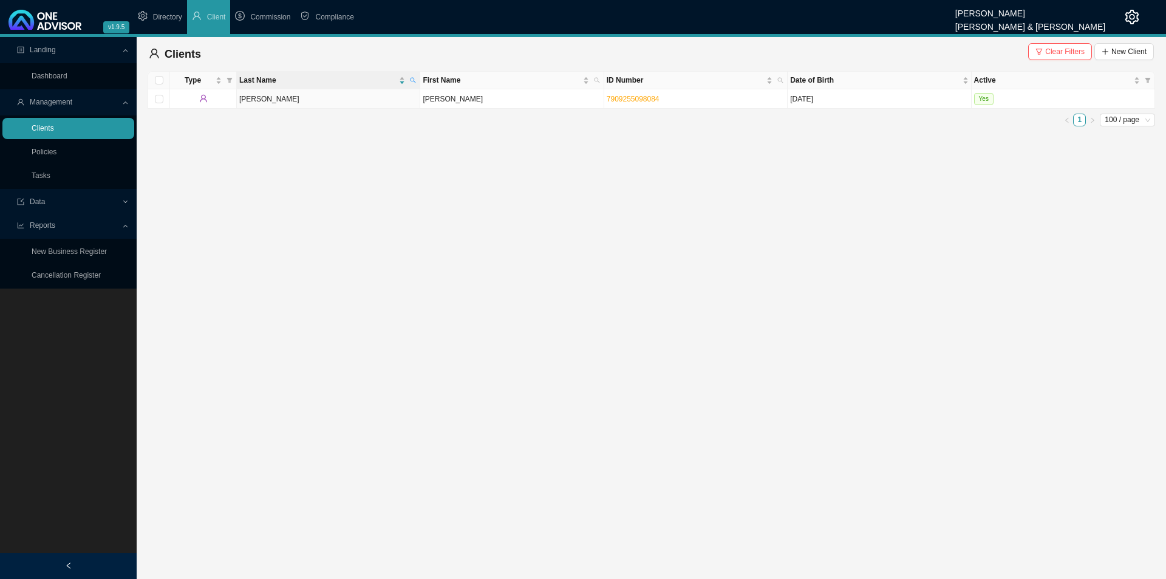
click at [54, 125] on link "Clients" at bounding box center [43, 128] width 22 height 9
click at [932, 58] on button "Clear Filters" at bounding box center [1060, 51] width 64 height 17
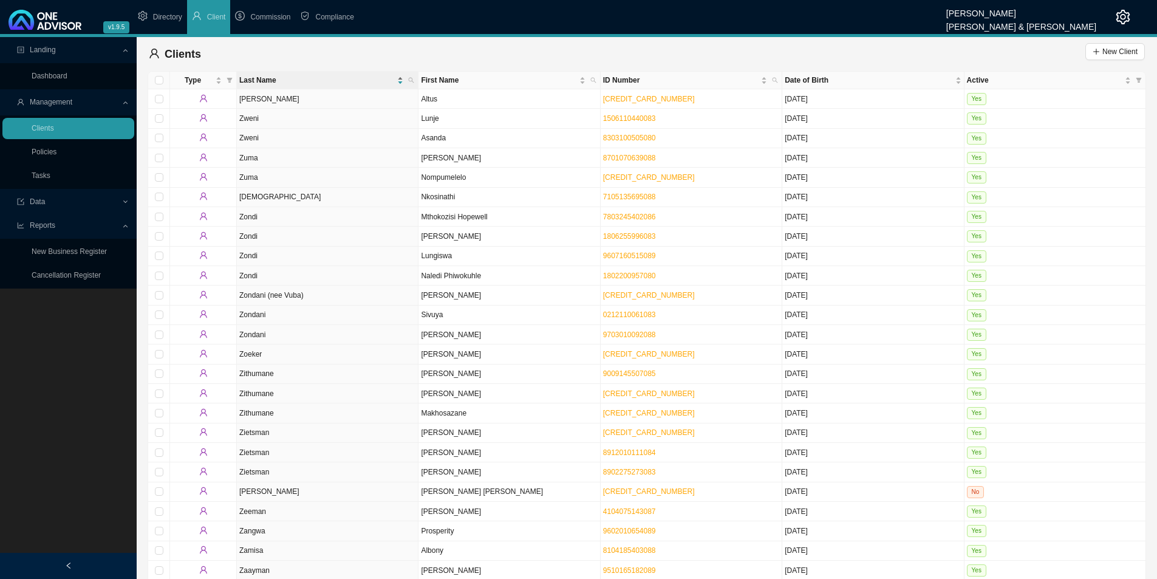
click at [405, 80] on div "Last Name" at bounding box center [327, 80] width 176 height 12
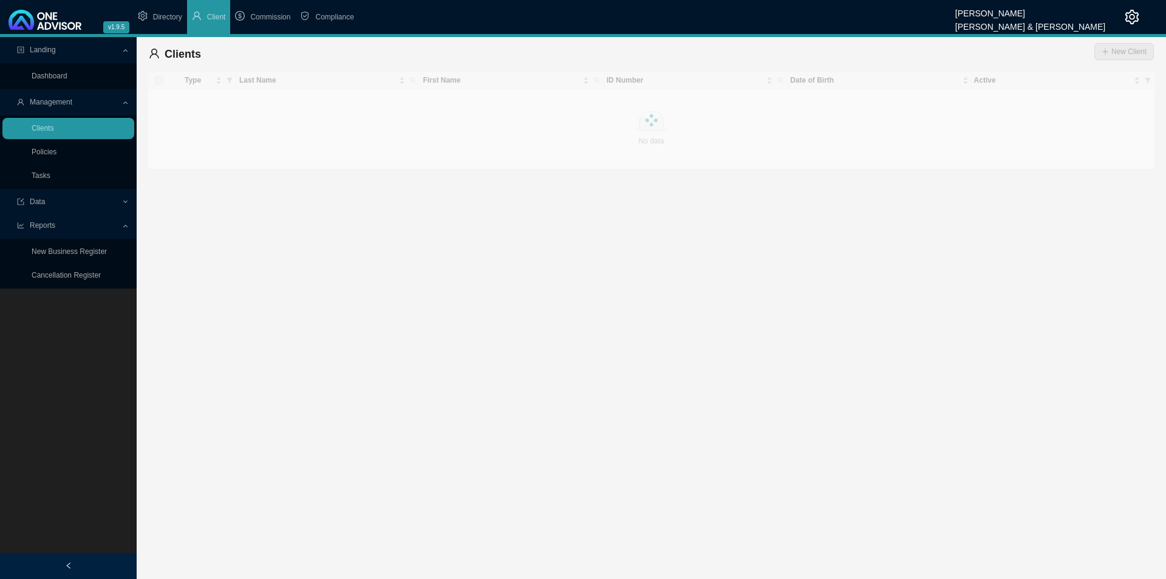
click at [414, 82] on div at bounding box center [652, 120] width 1008 height 98
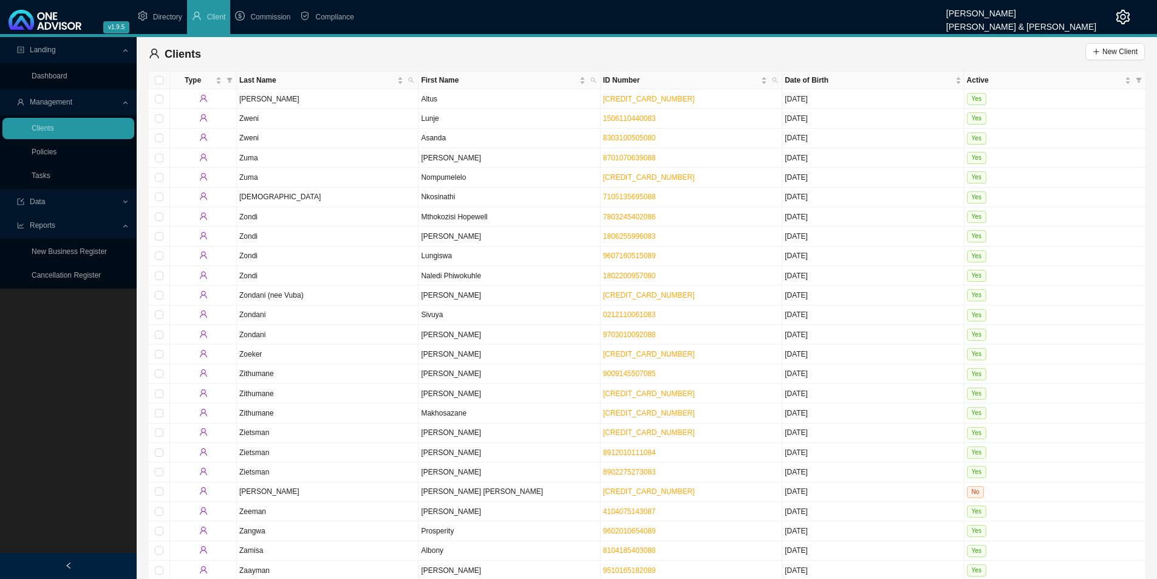
click at [414, 82] on icon "search" at bounding box center [411, 80] width 6 height 6
type input "[PERSON_NAME]"
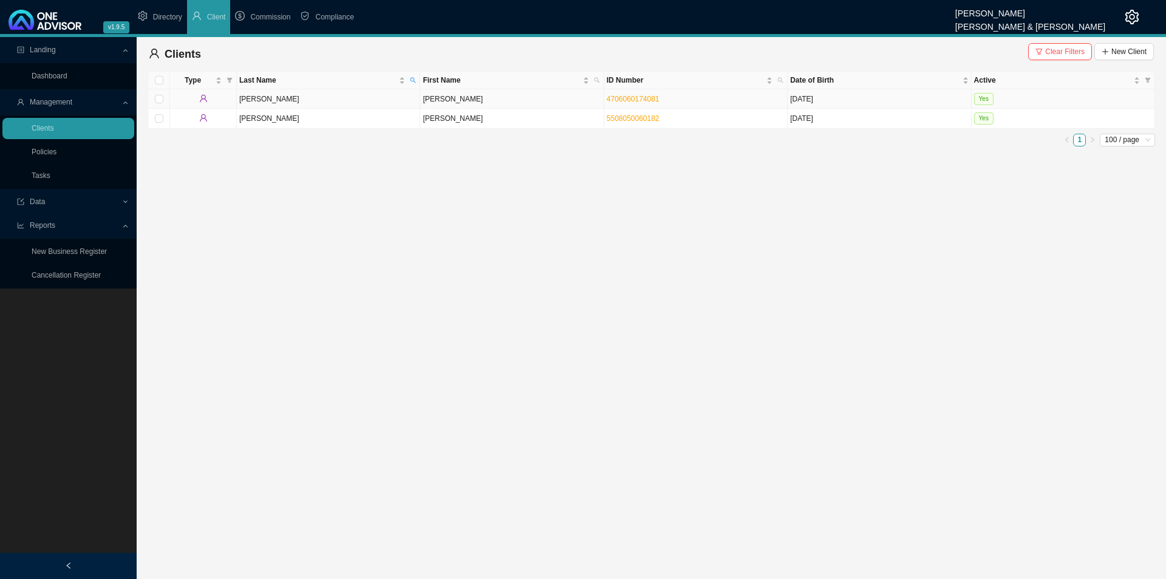
click at [434, 100] on td "[PERSON_NAME]" at bounding box center [511, 98] width 183 height 19
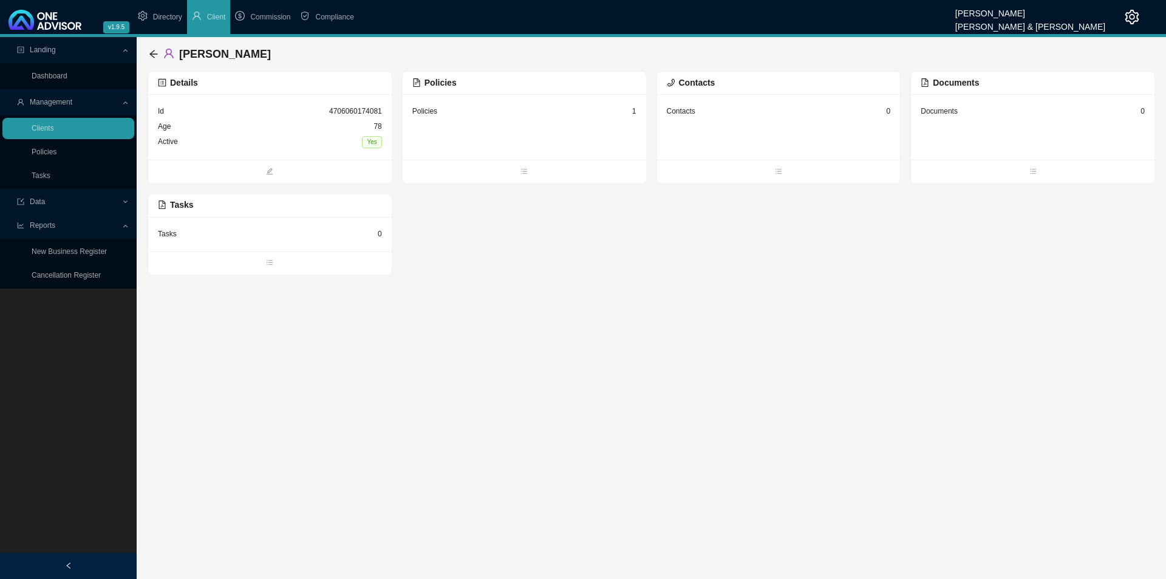
click at [511, 126] on div "Policies 1" at bounding box center [525, 127] width 244 height 66
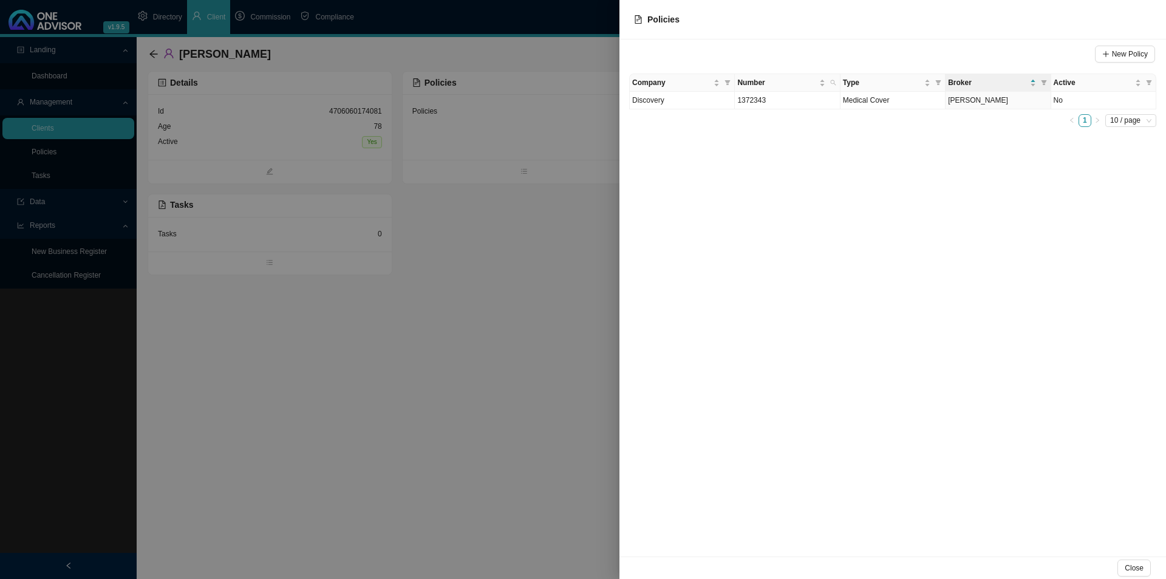
click at [443, 328] on div at bounding box center [583, 289] width 1166 height 579
